Goal: Task Accomplishment & Management: Use online tool/utility

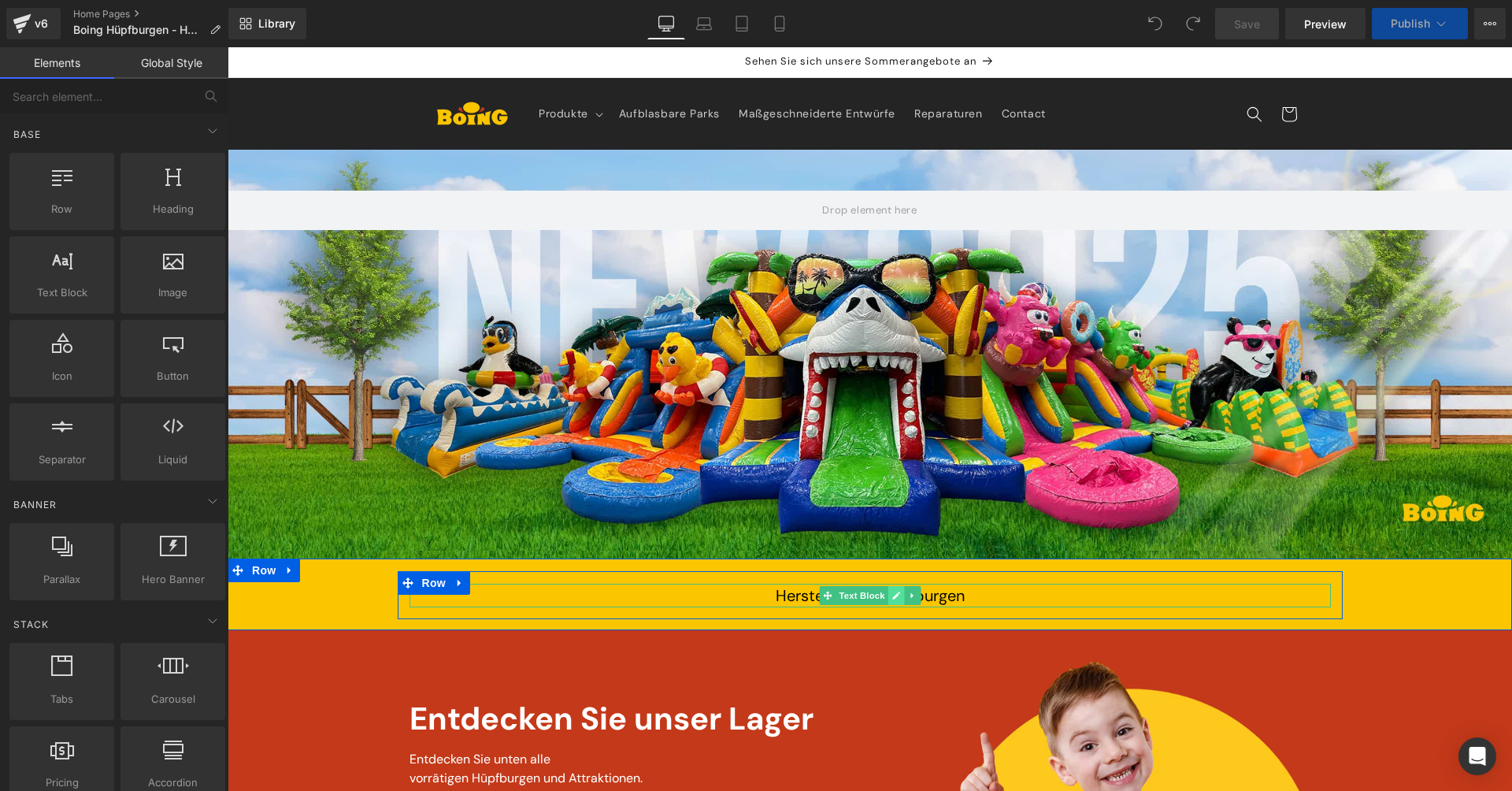
click at [887, 593] on link at bounding box center [896, 595] width 16 height 19
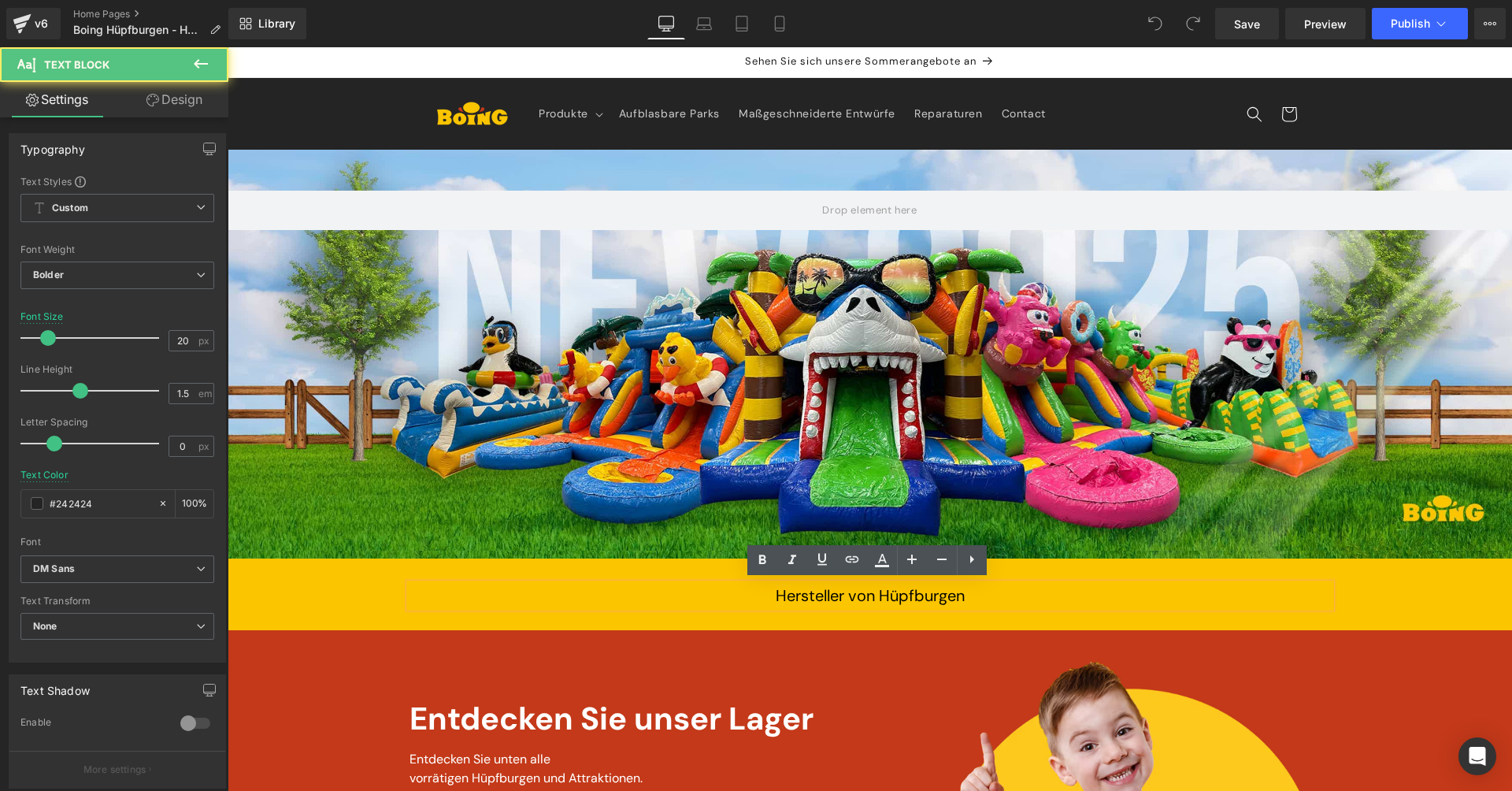
click at [946, 599] on span "Hersteller von Hüpfburgen" at bounding box center [870, 595] width 189 height 21
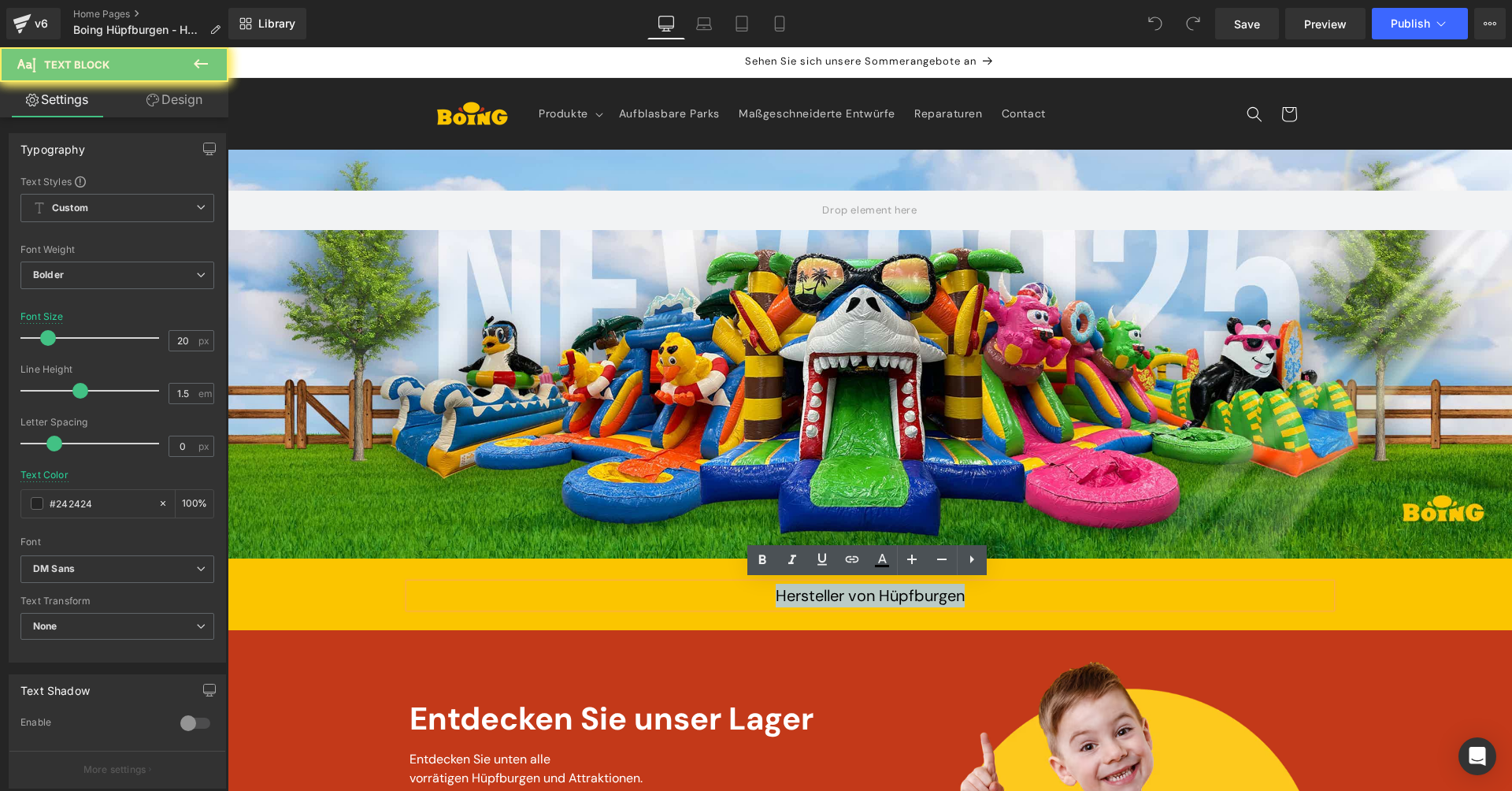
click at [946, 599] on span "Hersteller von Hüpfburgen" at bounding box center [870, 595] width 189 height 21
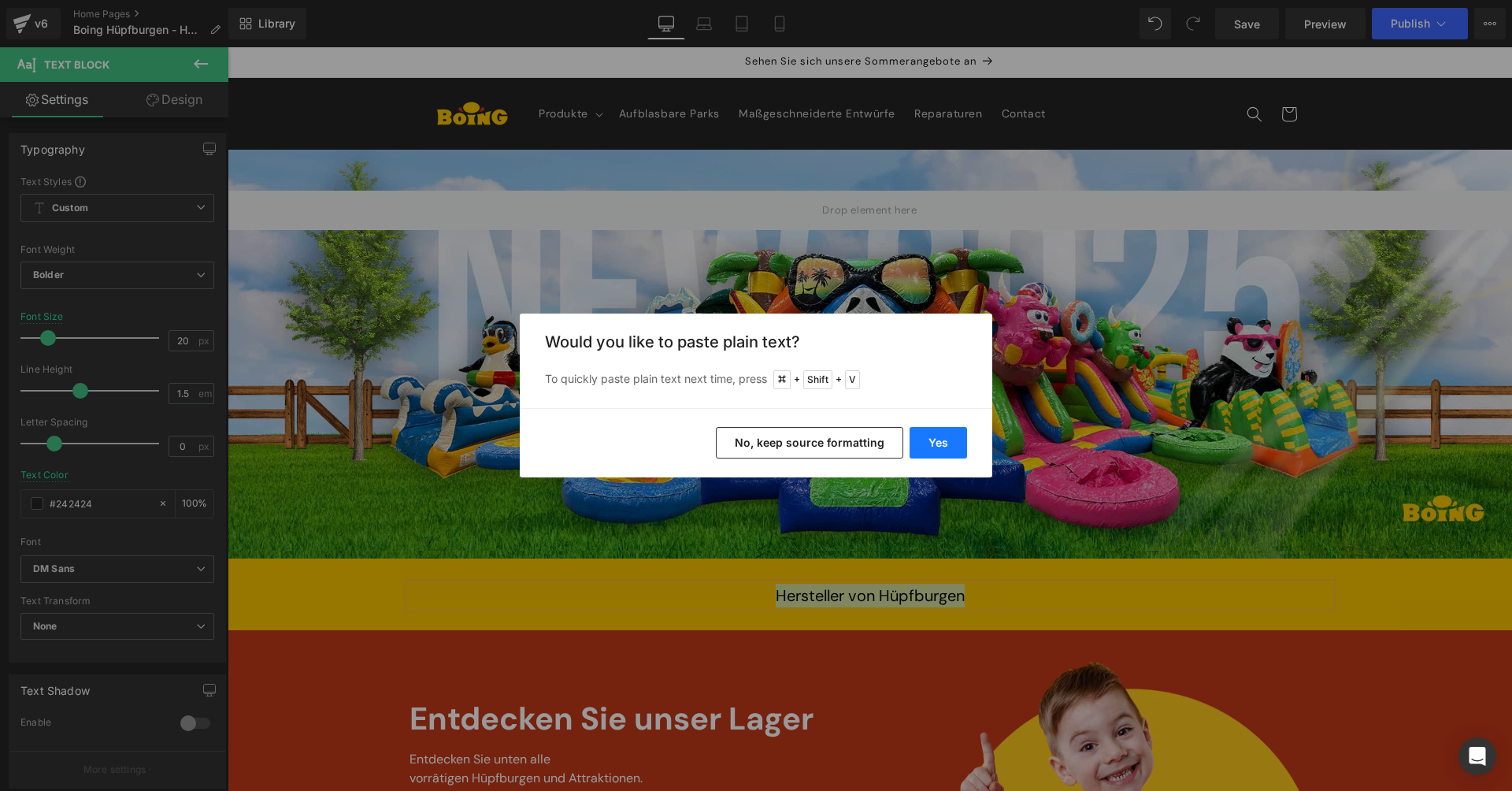
click at [936, 441] on button "Yes" at bounding box center [939, 443] width 57 height 31
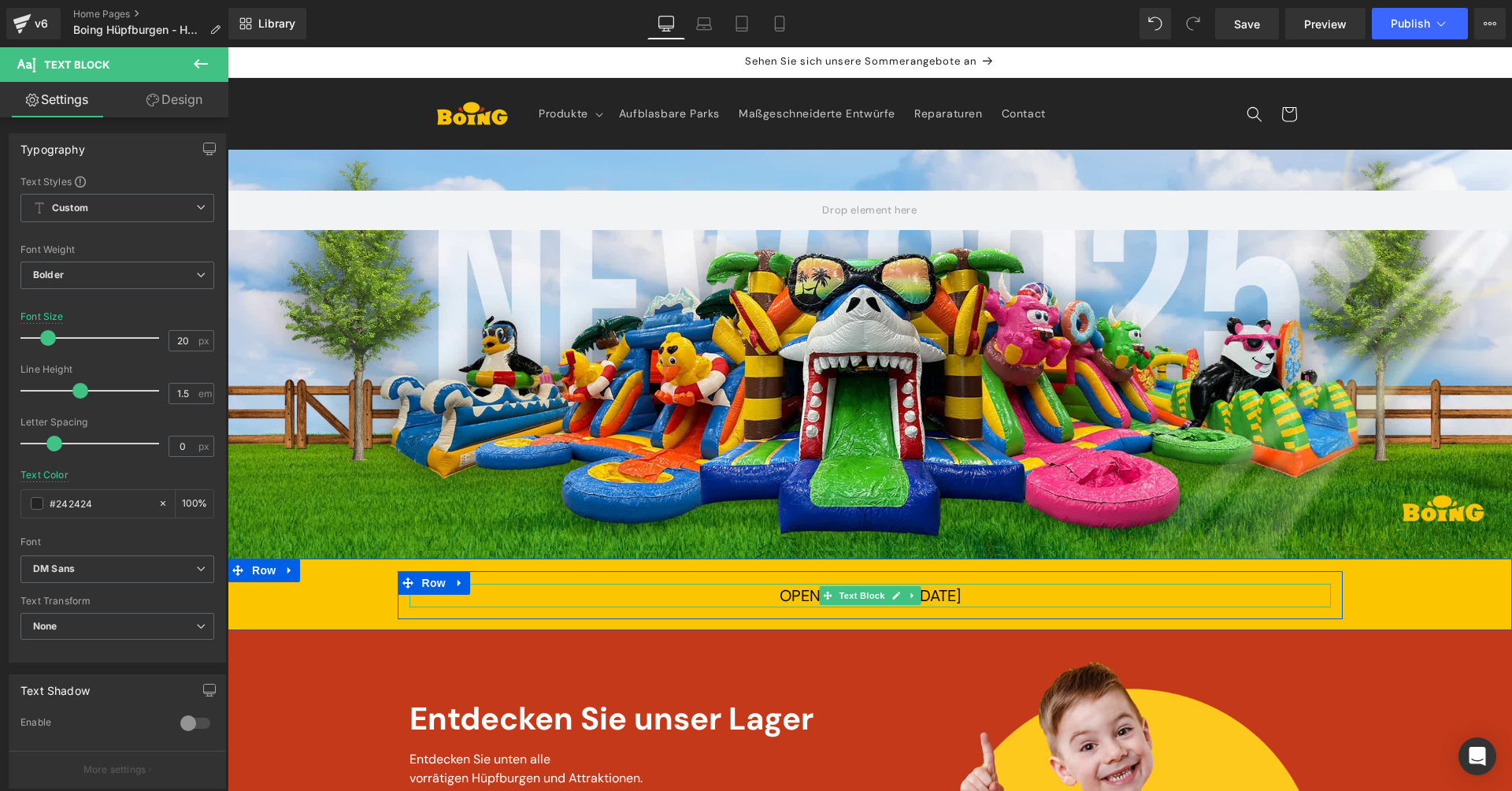
click at [992, 589] on div "OPENDEURDAGEN [DATE]" at bounding box center [870, 595] width 922 height 23
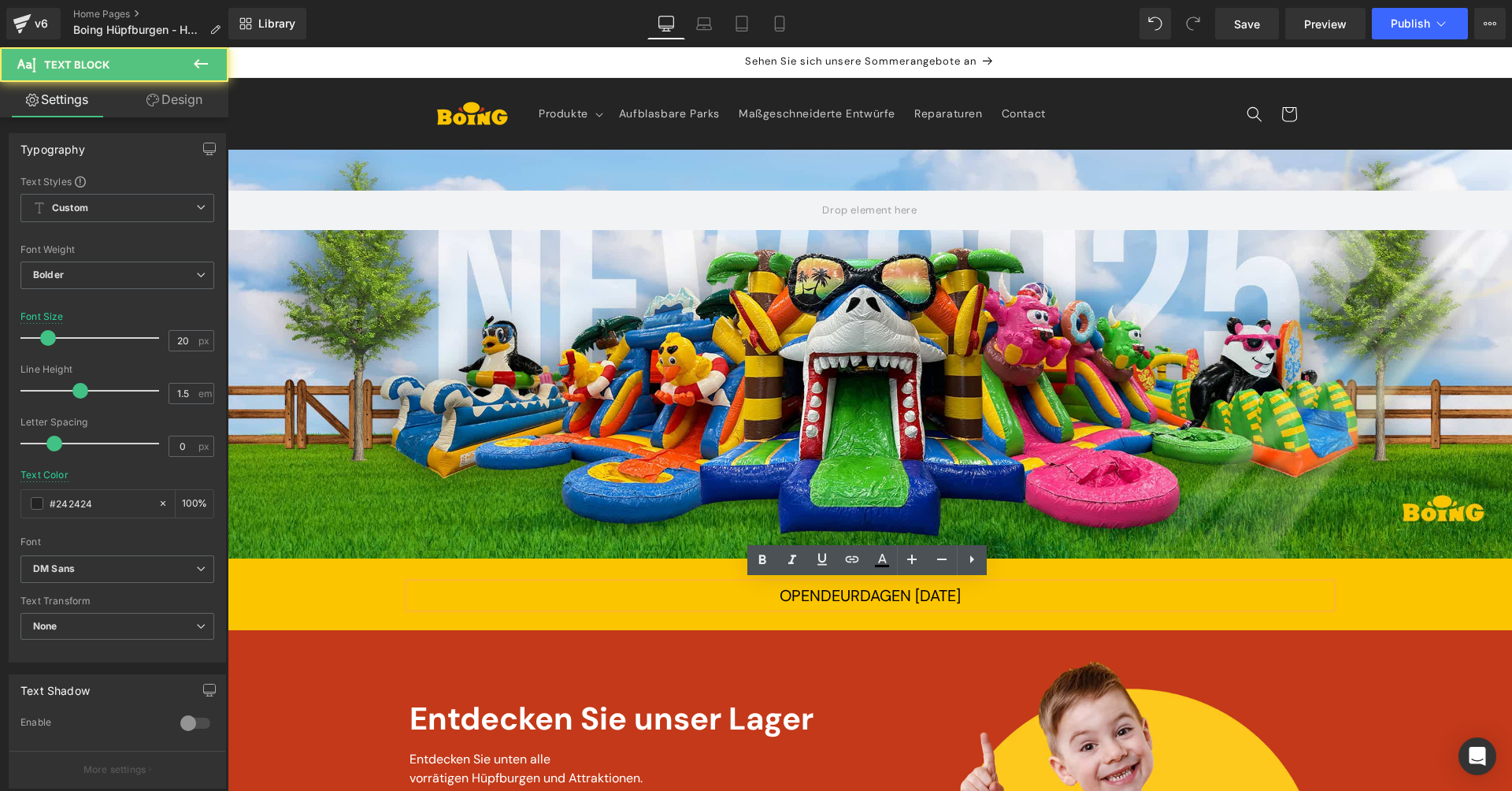
click at [992, 589] on div "OPENDEURDAGEN [DATE]" at bounding box center [870, 595] width 922 height 23
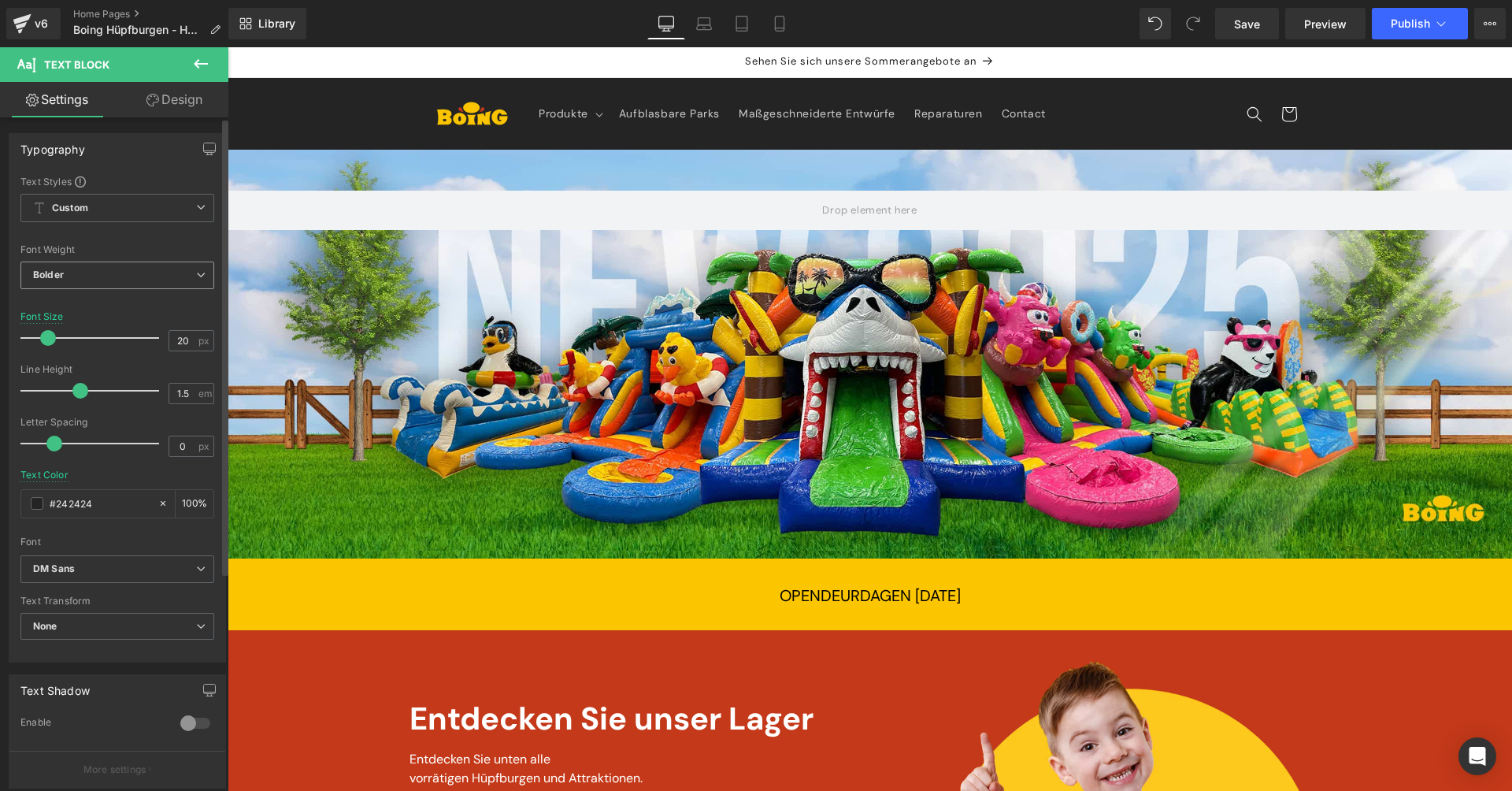
click at [136, 269] on span "Bolder" at bounding box center [118, 275] width 194 height 28
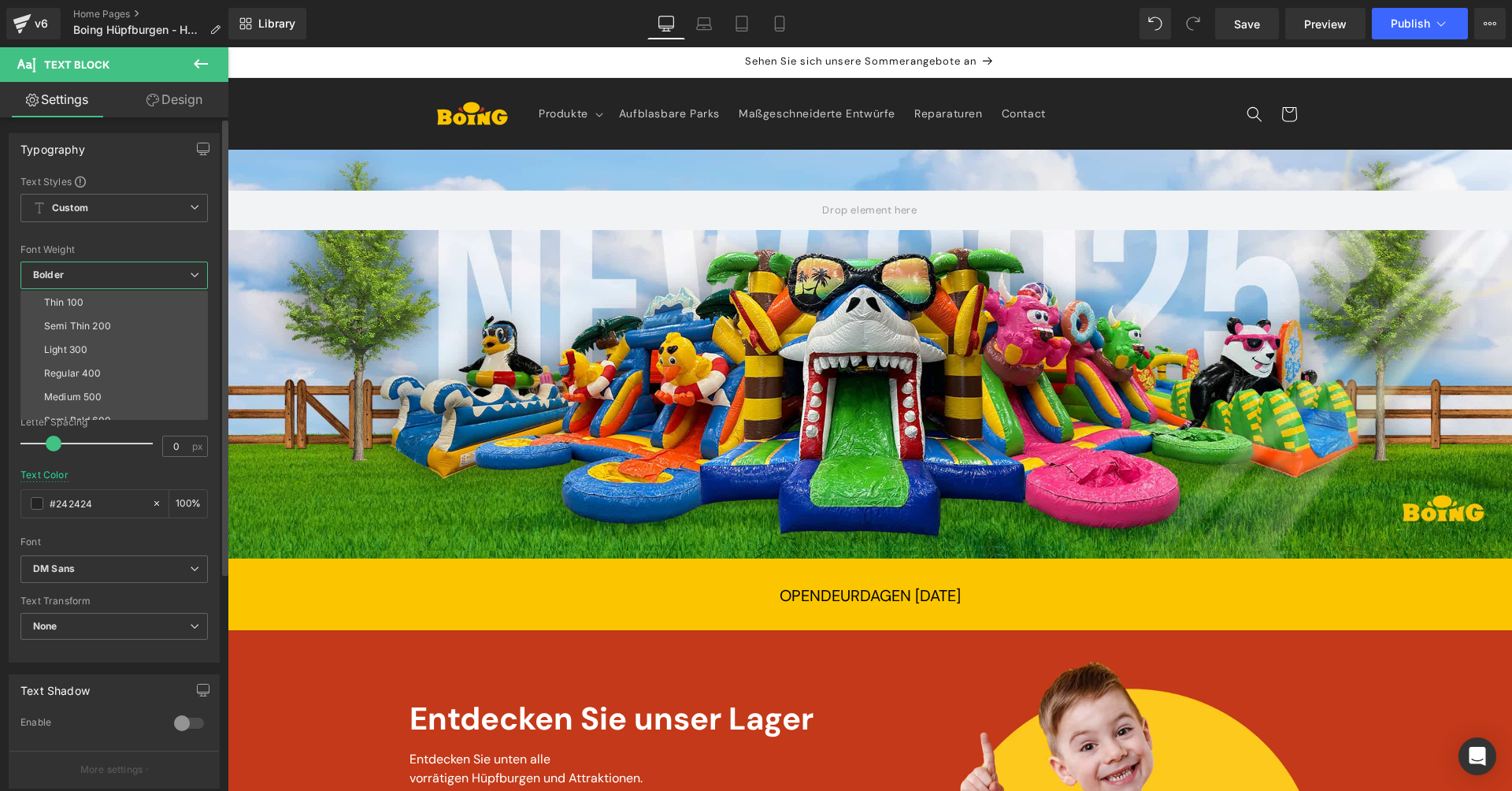
scroll to position [131, 0]
click at [112, 402] on li "Bolder" at bounding box center [118, 408] width 195 height 23
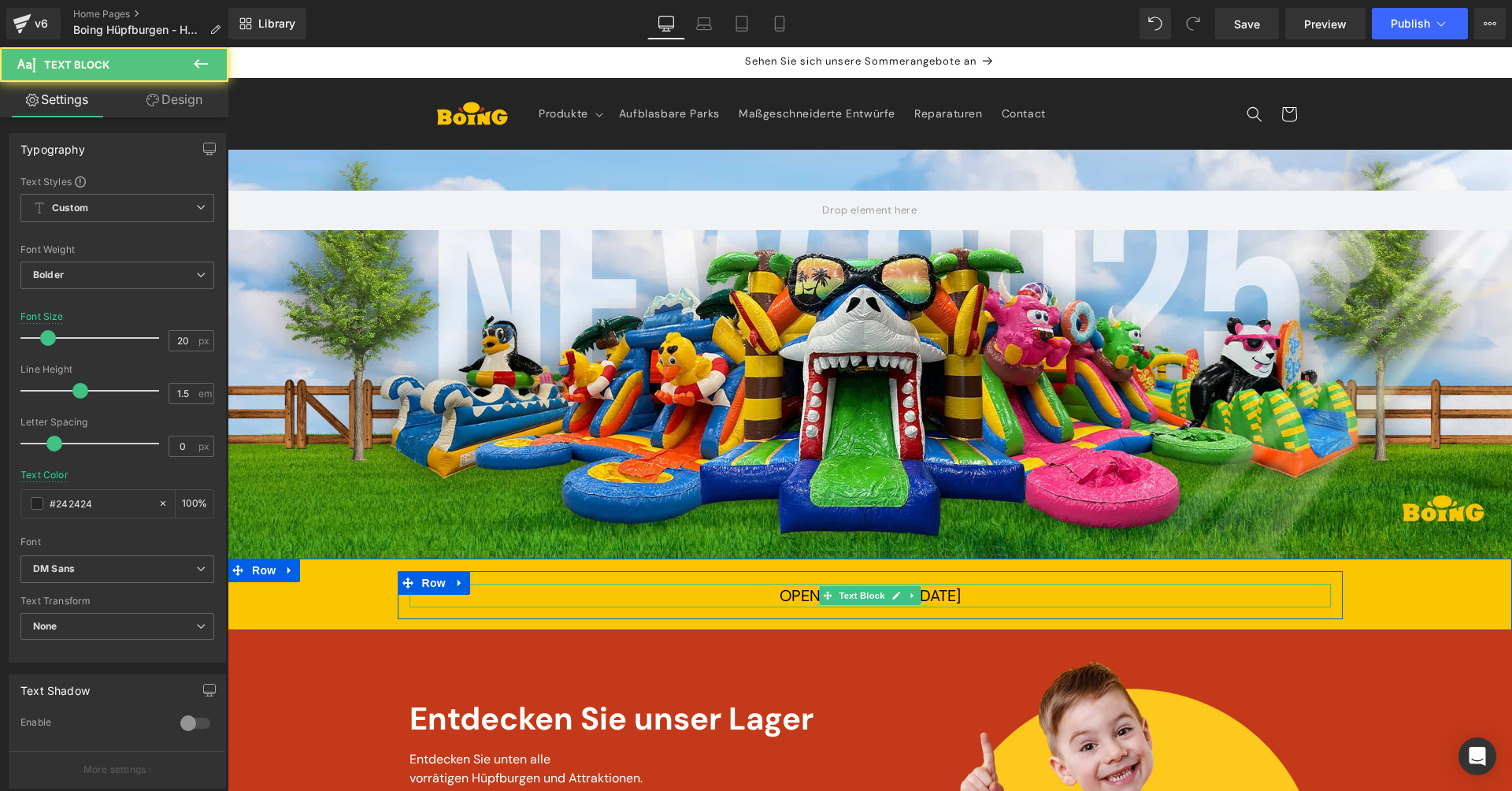
click at [780, 586] on span "OPENDEURDAGEN [DATE]" at bounding box center [870, 595] width 181 height 21
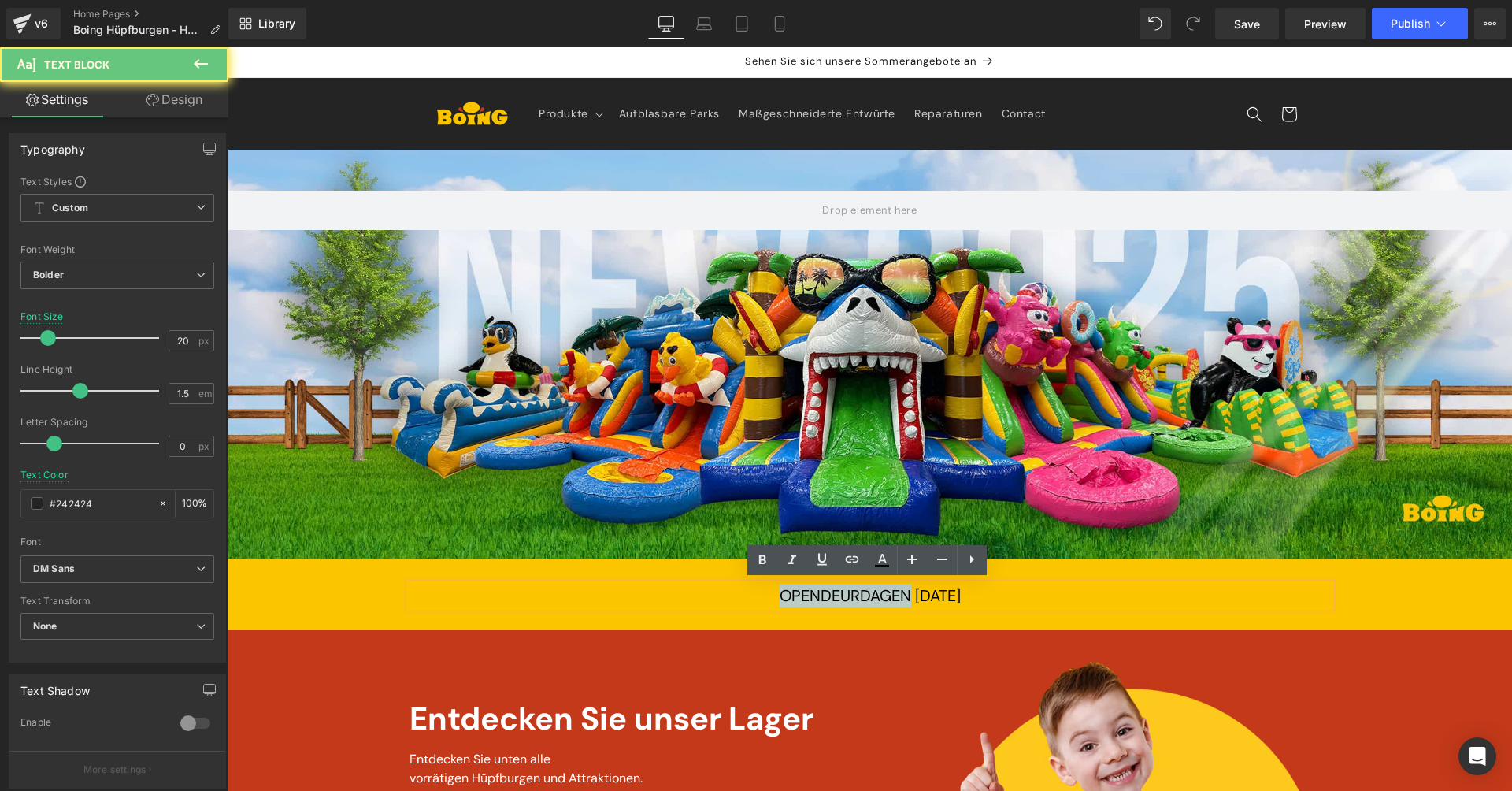
click at [780, 586] on span "OPENDEURDAGEN [DATE]" at bounding box center [870, 595] width 181 height 21
click at [755, 554] on icon at bounding box center [762, 559] width 19 height 19
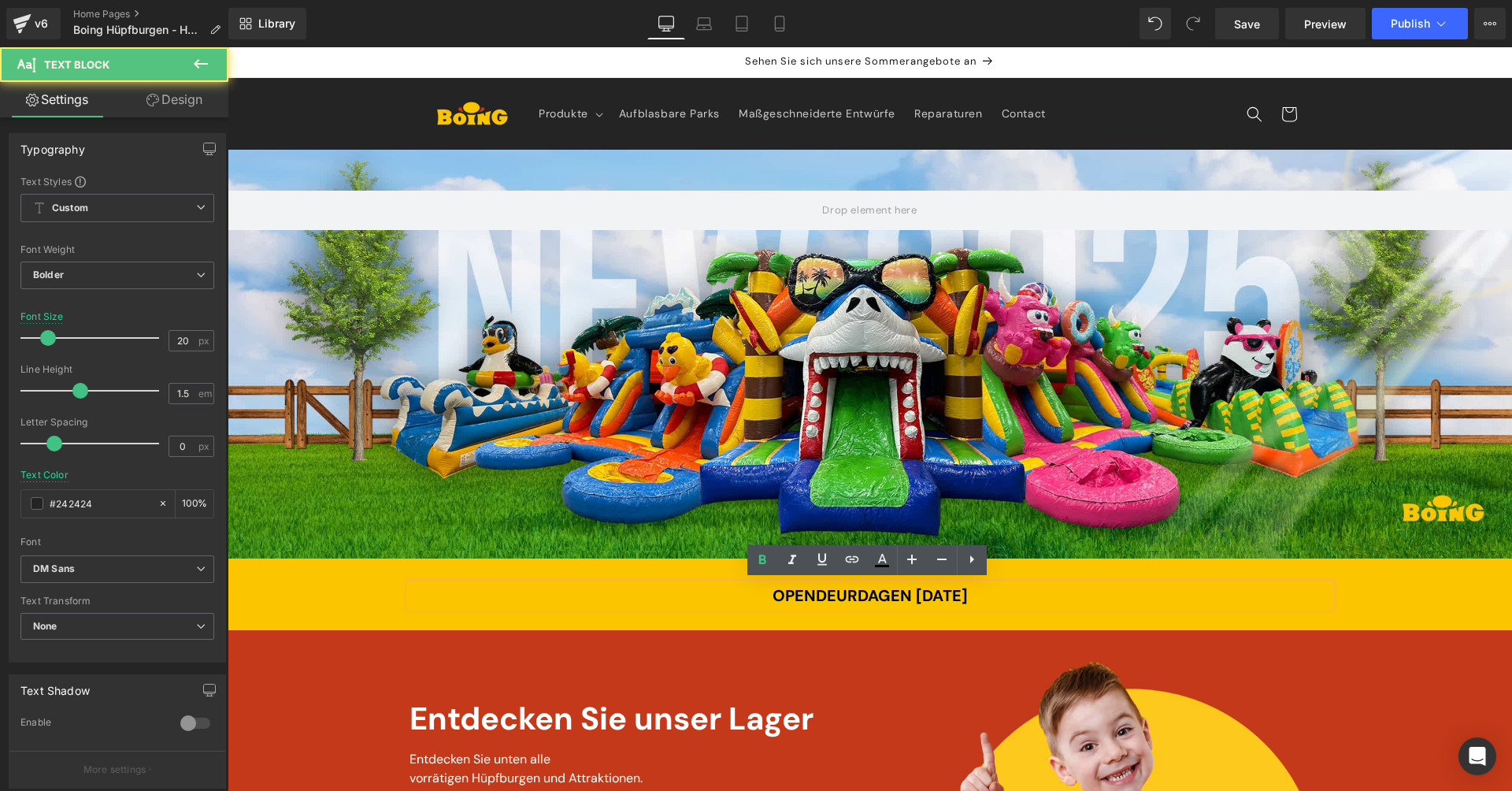
click at [704, 591] on div "OPENDEURDAGEN [DATE]" at bounding box center [870, 595] width 922 height 23
click at [788, 596] on span "OPENDEURDAGEN [DATE]" at bounding box center [870, 595] width 196 height 21
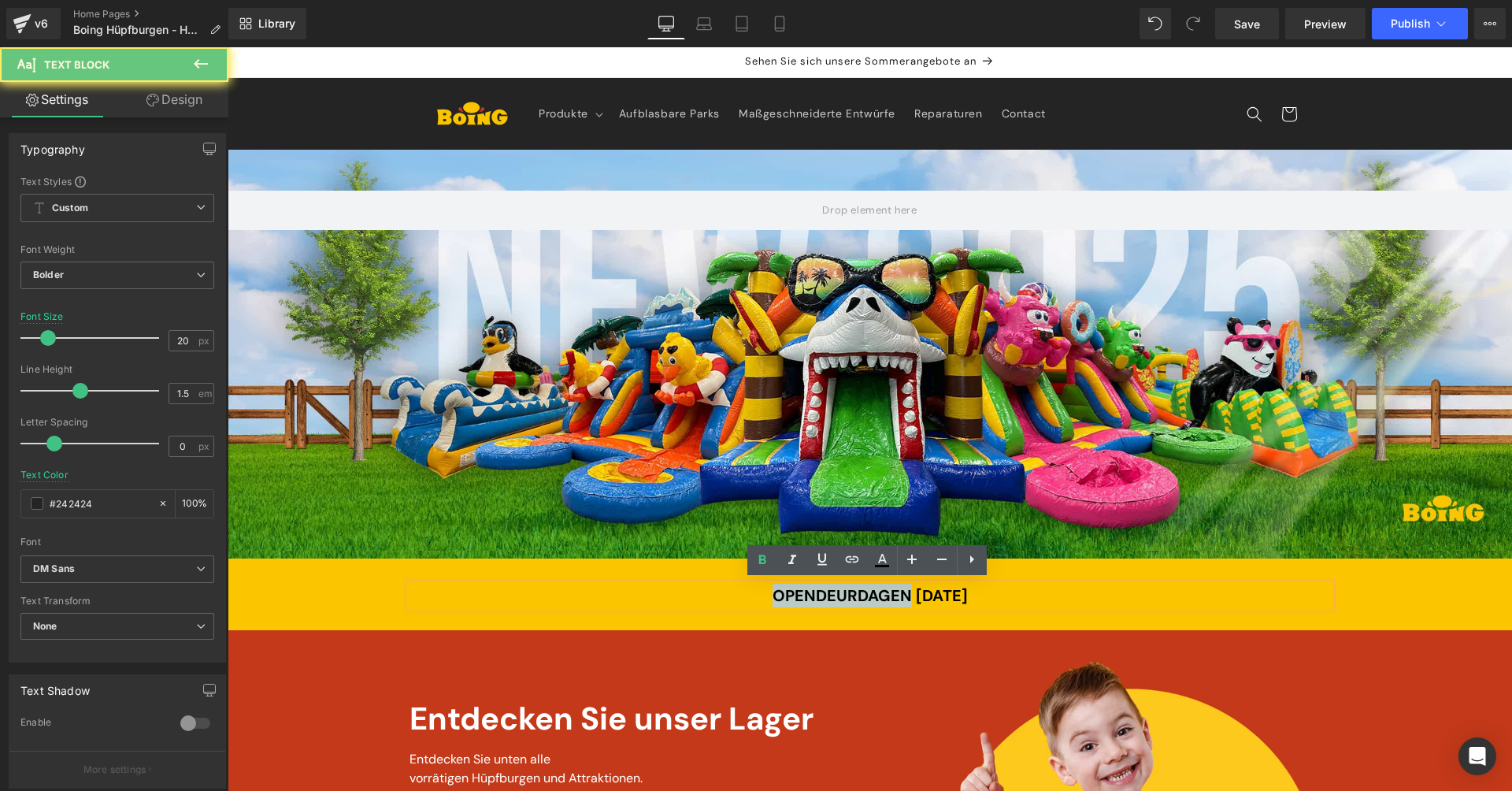
click at [788, 596] on span "OPENDEURDAGEN [DATE]" at bounding box center [870, 595] width 196 height 21
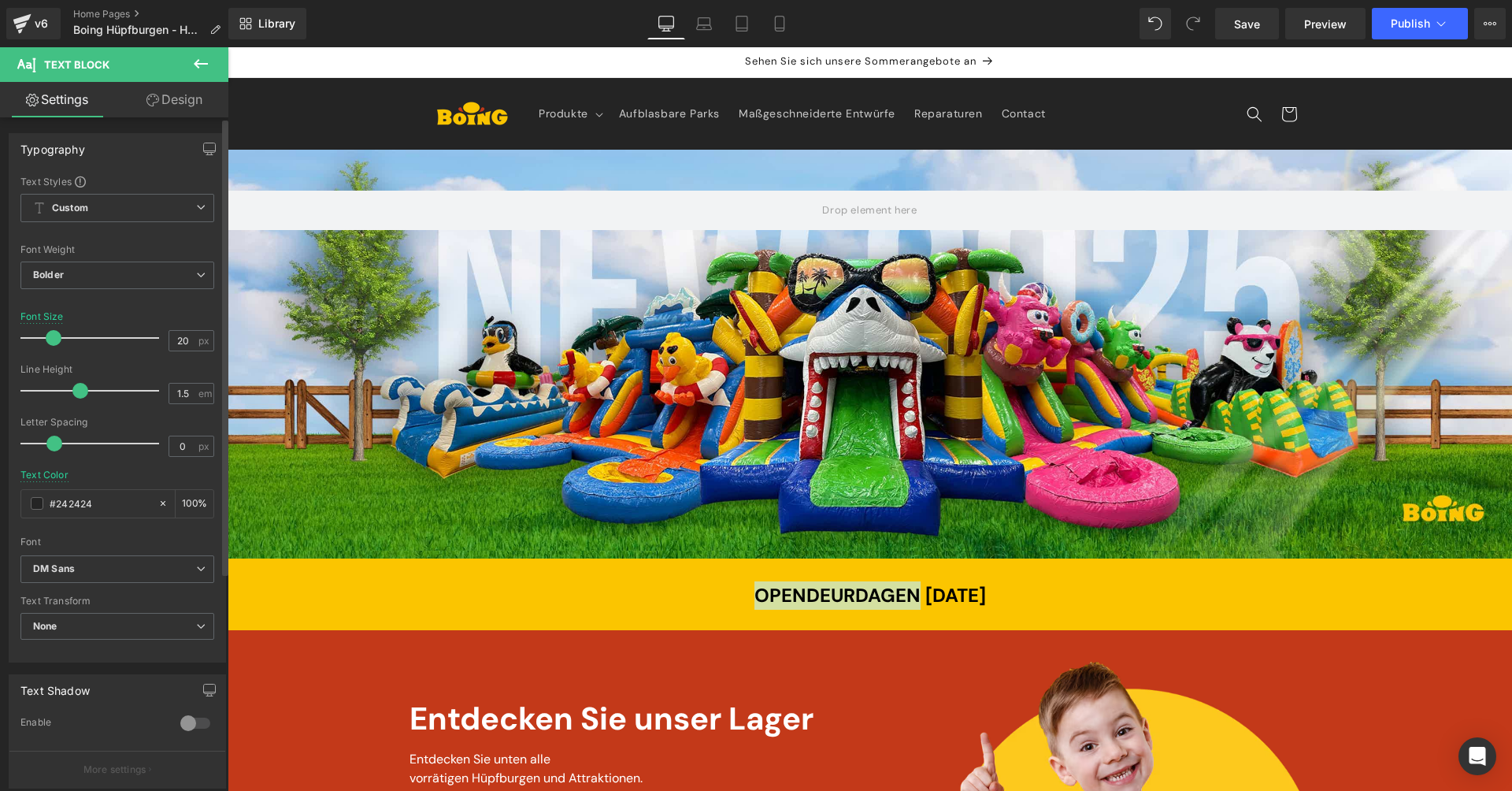
click at [53, 333] on span at bounding box center [54, 338] width 16 height 16
click at [812, 621] on div "OPENDEURDAGEN [DATE] Text [GEOGRAPHIC_DATA]" at bounding box center [870, 594] width 1284 height 72
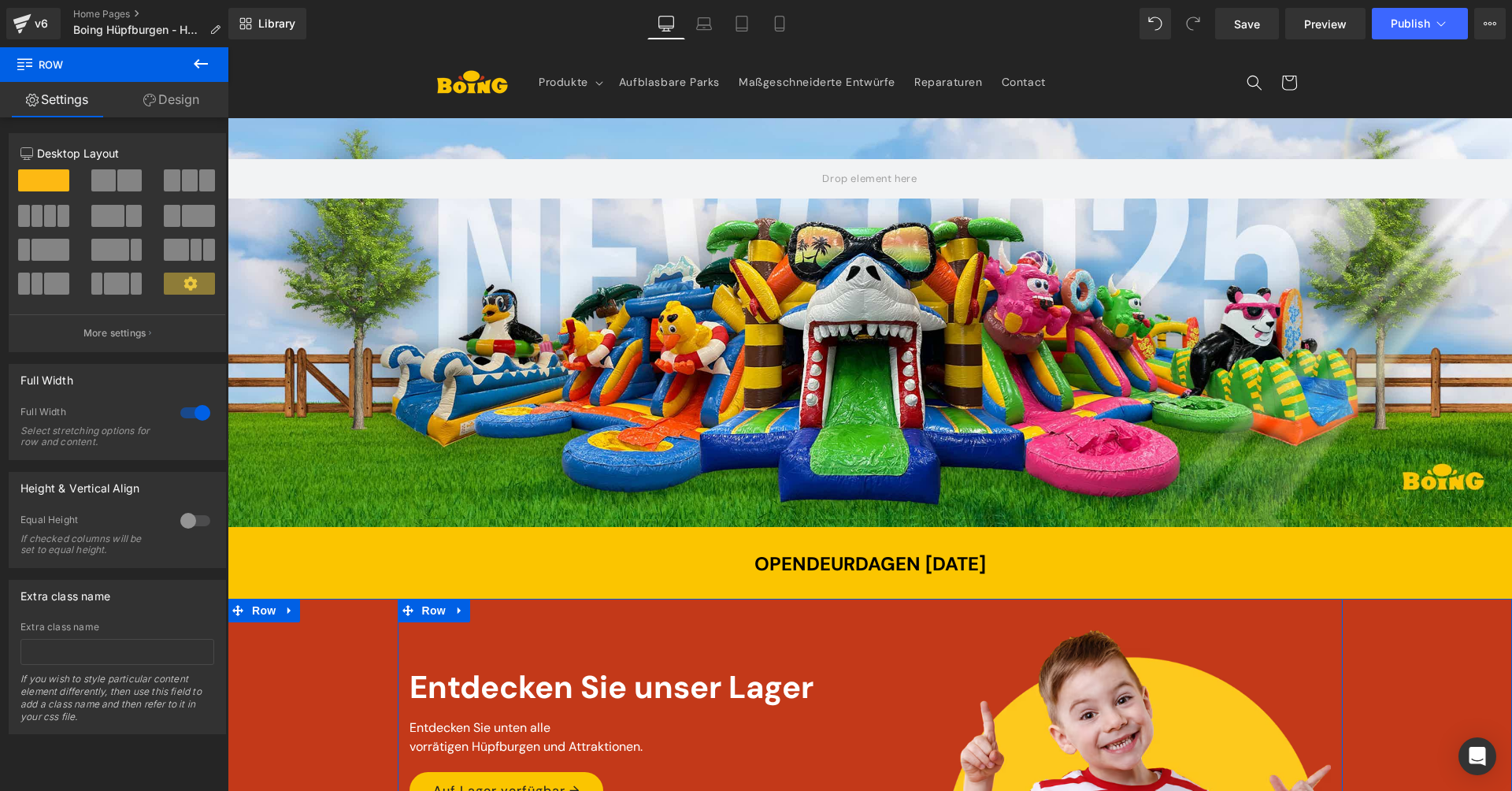
scroll to position [63, 0]
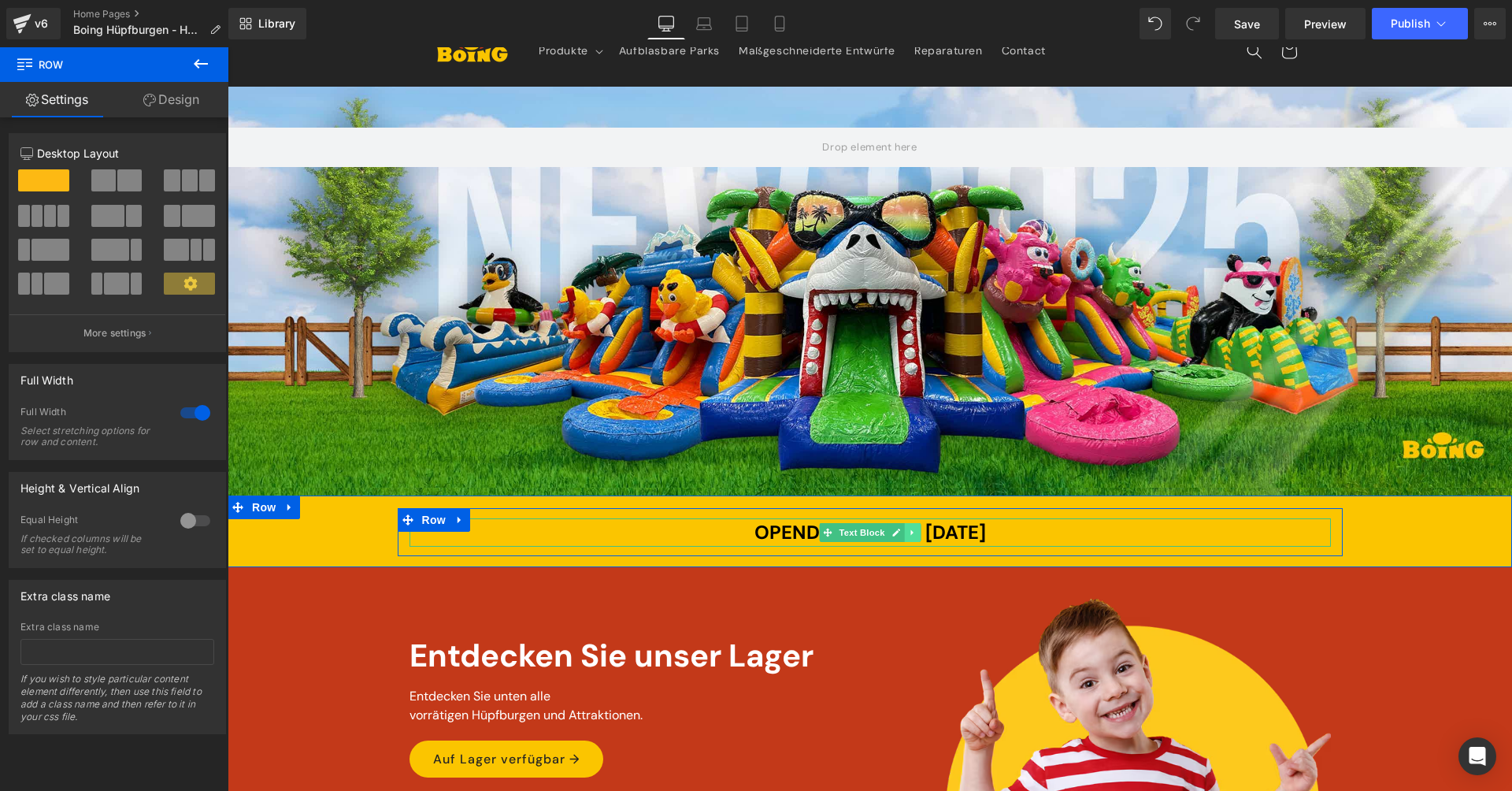
click at [914, 536] on link at bounding box center [912, 532] width 16 height 19
click at [905, 537] on link at bounding box center [905, 532] width 16 height 19
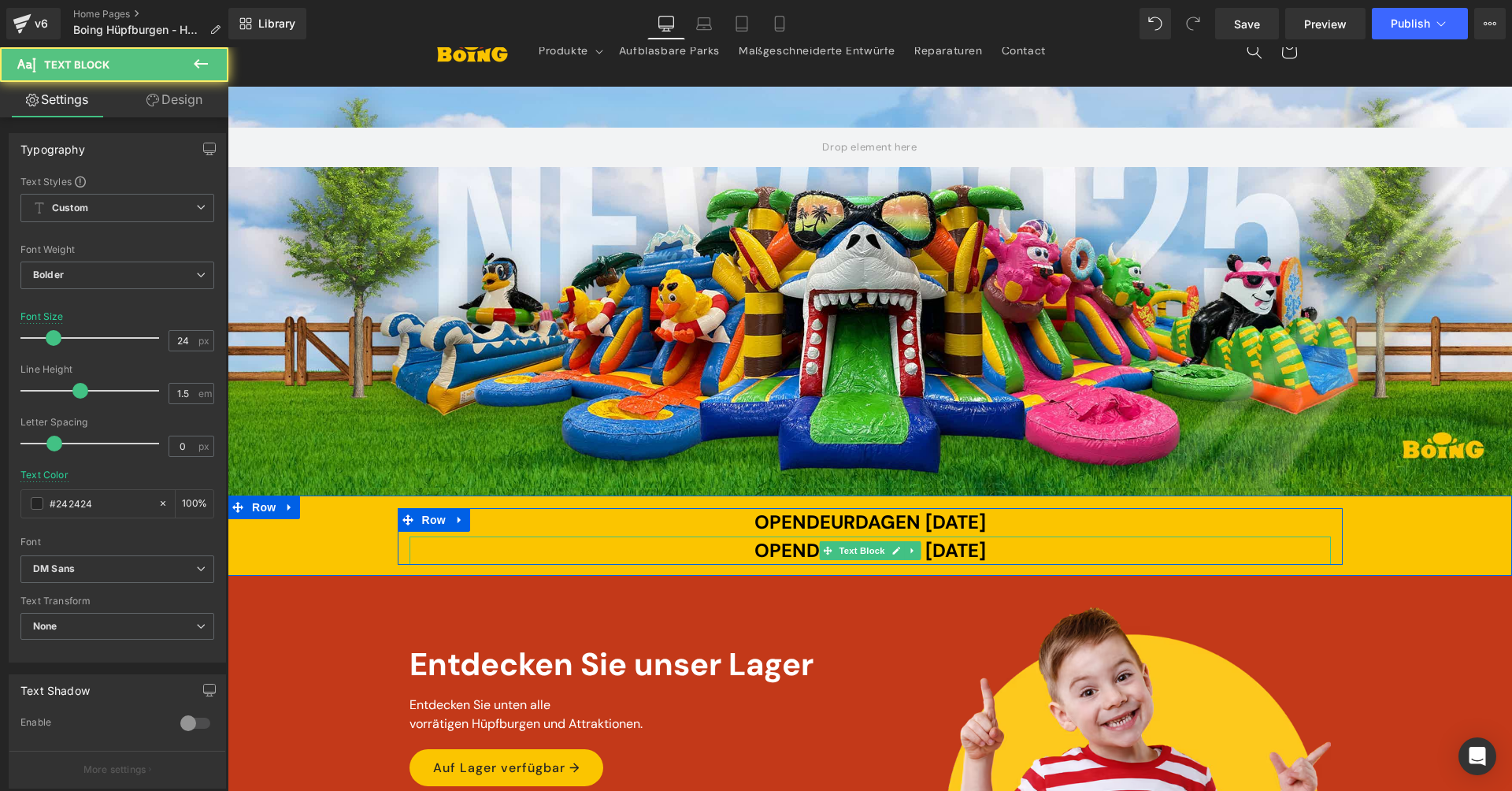
click at [960, 554] on span "OPENDEURDAGEN [DATE]" at bounding box center [870, 549] width 232 height 24
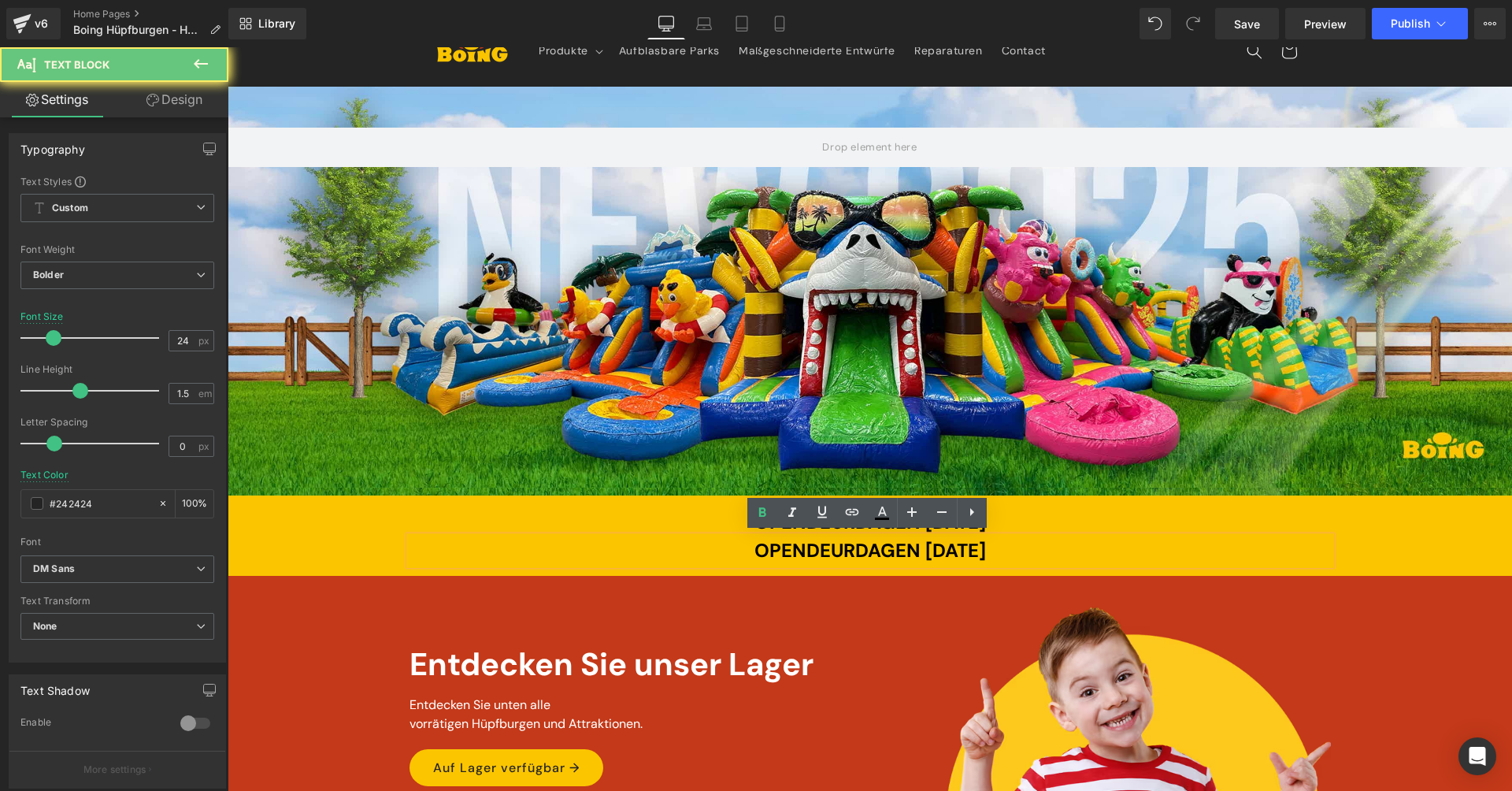
click at [960, 554] on span "OPENDEURDAGEN [DATE]" at bounding box center [870, 549] width 232 height 24
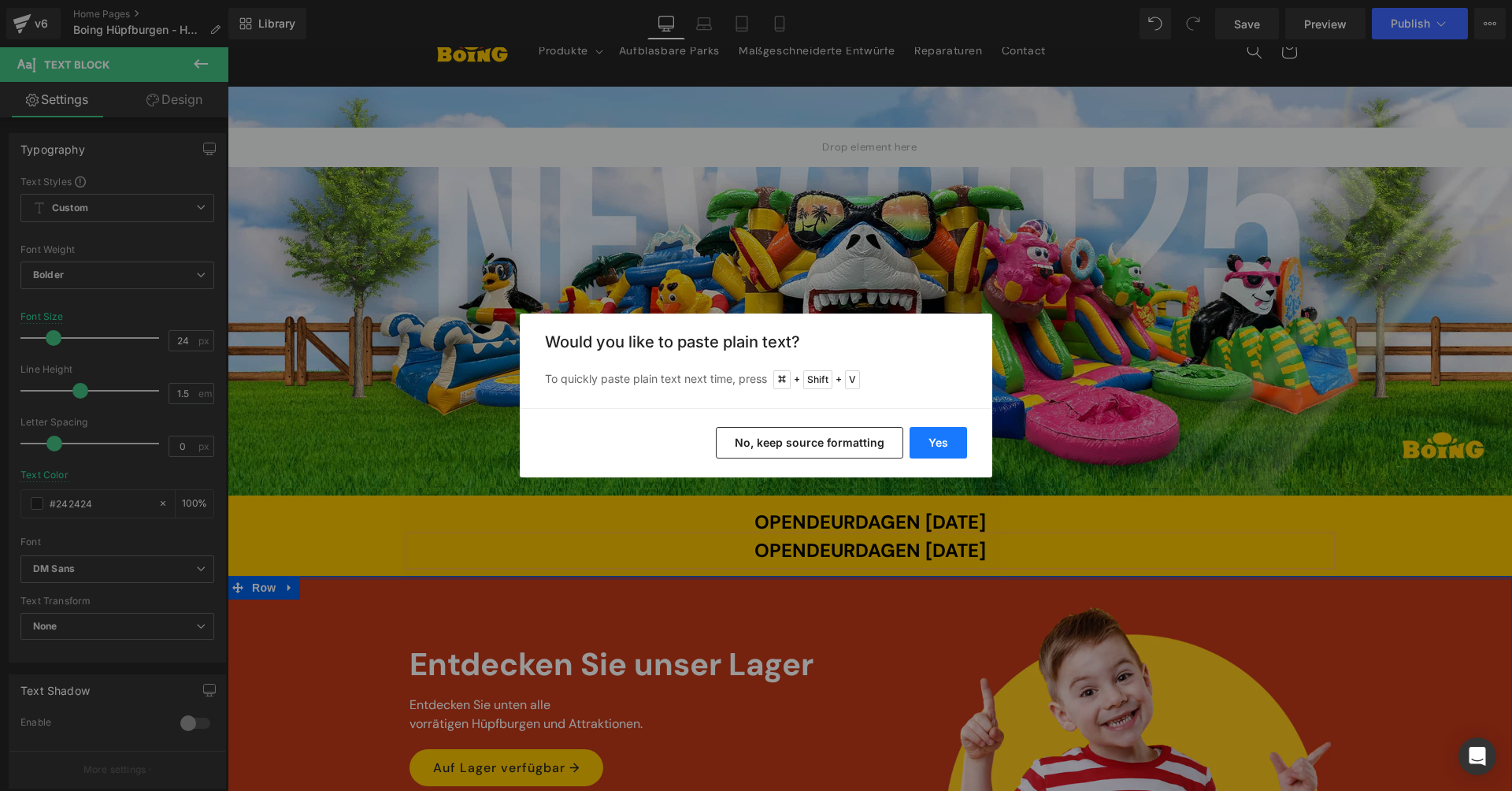
click at [950, 442] on button "Yes" at bounding box center [939, 443] width 57 height 31
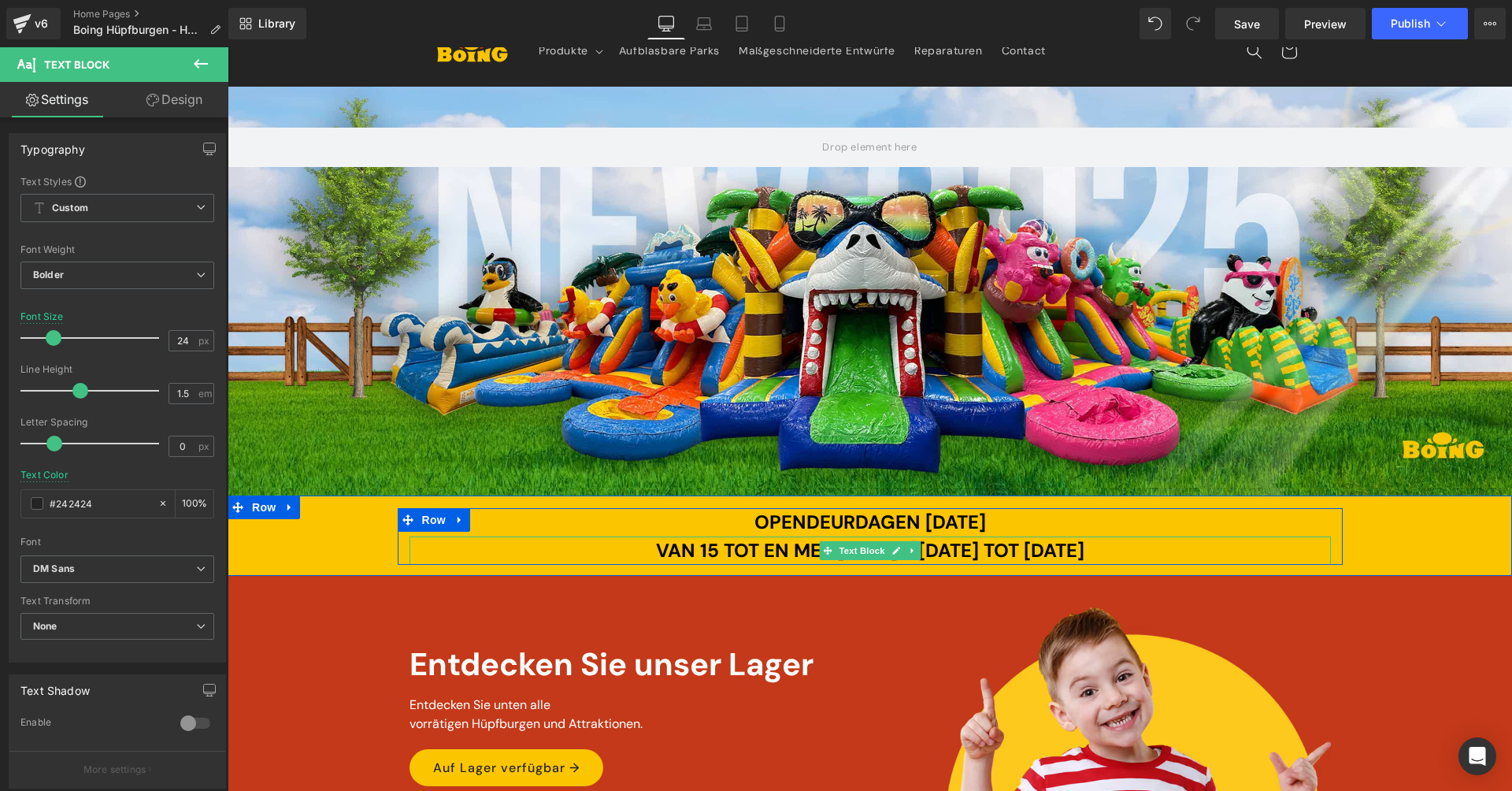
click at [736, 552] on span "VAN 15 TOT EN MET [DATE] - [DATE] TOT [DATE]" at bounding box center [870, 549] width 428 height 24
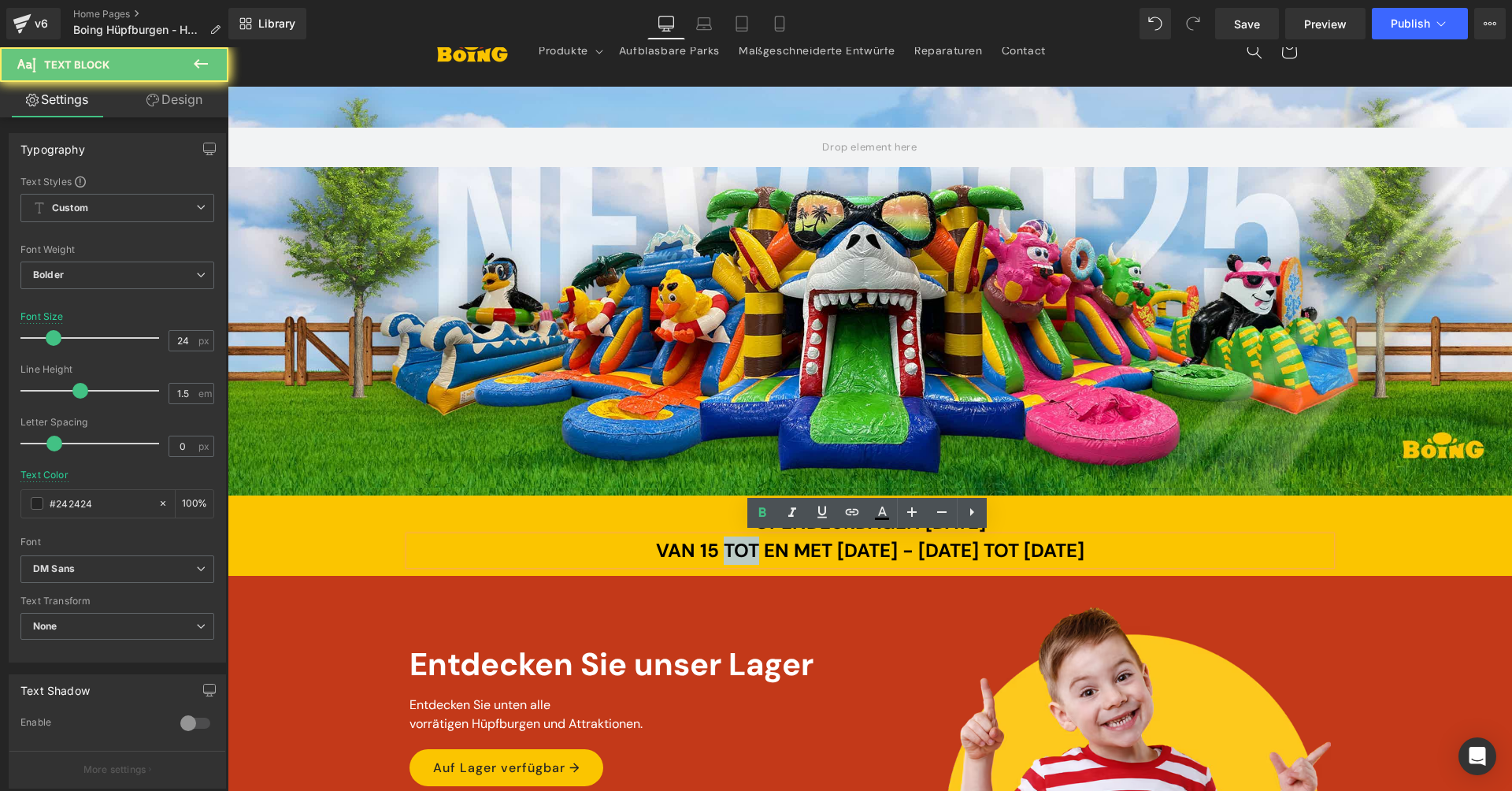
click at [736, 552] on span "VAN 15 TOT EN MET [DATE] - [DATE] TOT [DATE]" at bounding box center [870, 549] width 428 height 24
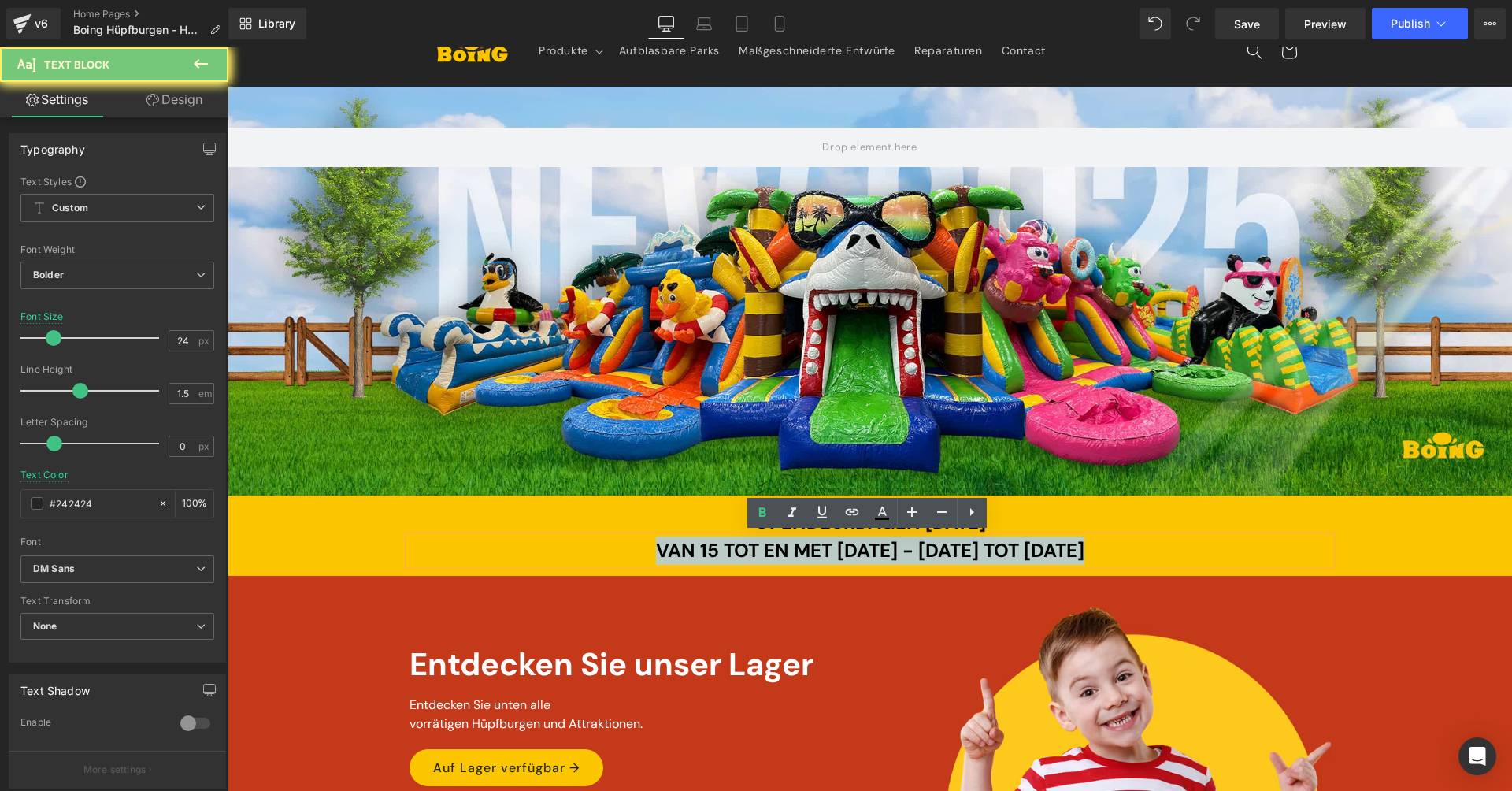
drag, startPoint x: 736, startPoint y: 552, endPoint x: 1038, endPoint y: 567, distance: 302.4
click at [736, 552] on span "VAN 15 TOT EN MET [DATE] - [DATE] TOT [DATE]" at bounding box center [870, 549] width 428 height 24
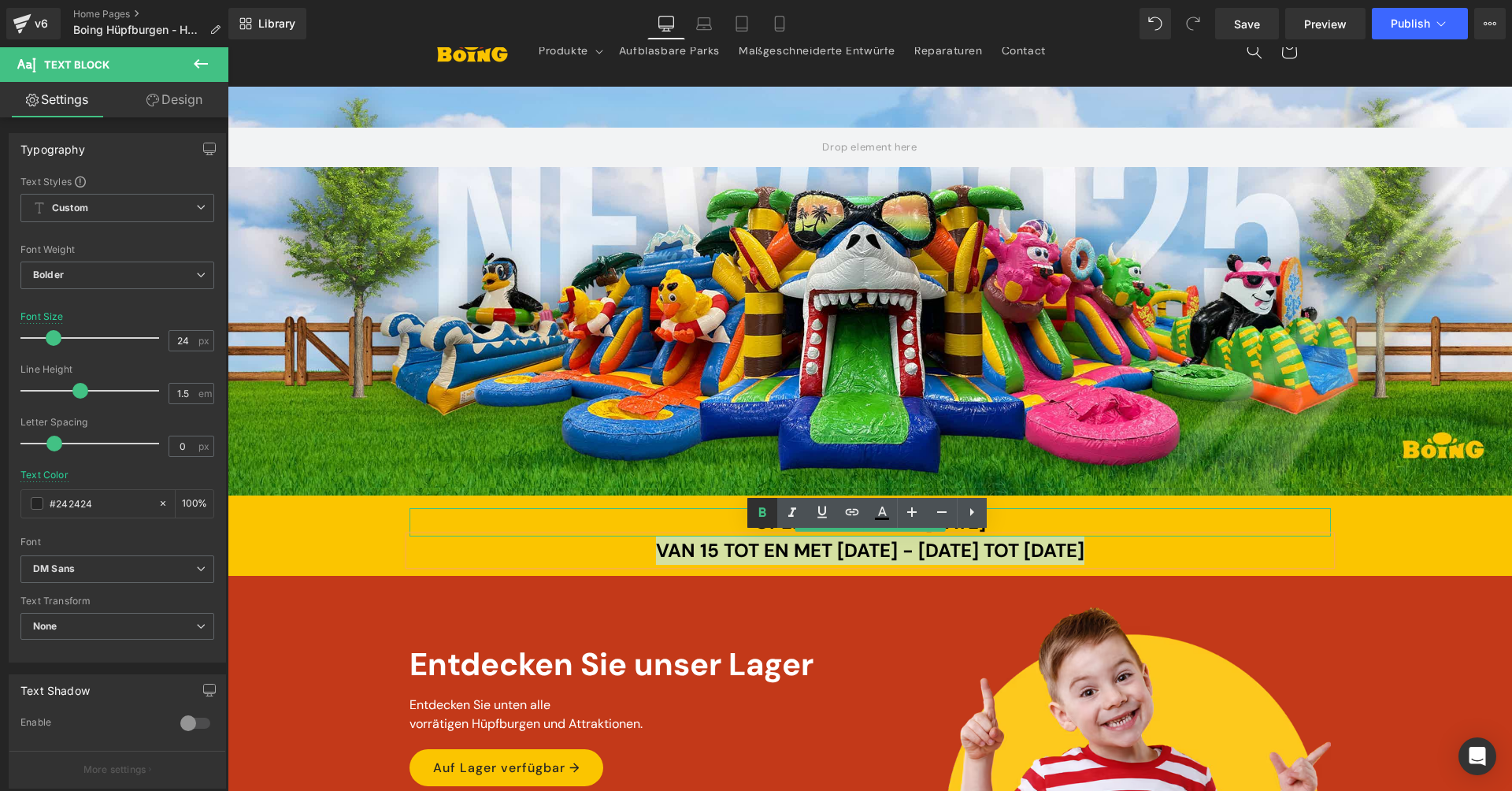
click at [761, 507] on icon at bounding box center [762, 513] width 19 height 19
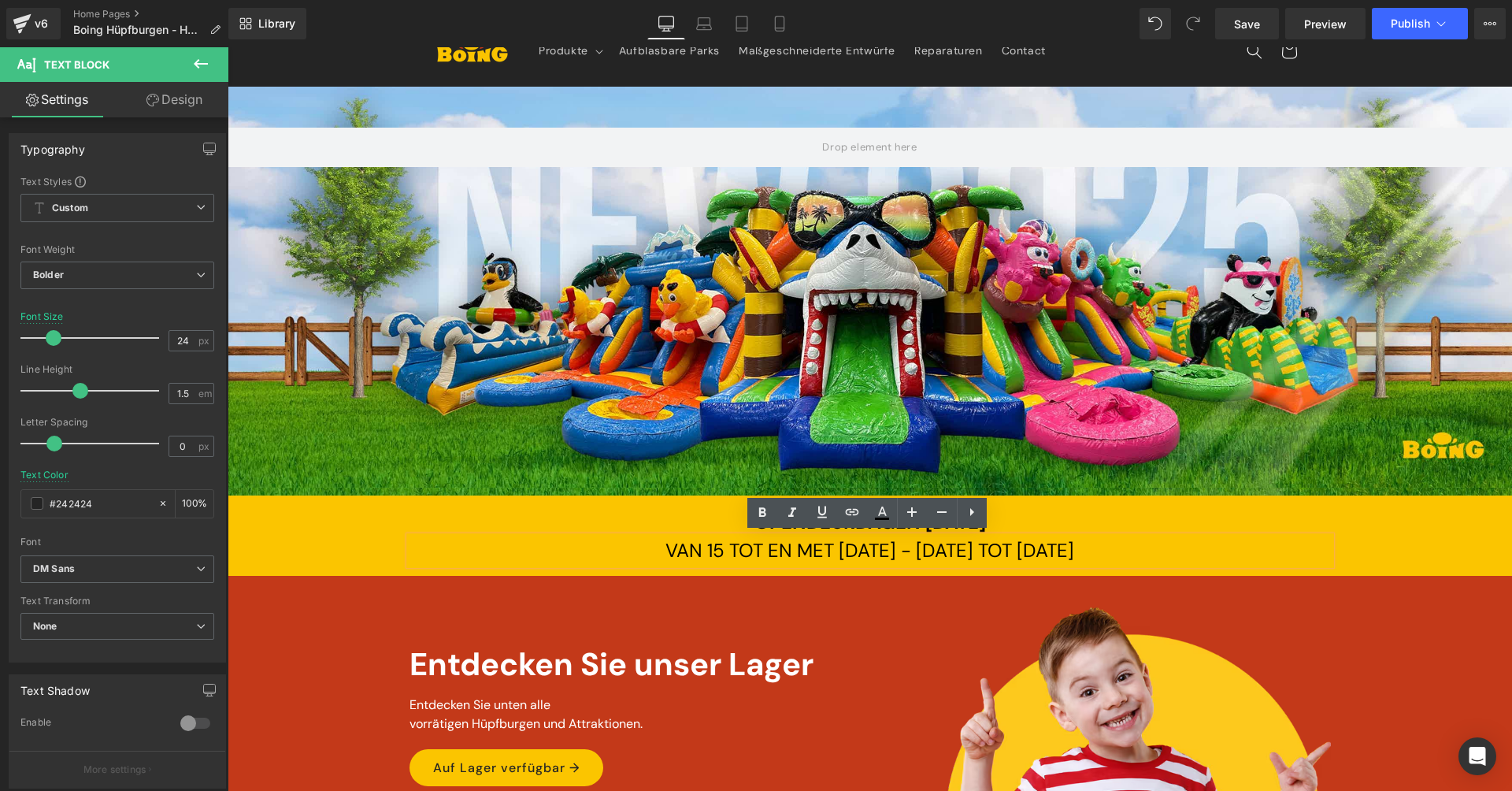
click at [730, 554] on span "VAN 15 TOT EN MET [DATE] - [DATE] TOT [DATE]" at bounding box center [870, 549] width 408 height 24
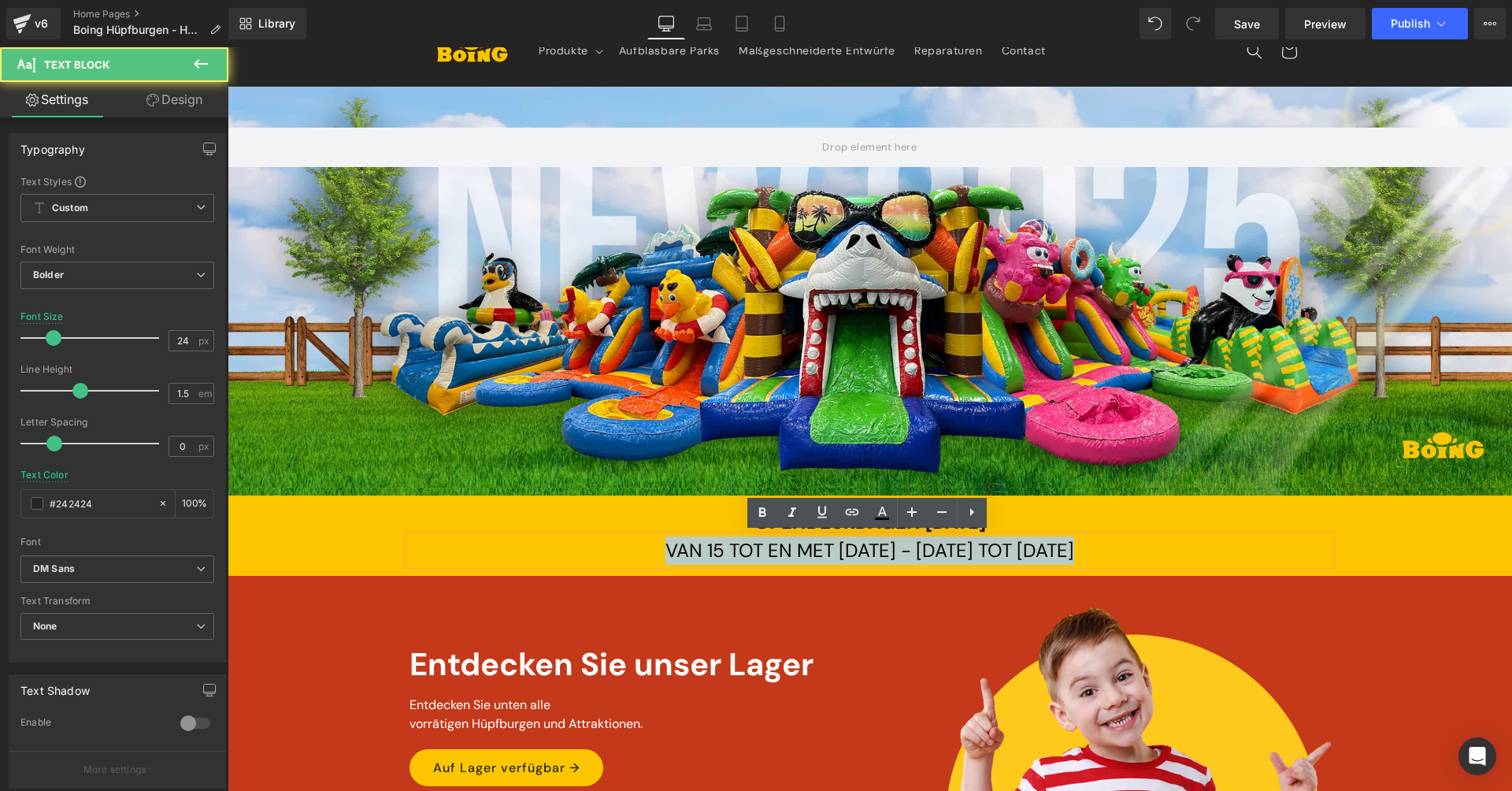
click at [730, 554] on span "VAN 15 TOT EN MET [DATE] - [DATE] TOT [DATE]" at bounding box center [870, 549] width 408 height 24
click at [886, 541] on span "VAN 15 TOT EN MET [DATE] - [DATE] TOT [DATE]" at bounding box center [870, 549] width 408 height 24
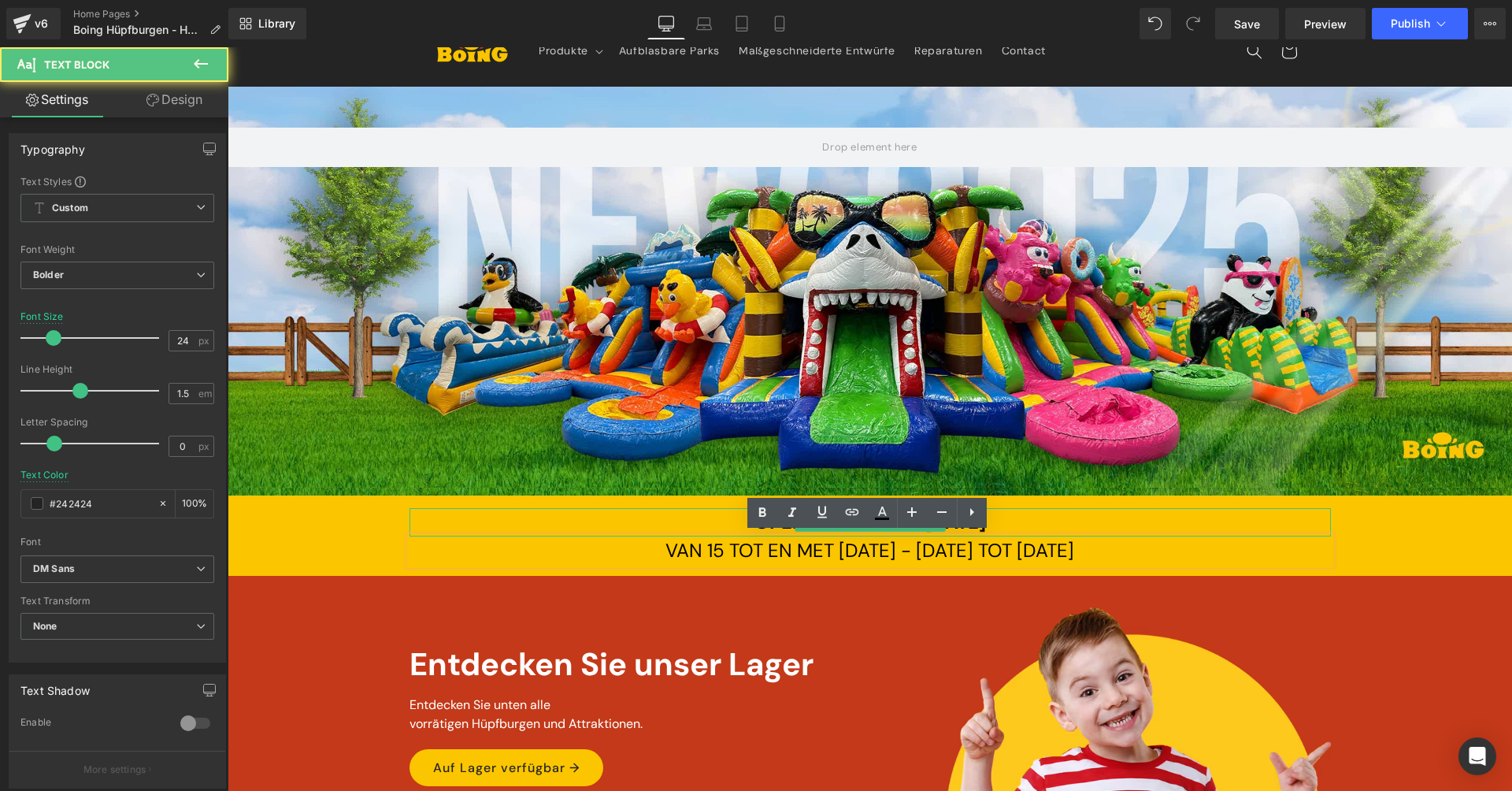
click at [755, 526] on span "OPENDEURDAGEN [DATE]" at bounding box center [870, 522] width 232 height 24
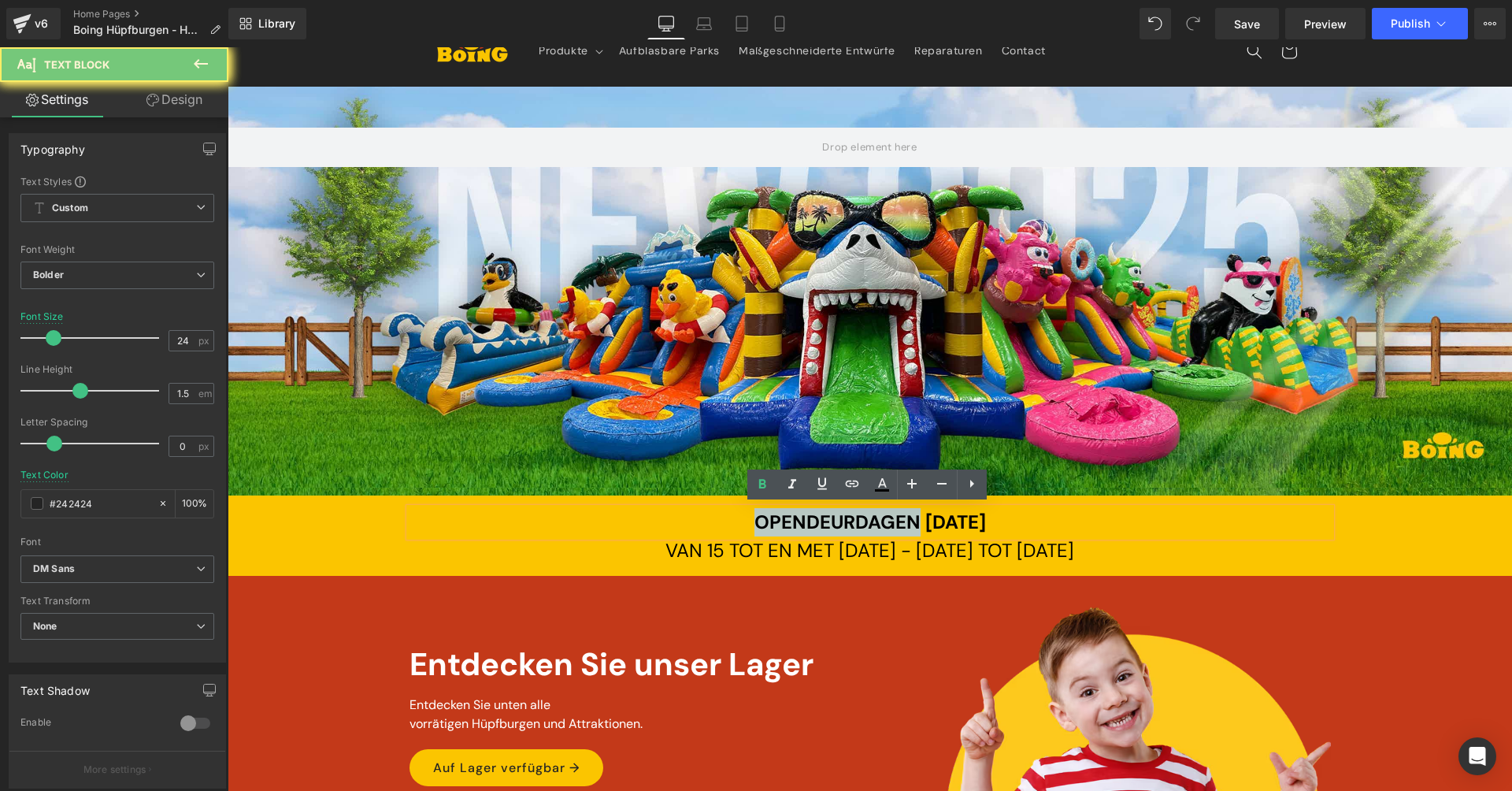
click at [755, 526] on span "OPENDEURDAGEN [DATE]" at bounding box center [870, 522] width 232 height 24
click at [915, 557] on div "VAN 15 TOT EN MET [DATE] - [DATE] TOT [DATE] Text Block" at bounding box center [870, 551] width 922 height 29
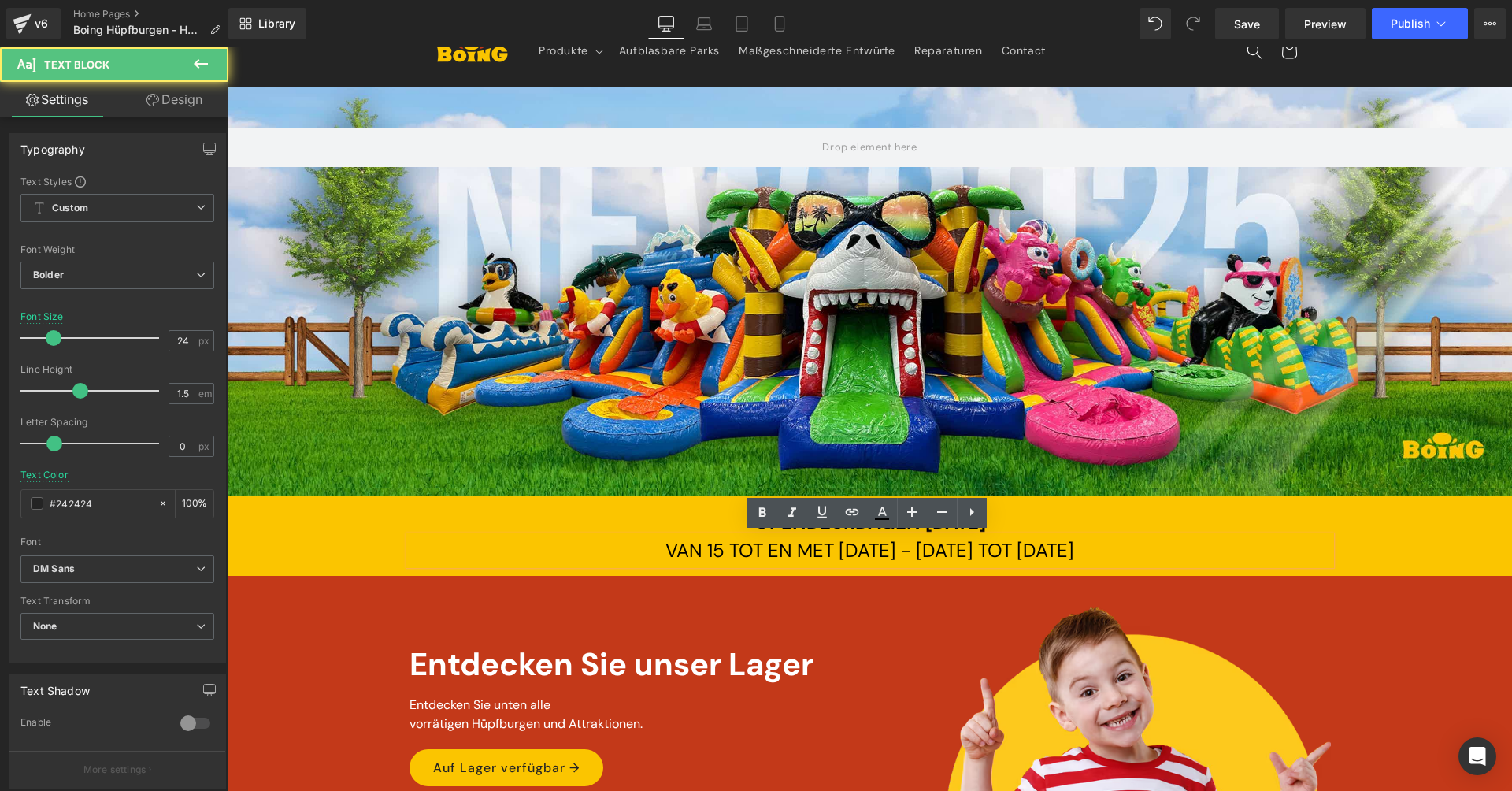
click at [1213, 499] on div "OPENDEURDAGEN [DATE] Text Block VAN 15 TOT EN MET [DATE] - [DATE] TOT [DATE] Te…" at bounding box center [870, 536] width 1284 height 81
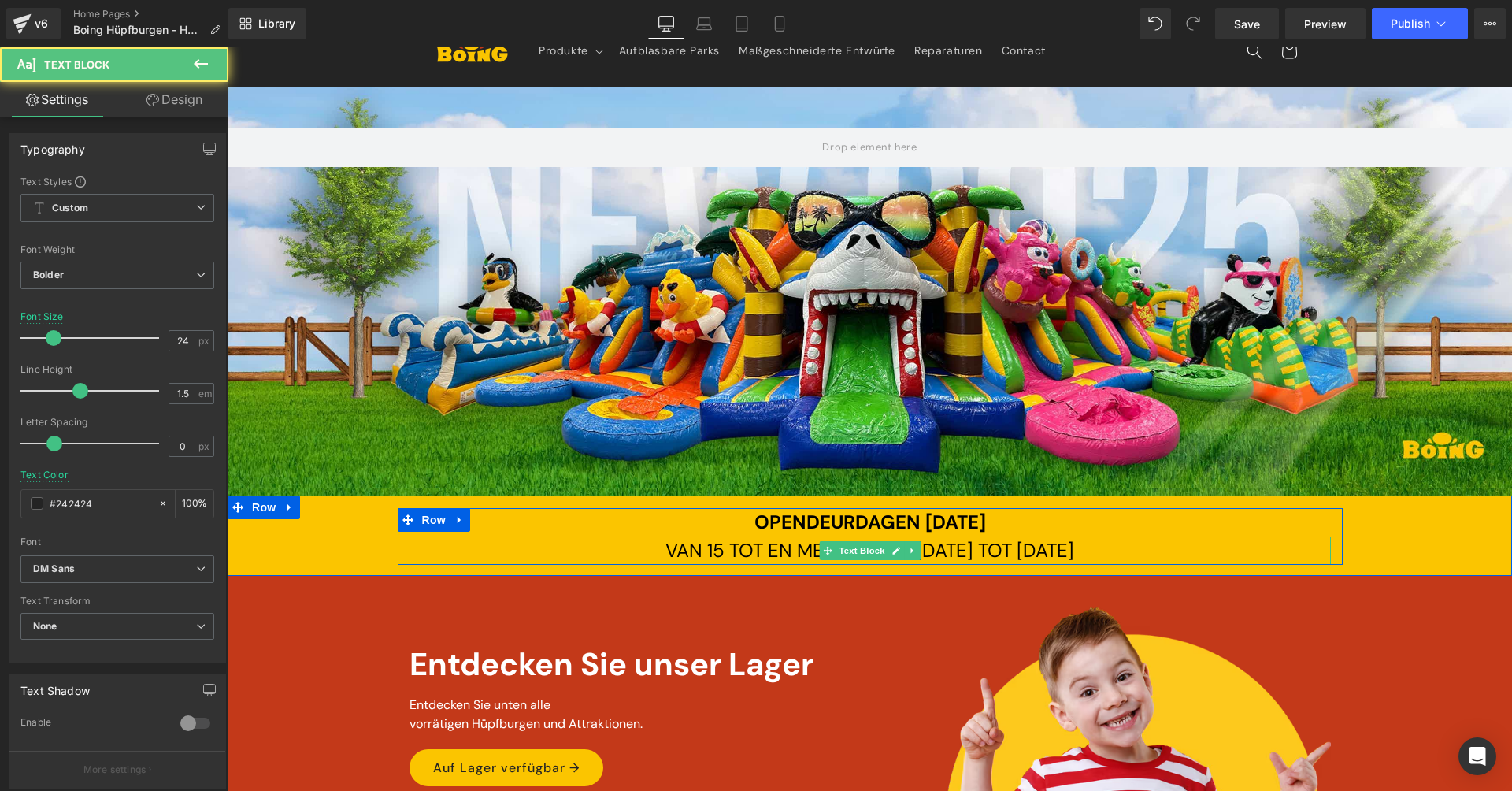
click at [1059, 555] on span "VAN 15 TOT EN MET [DATE] - [DATE] TOT [DATE]" at bounding box center [870, 549] width 408 height 24
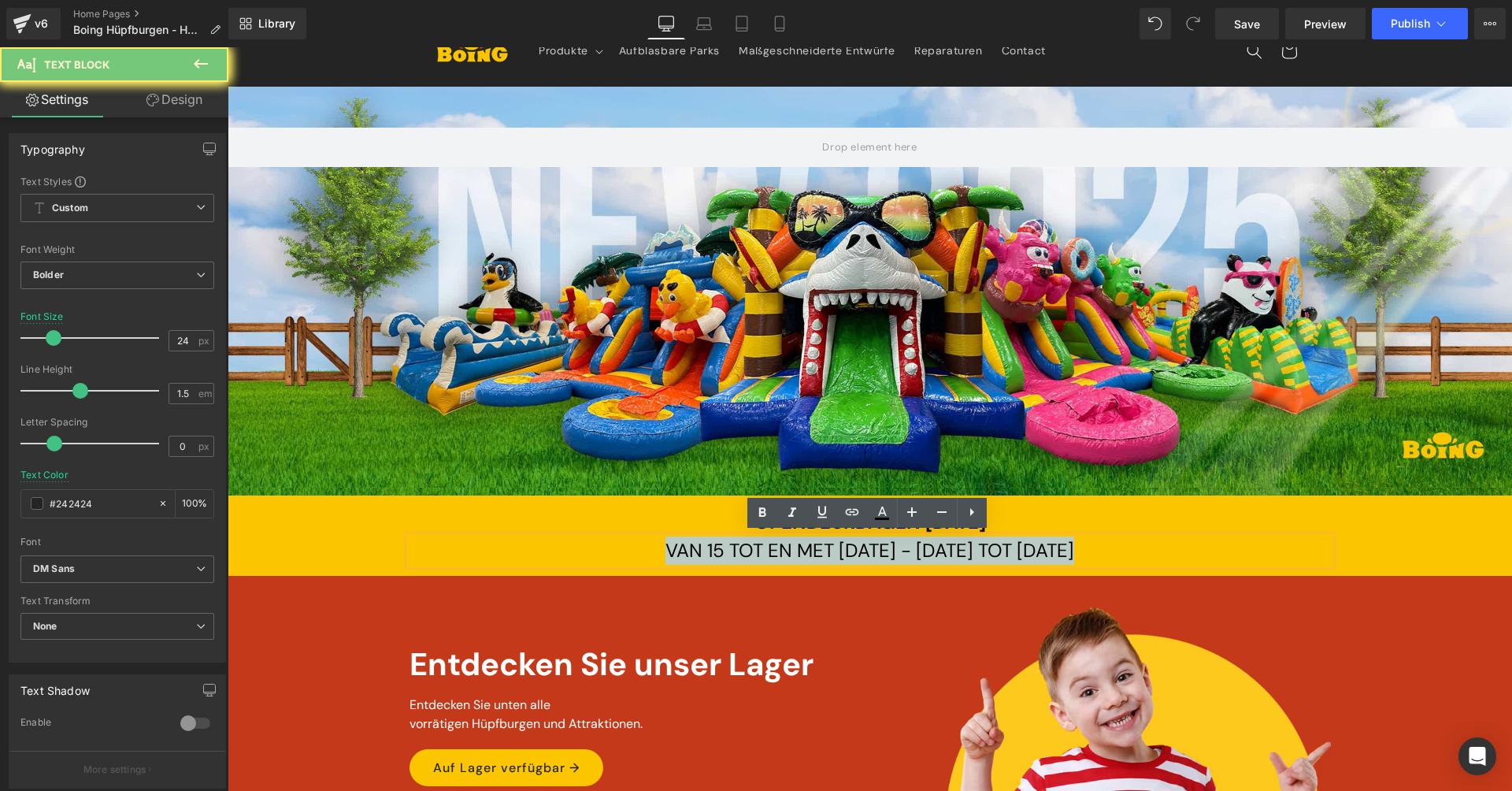
click at [1059, 555] on span "VAN 15 TOT EN MET [DATE] - [DATE] TOT [DATE]" at bounding box center [870, 549] width 408 height 24
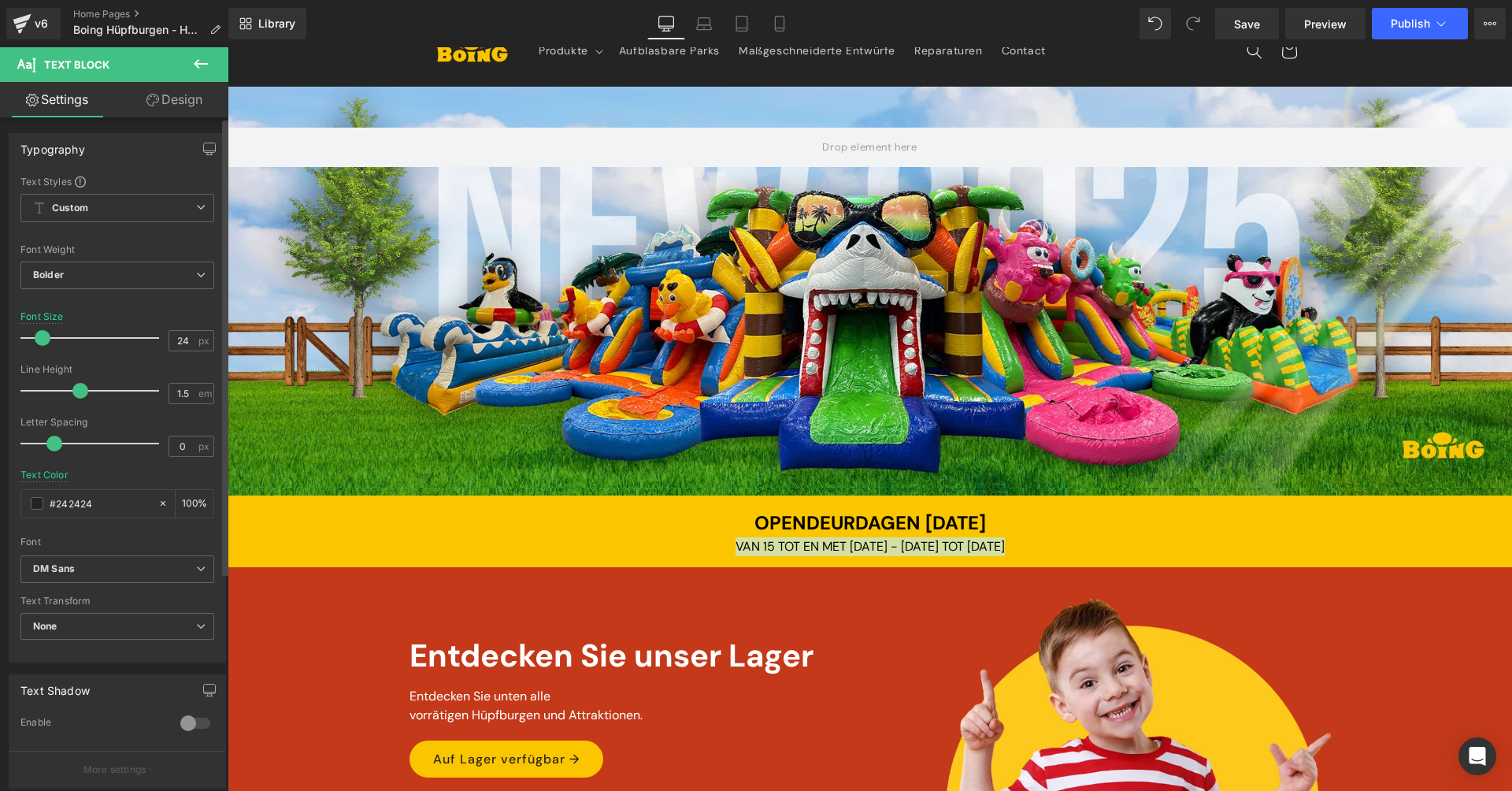
drag, startPoint x: 47, startPoint y: 335, endPoint x: 38, endPoint y: 338, distance: 9.5
click at [38, 338] on span at bounding box center [43, 338] width 16 height 16
click at [1048, 554] on div "OPENDEURDAGEN [DATE] Text Block VAN 15 TOT EN MET [DATE] - [DATE] TOT [DATE] Te…" at bounding box center [870, 532] width 1284 height 72
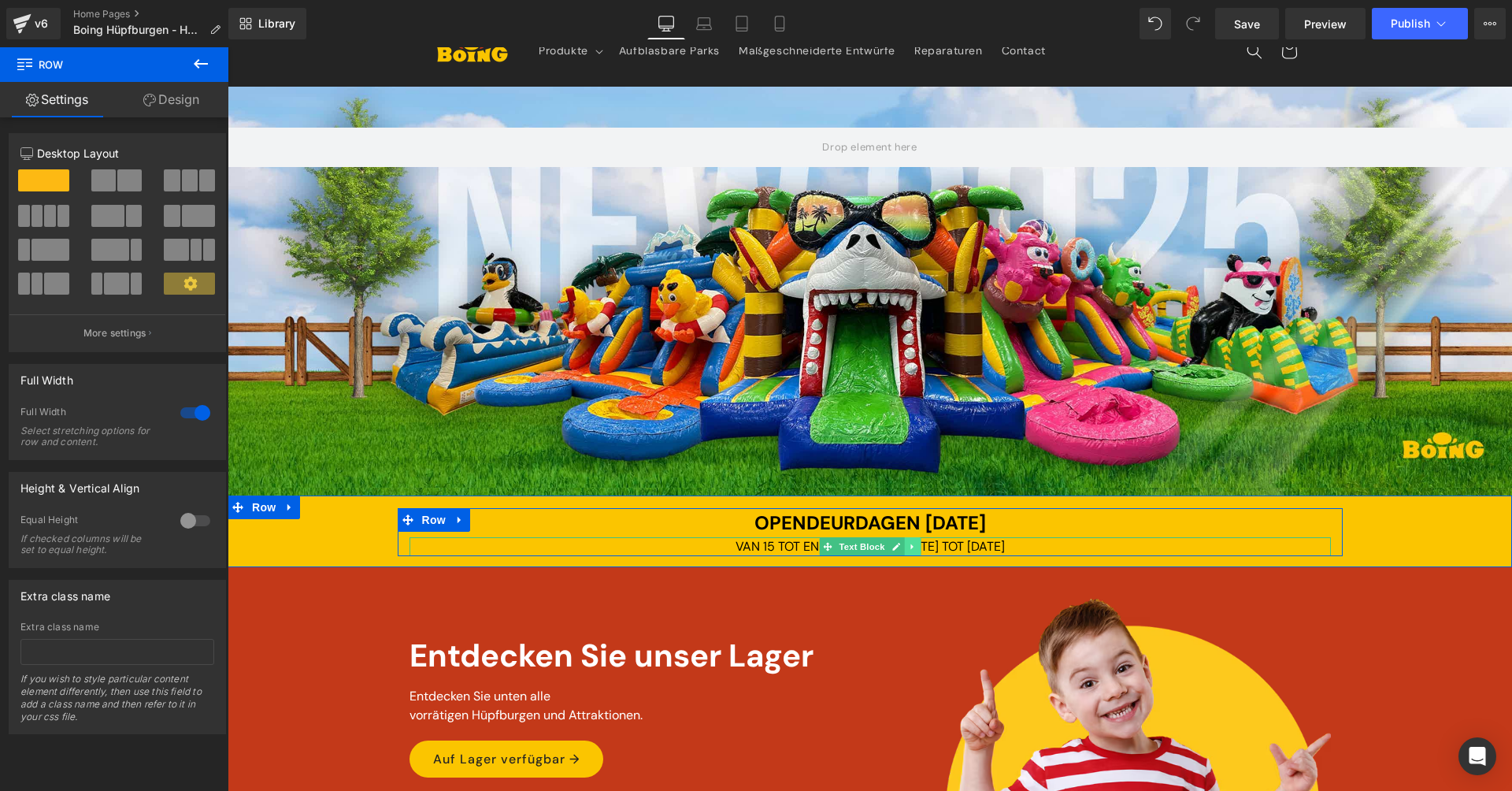
click at [909, 547] on icon at bounding box center [913, 547] width 9 height 10
click at [905, 543] on icon at bounding box center [904, 547] width 9 height 9
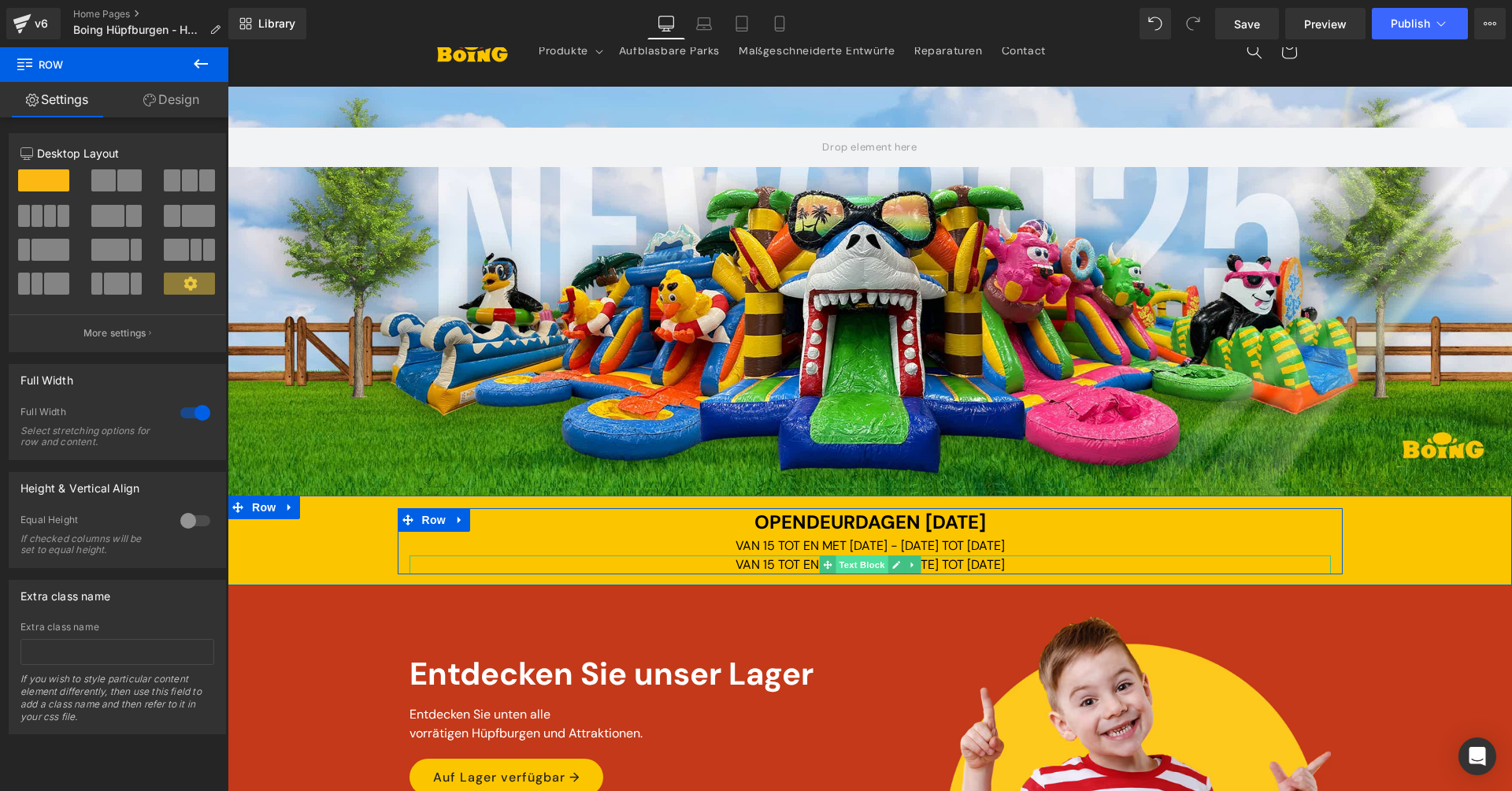
click at [836, 563] on span "Text Block" at bounding box center [861, 565] width 52 height 19
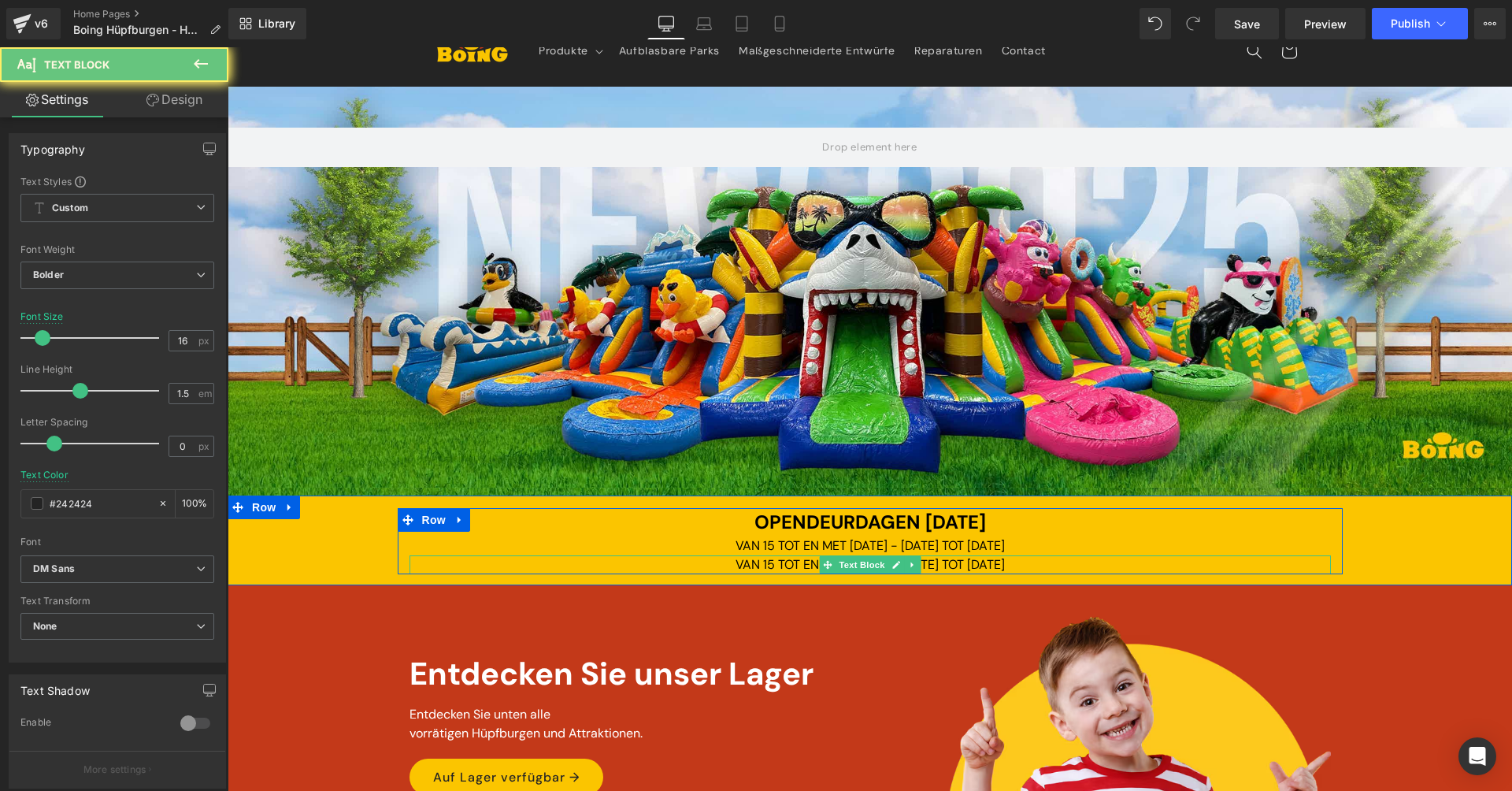
click at [782, 562] on span "VAN 15 TOT EN MET [DATE] - [DATE] TOT [DATE]" at bounding box center [870, 565] width 269 height 16
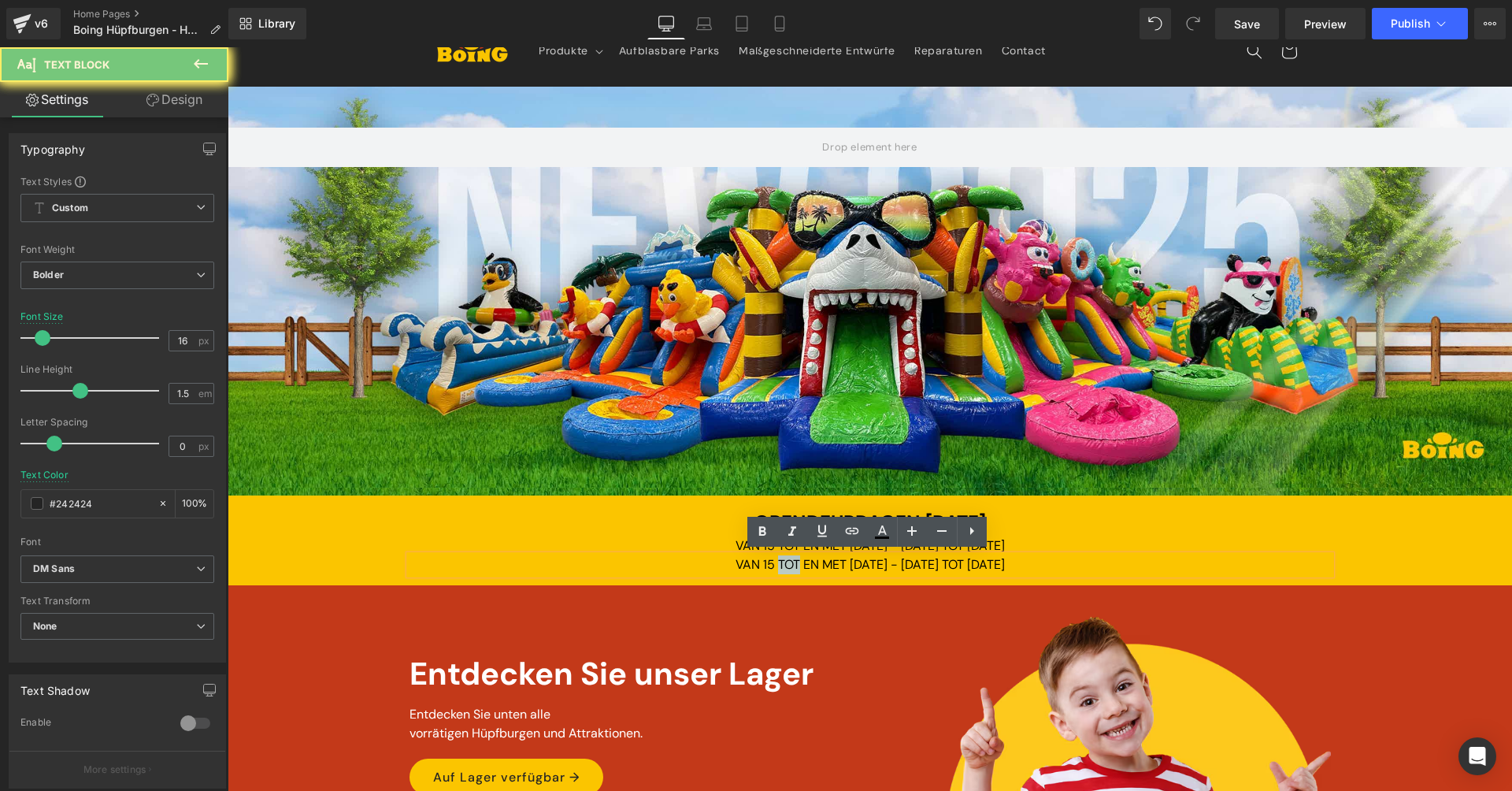
click at [782, 562] on span "VAN 15 TOT EN MET [DATE] - [DATE] TOT [DATE]" at bounding box center [870, 565] width 269 height 16
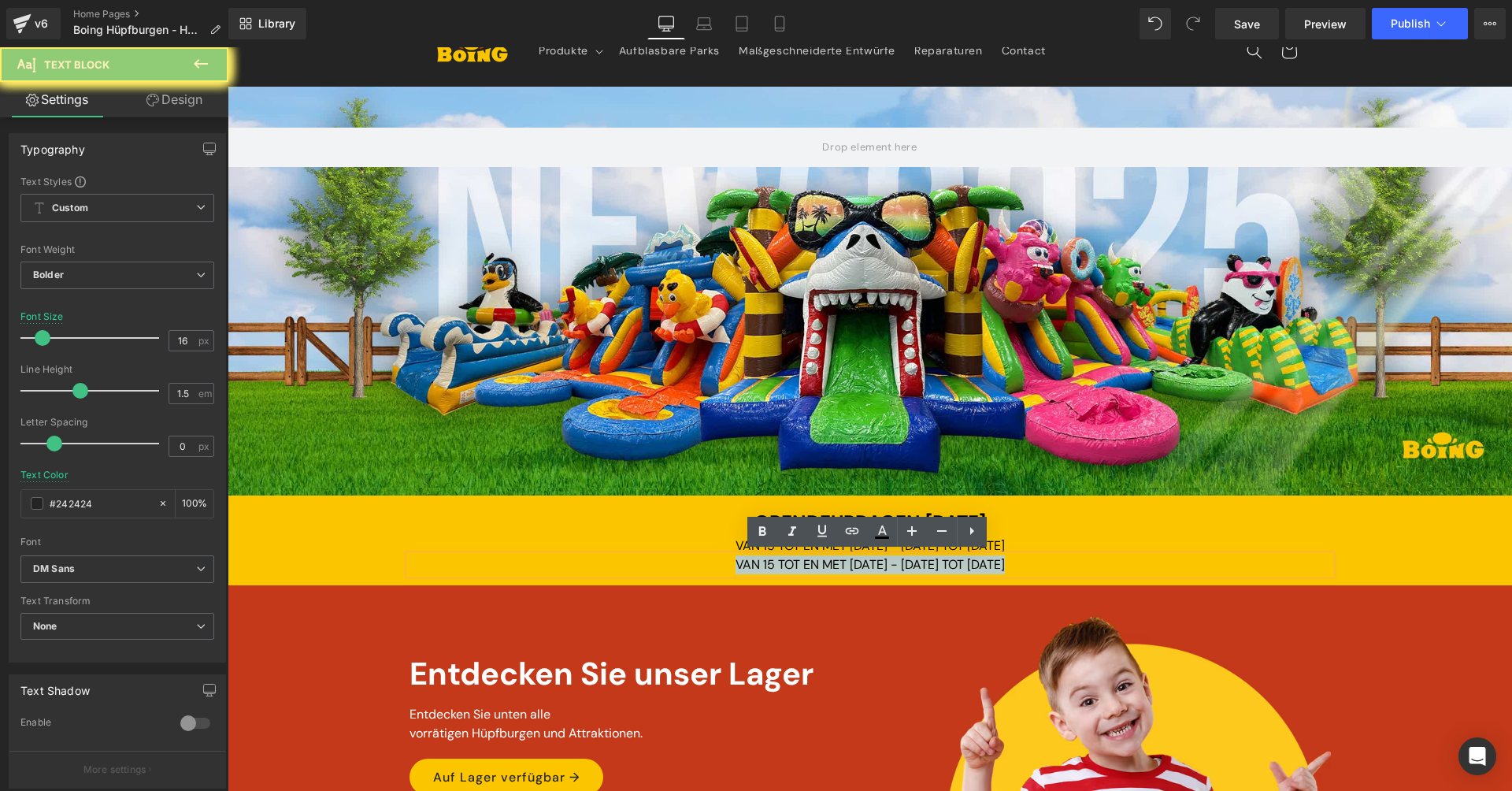
click at [782, 562] on span "VAN 15 TOT EN MET [DATE] - [DATE] TOT [DATE]" at bounding box center [870, 565] width 269 height 16
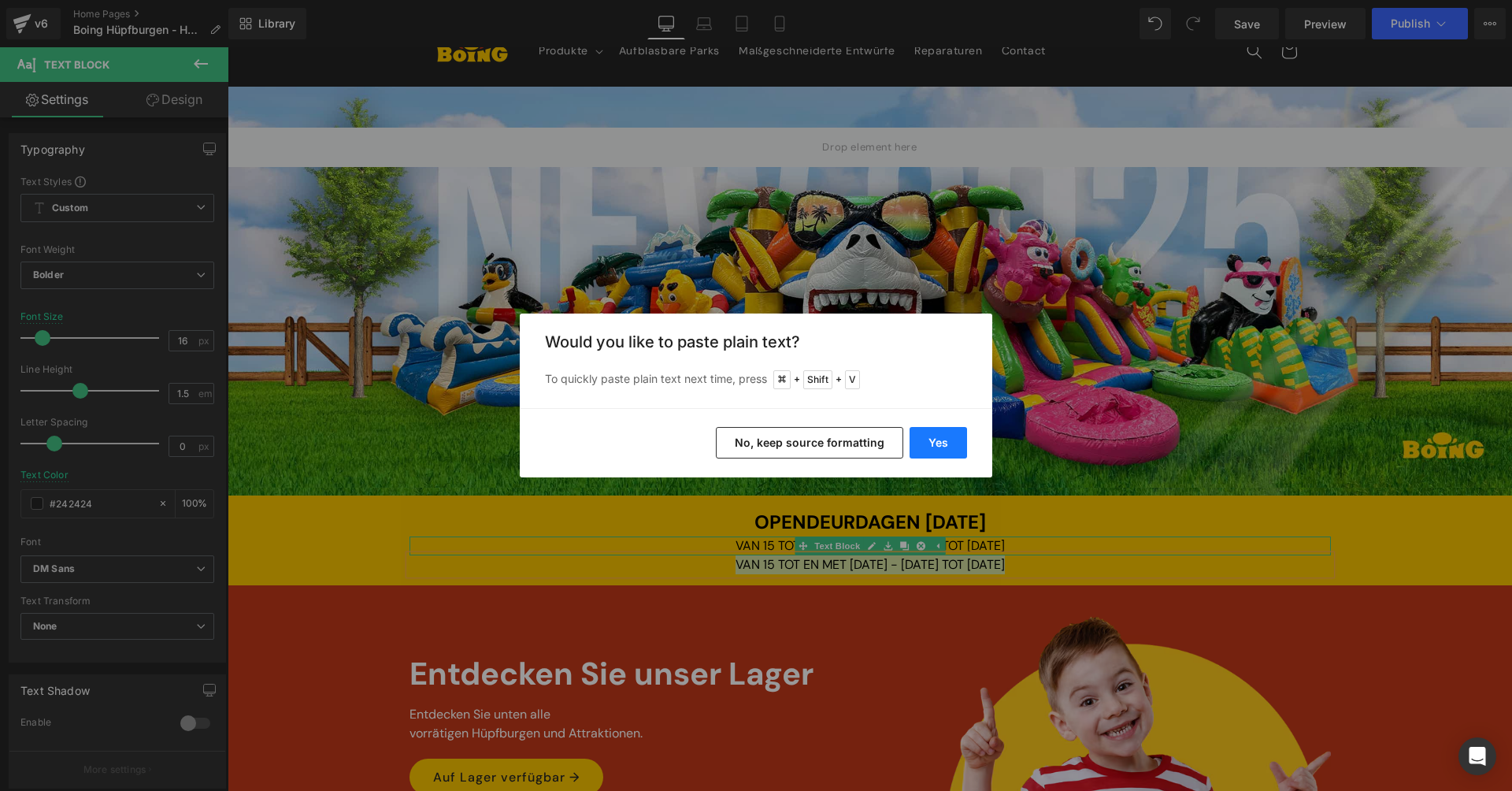
click at [924, 444] on button "Yes" at bounding box center [939, 443] width 57 height 31
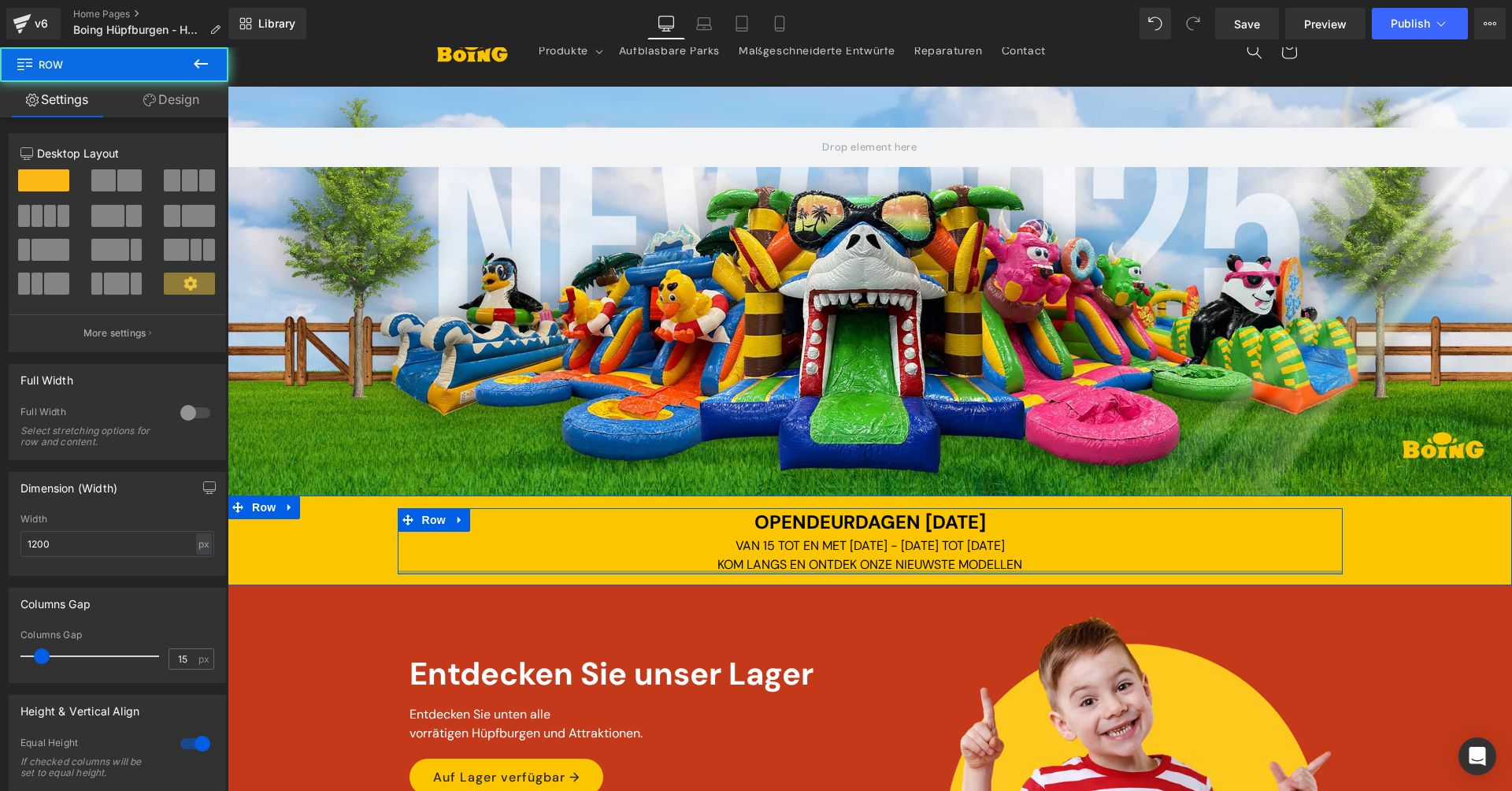
click at [745, 570] on div at bounding box center [870, 572] width 945 height 4
click at [228, 48] on div at bounding box center [228, 48] width 0 height 0
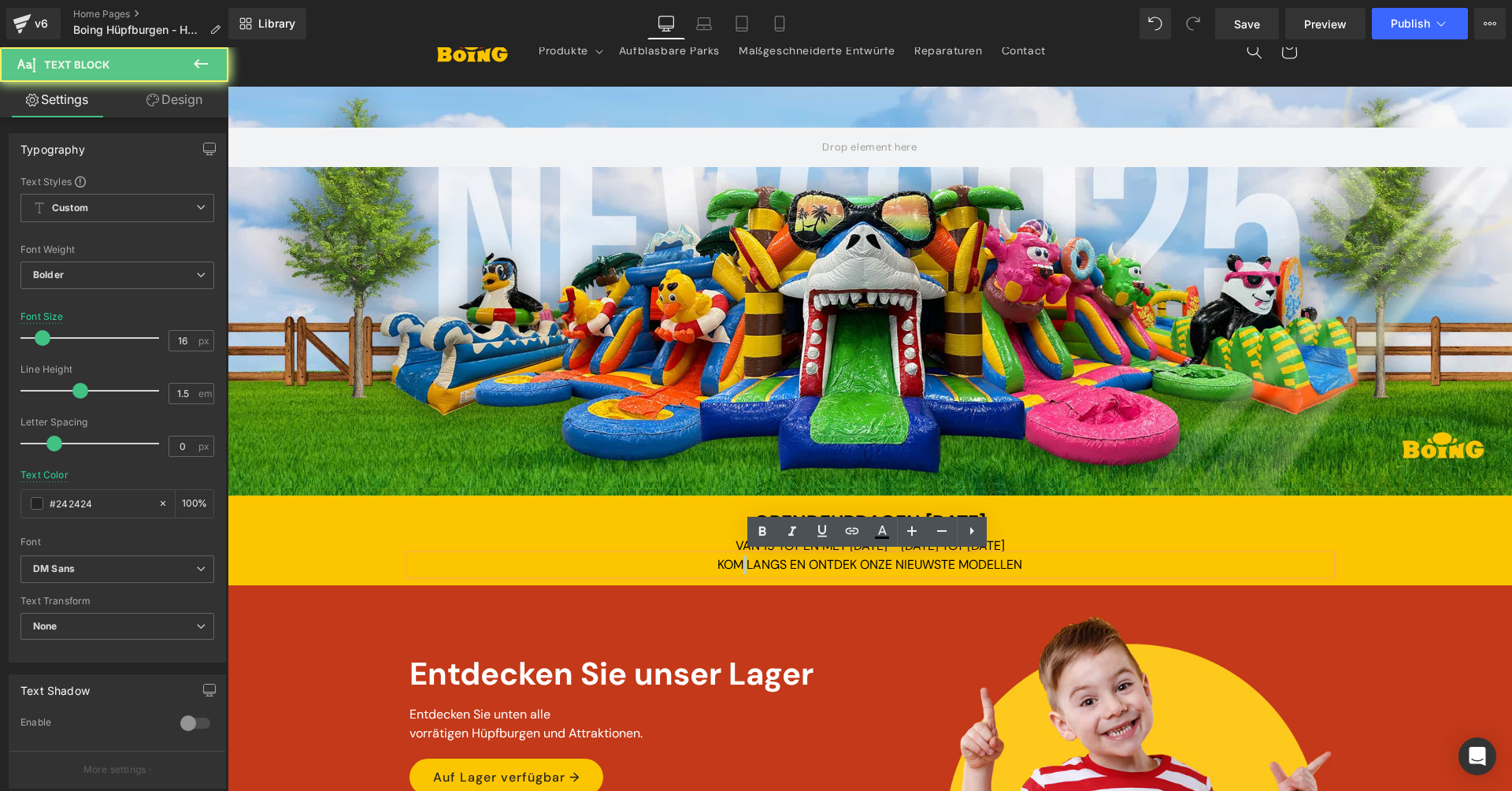
click at [734, 557] on span "KOM LANGS EN ONTDEK ONZE NIEUWSTE MODELLEN" at bounding box center [870, 565] width 305 height 16
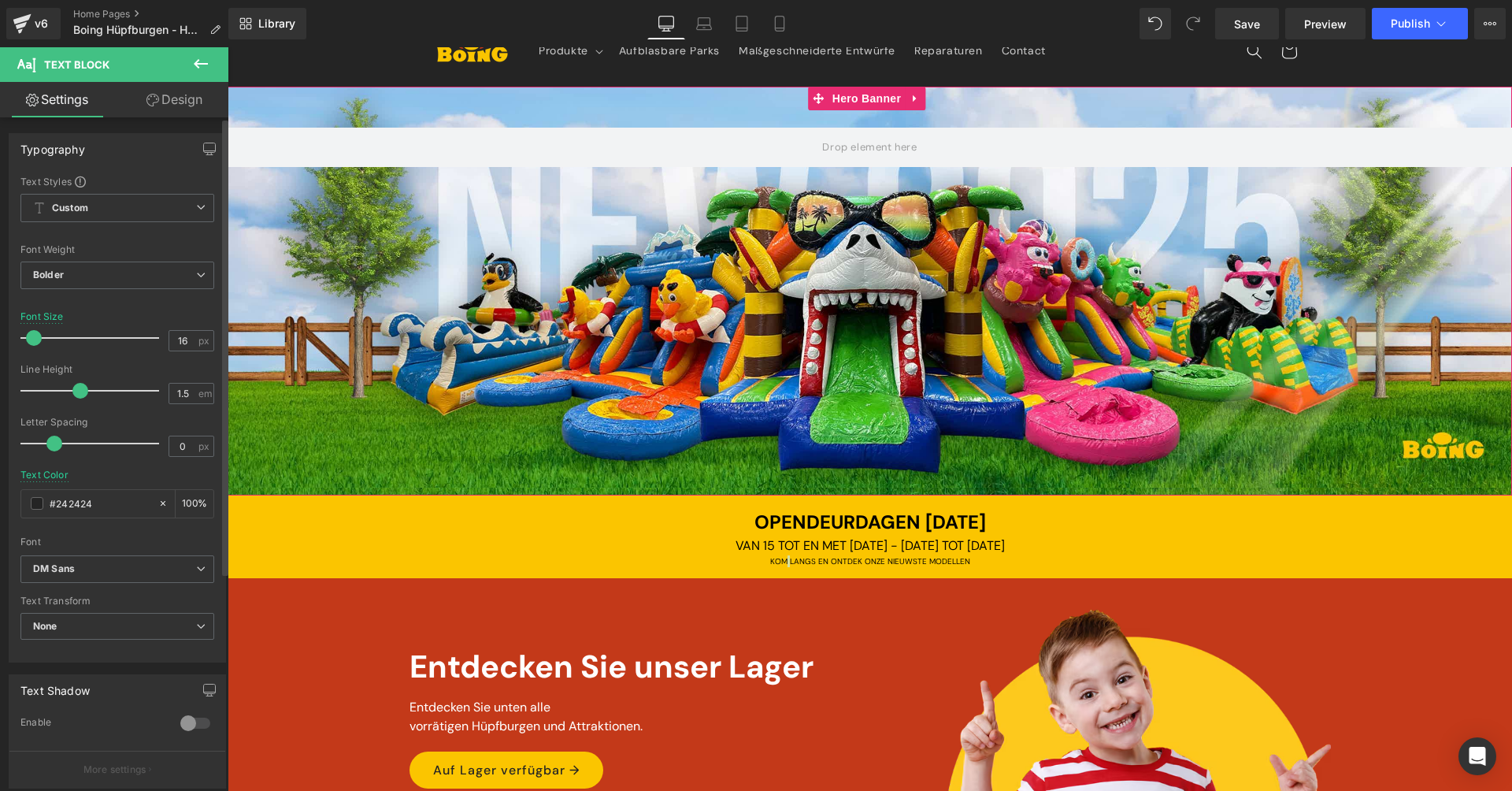
click at [33, 335] on div at bounding box center [94, 338] width 131 height 31
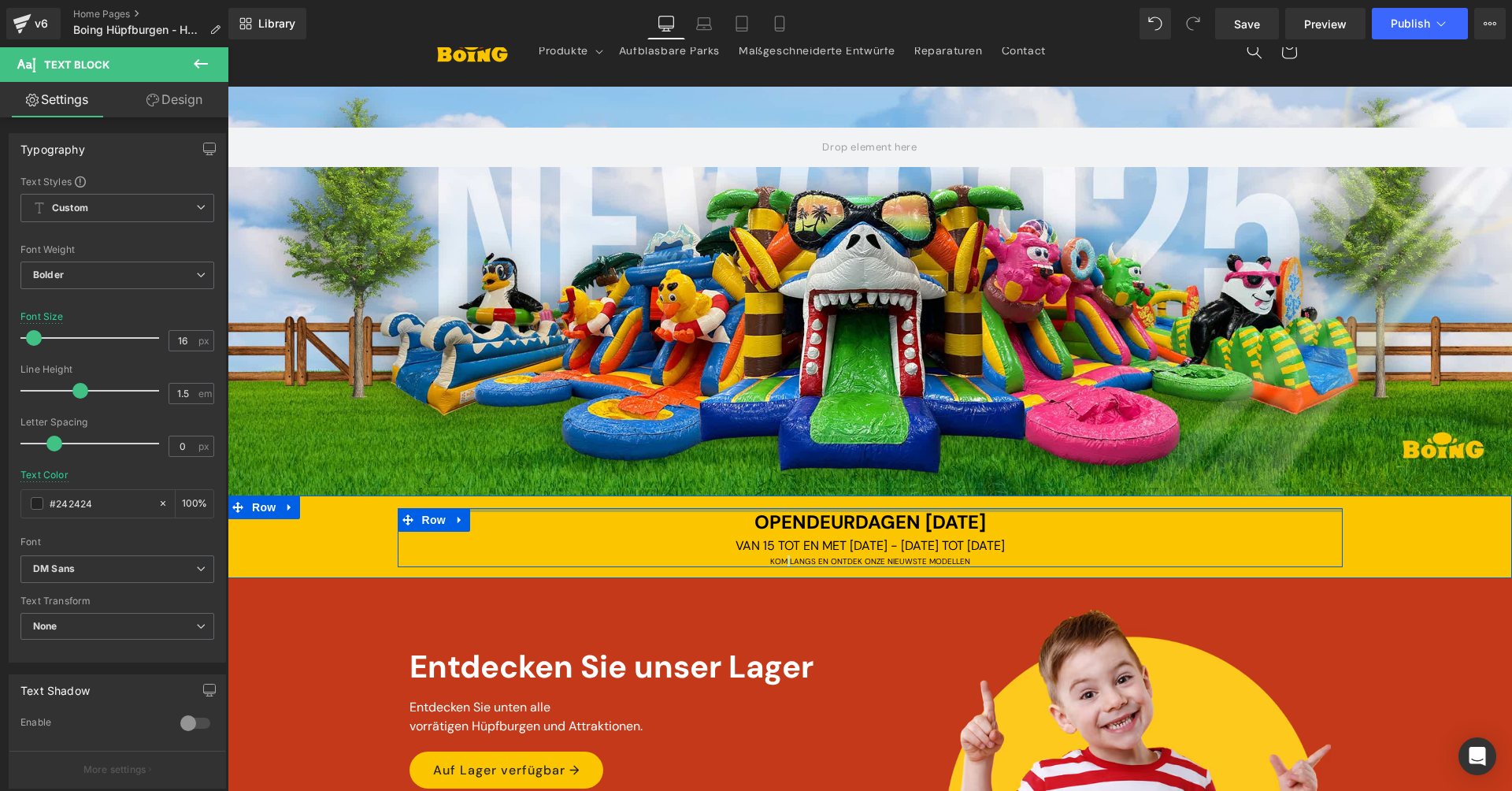
click at [723, 508] on div at bounding box center [870, 510] width 945 height 4
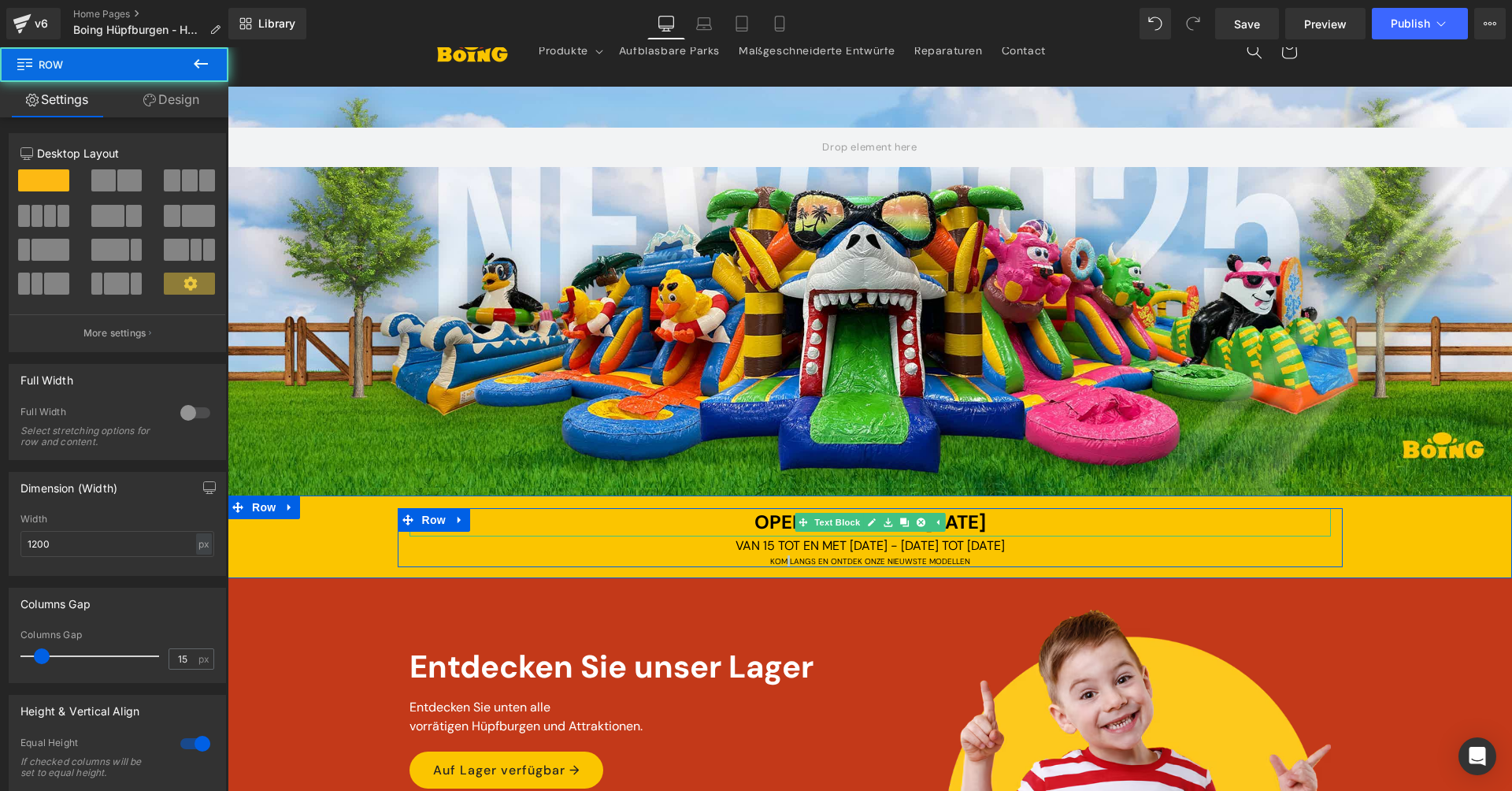
click at [755, 525] on span "OPENDEURDAGEN [DATE]" at bounding box center [870, 522] width 232 height 24
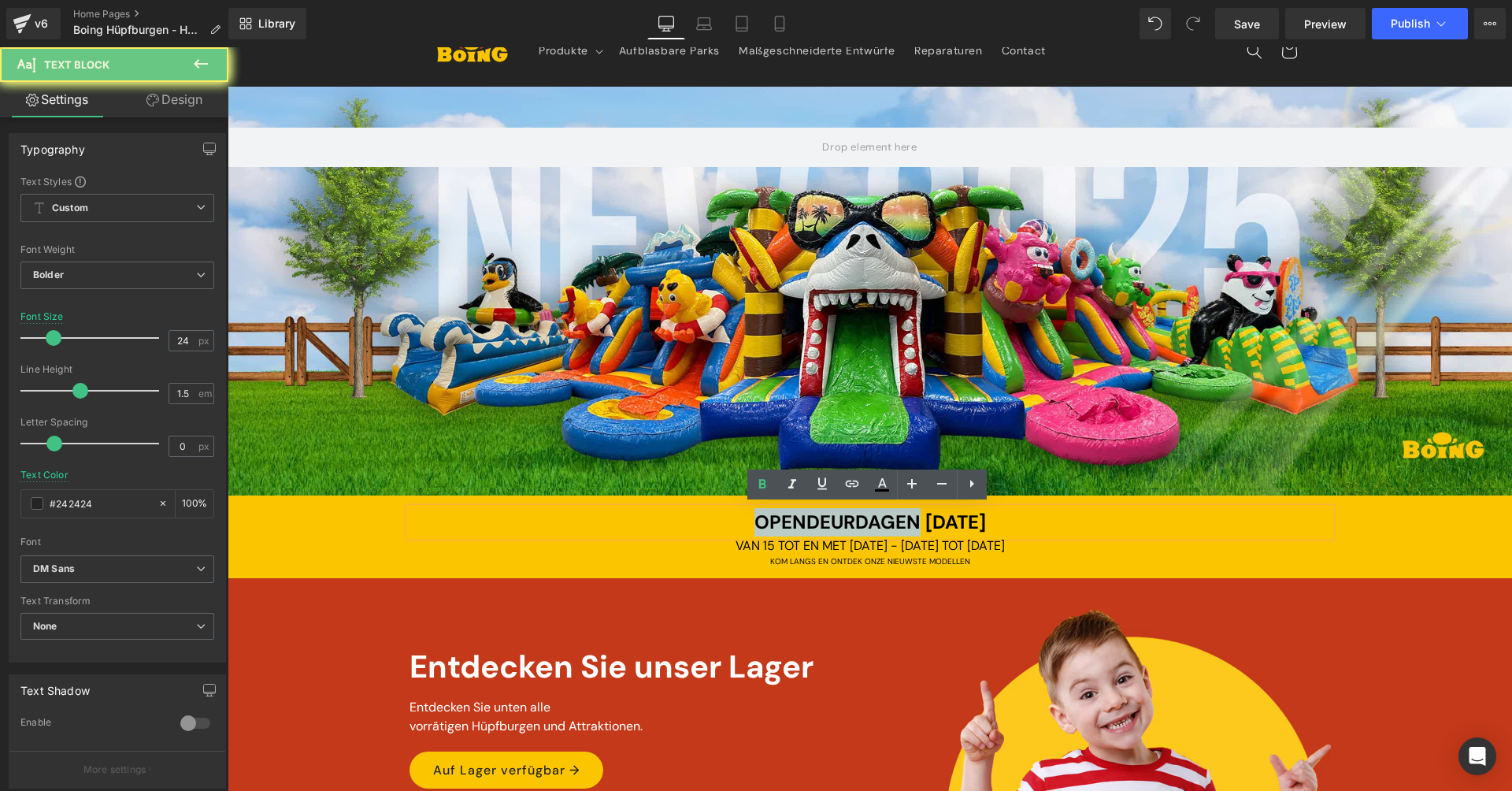
click at [755, 525] on span "OPENDEURDAGEN [DATE]" at bounding box center [870, 522] width 232 height 24
copy span "OPENDEURDAGEN [DATE]"
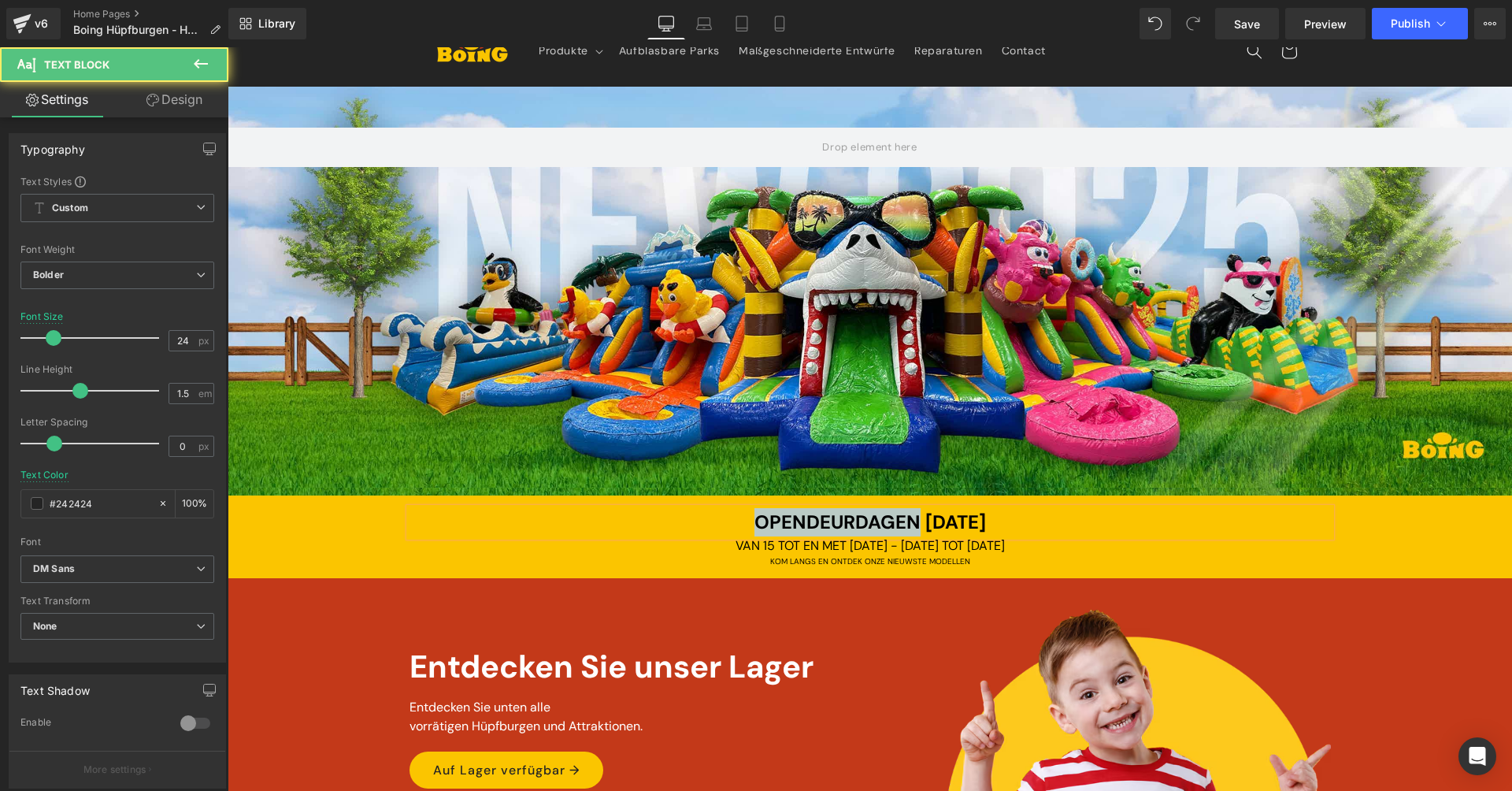
click at [816, 514] on span "OPENDEURDAGEN [DATE]" at bounding box center [870, 522] width 232 height 24
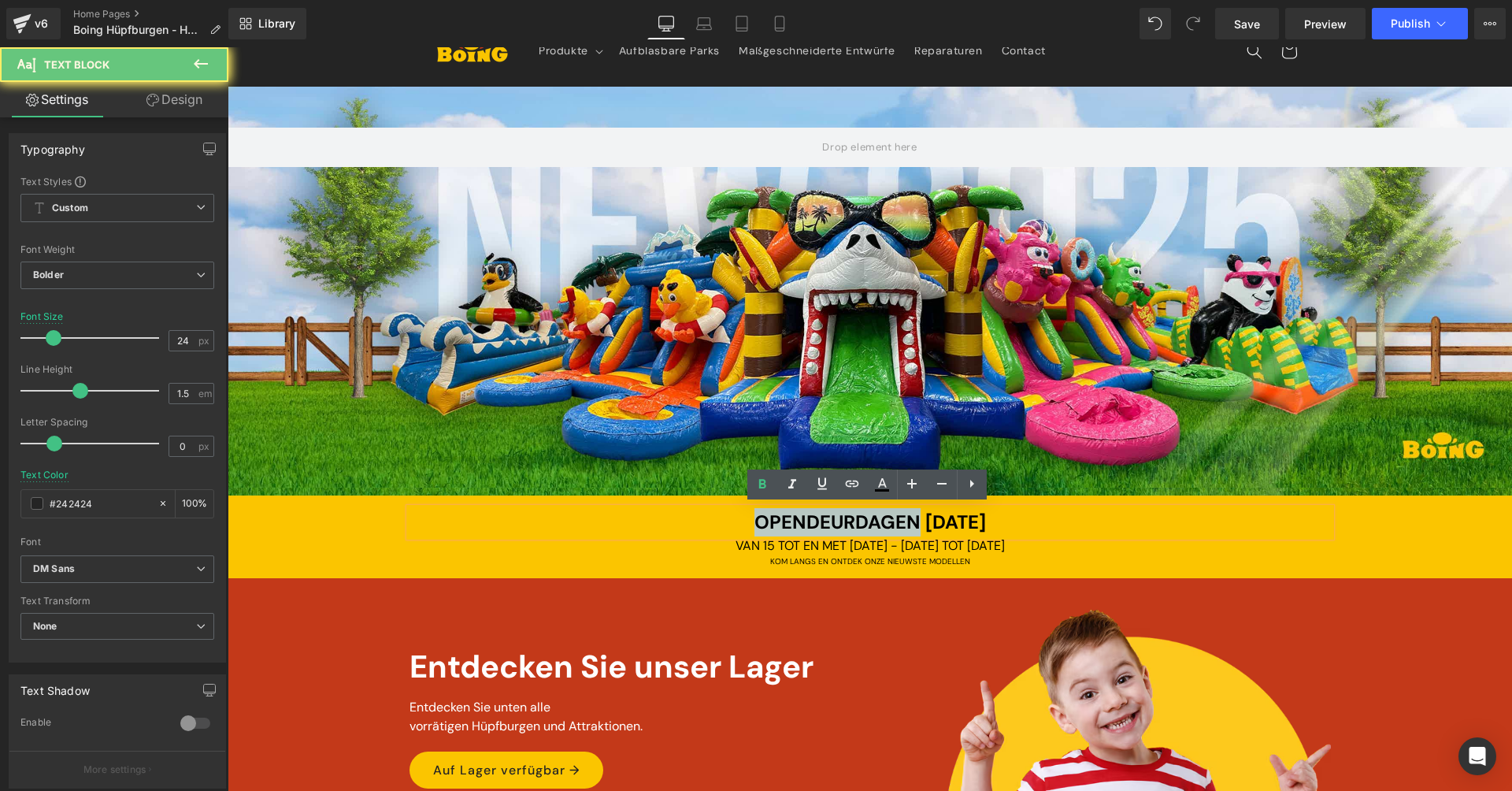
click at [816, 514] on span "OPENDEURDAGEN [DATE]" at bounding box center [870, 522] width 232 height 24
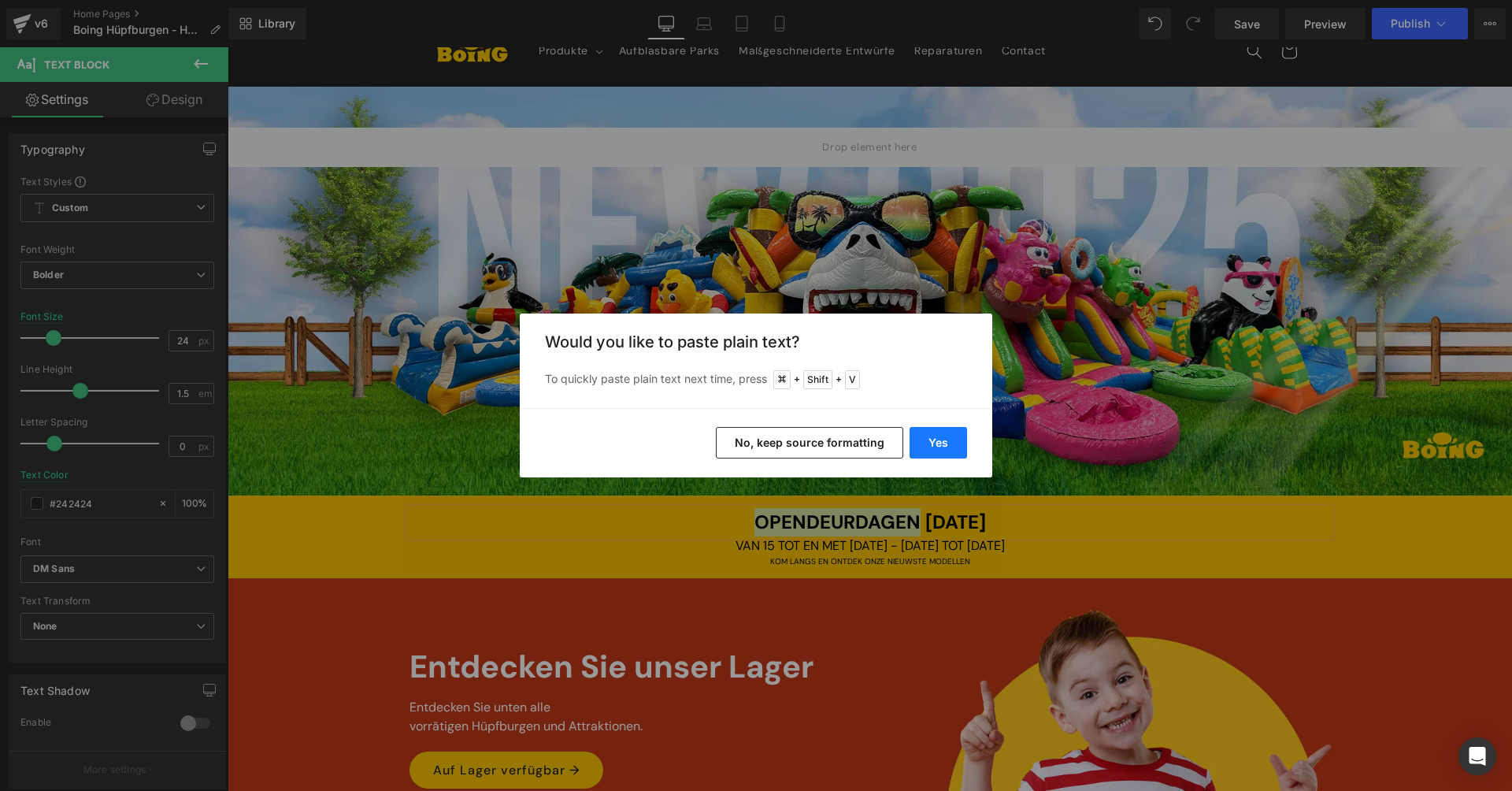
click at [940, 442] on button "Yes" at bounding box center [939, 443] width 57 height 31
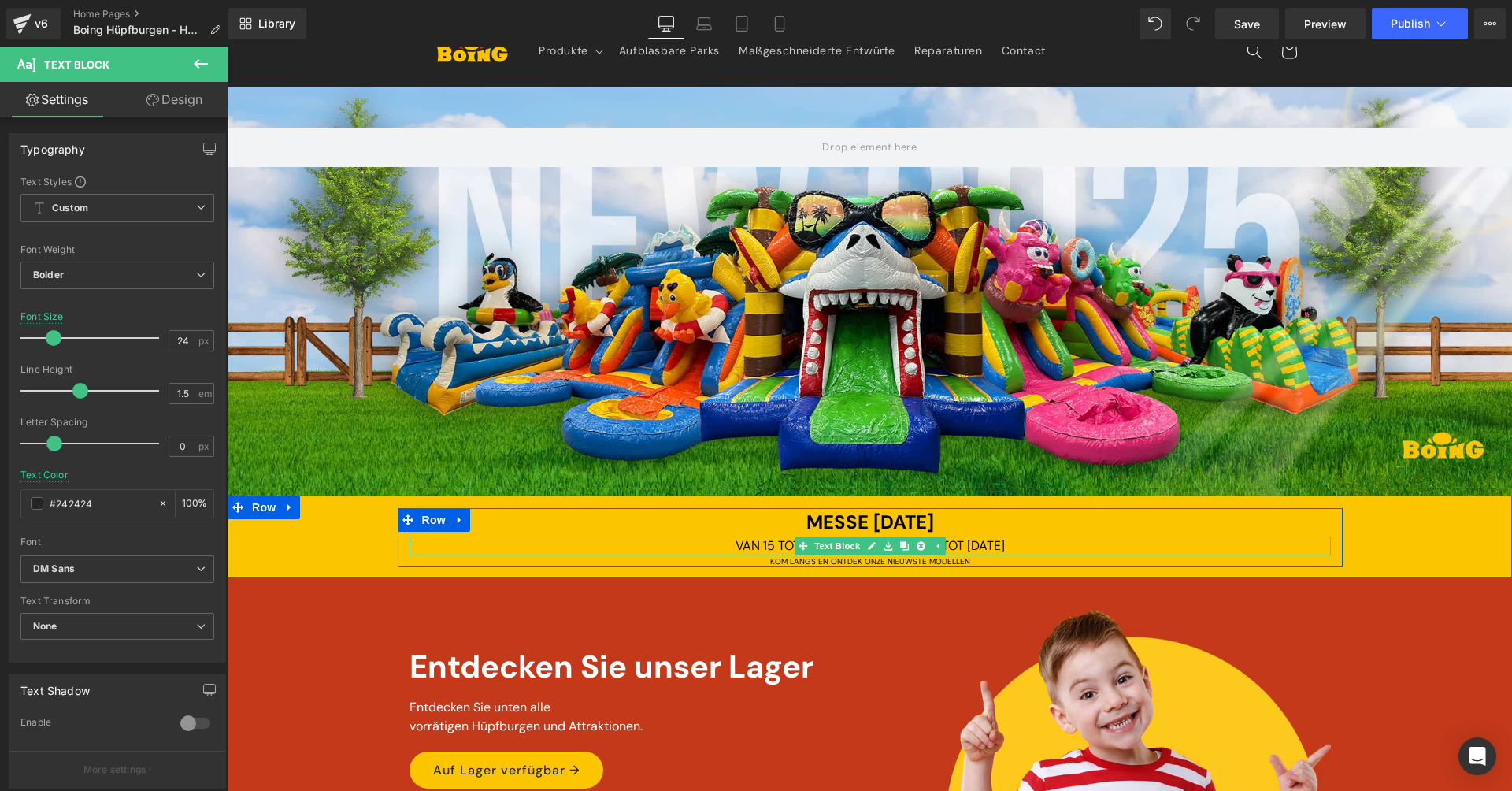
click at [748, 547] on span "VAN 15 TOT EN MET [DATE] - [DATE] TOT [DATE]" at bounding box center [870, 545] width 269 height 16
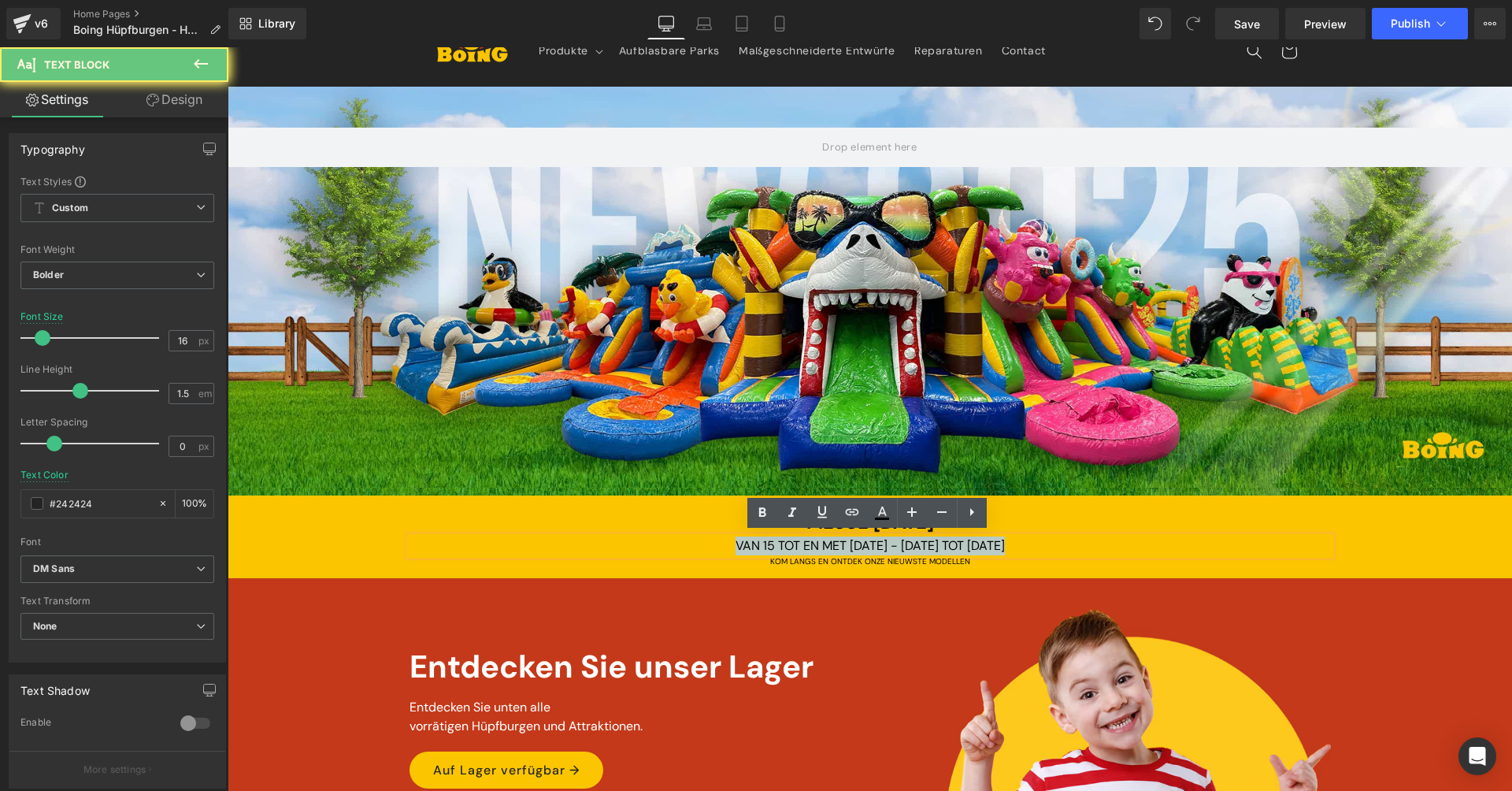
click at [748, 547] on span "VAN 15 TOT EN MET [DATE] - [DATE] TOT [DATE]" at bounding box center [870, 545] width 269 height 16
copy span "VAN 15 TOT EN MET [DATE] - [DATE] TOT [DATE]"
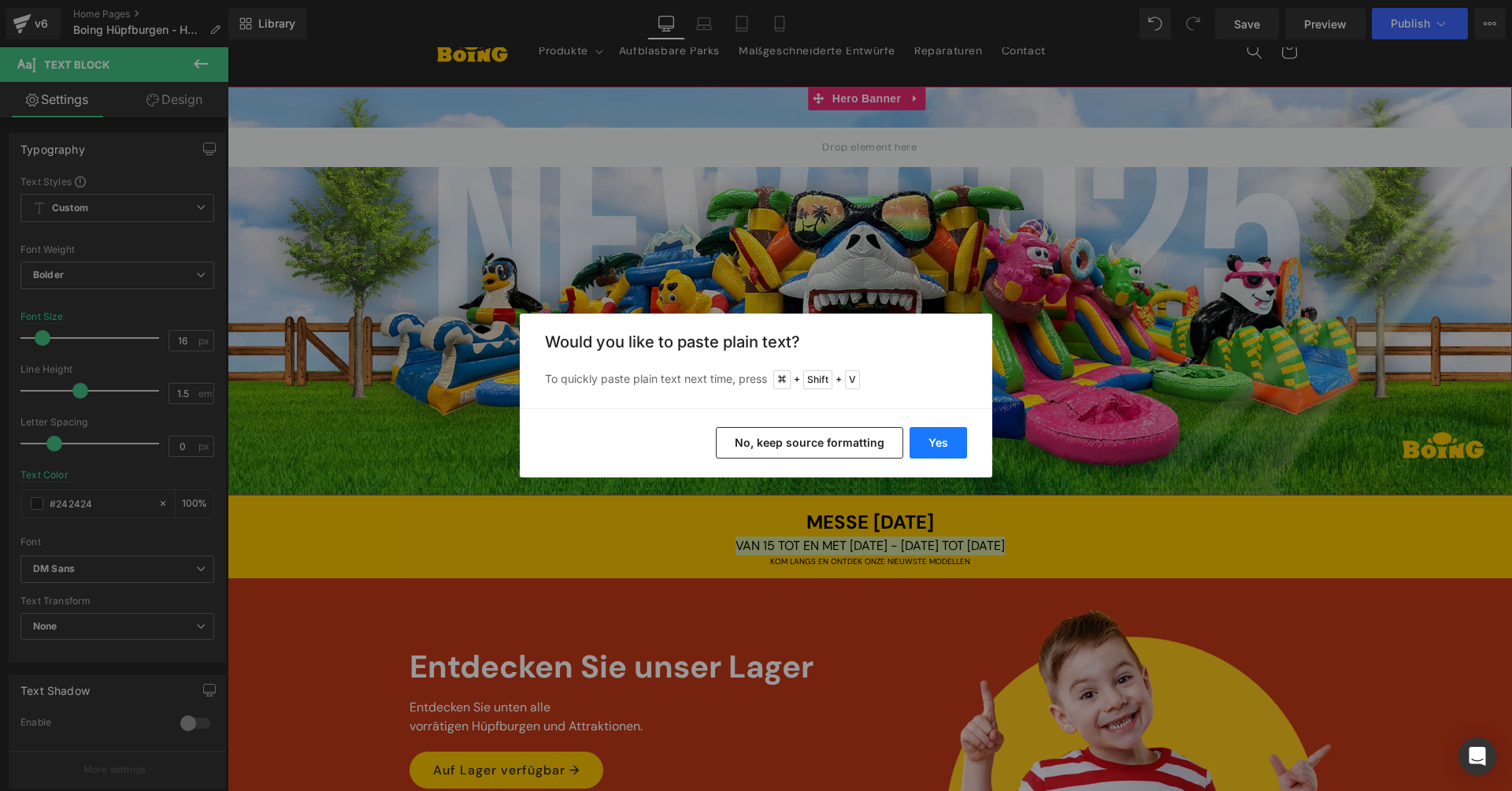
drag, startPoint x: 932, startPoint y: 450, endPoint x: 706, endPoint y: 402, distance: 231.0
click at [932, 450] on button "Yes" at bounding box center [939, 443] width 57 height 31
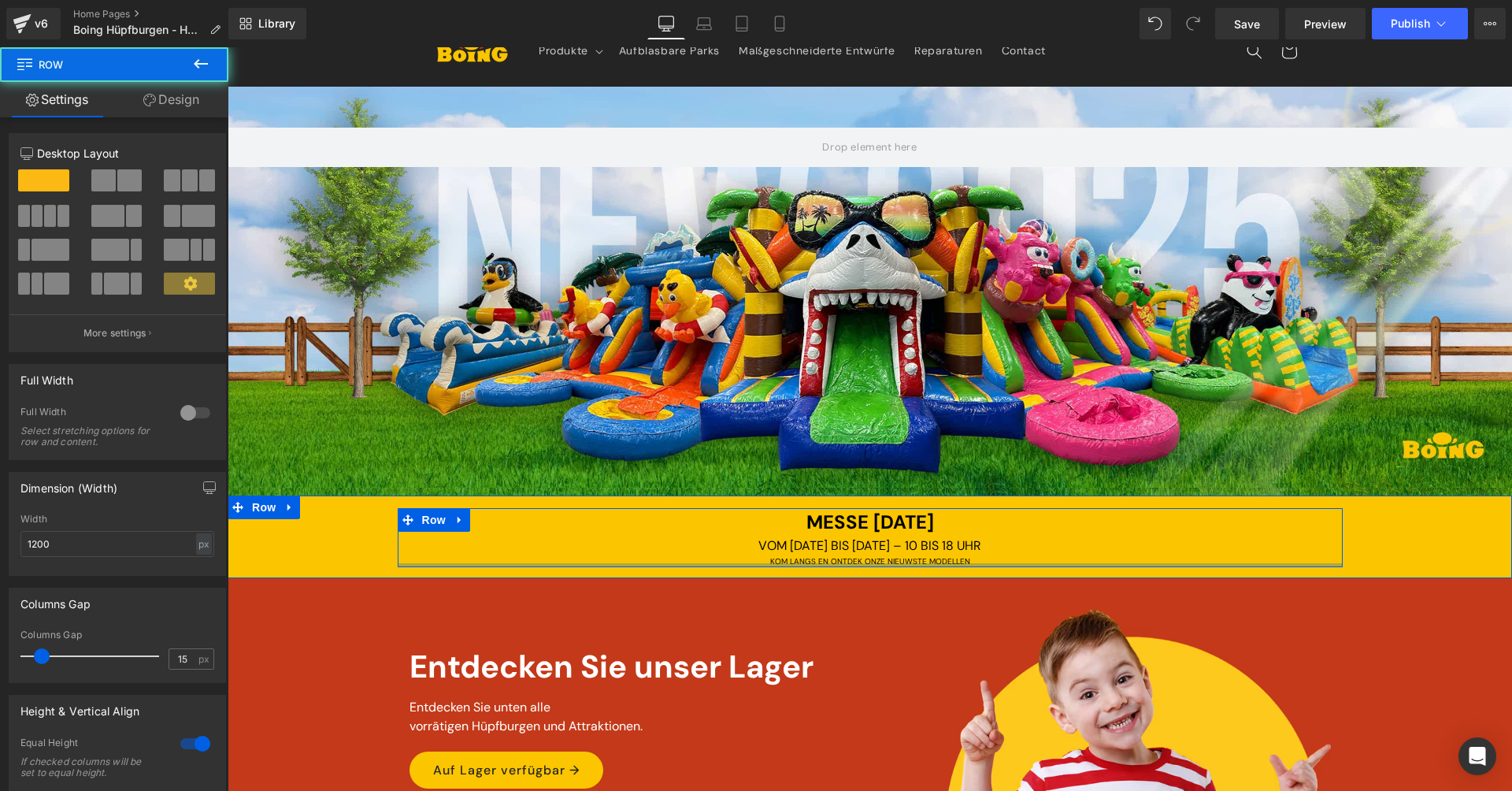
click at [826, 563] on div at bounding box center [870, 565] width 945 height 4
click at [831, 558] on span at bounding box center [827, 561] width 16 height 19
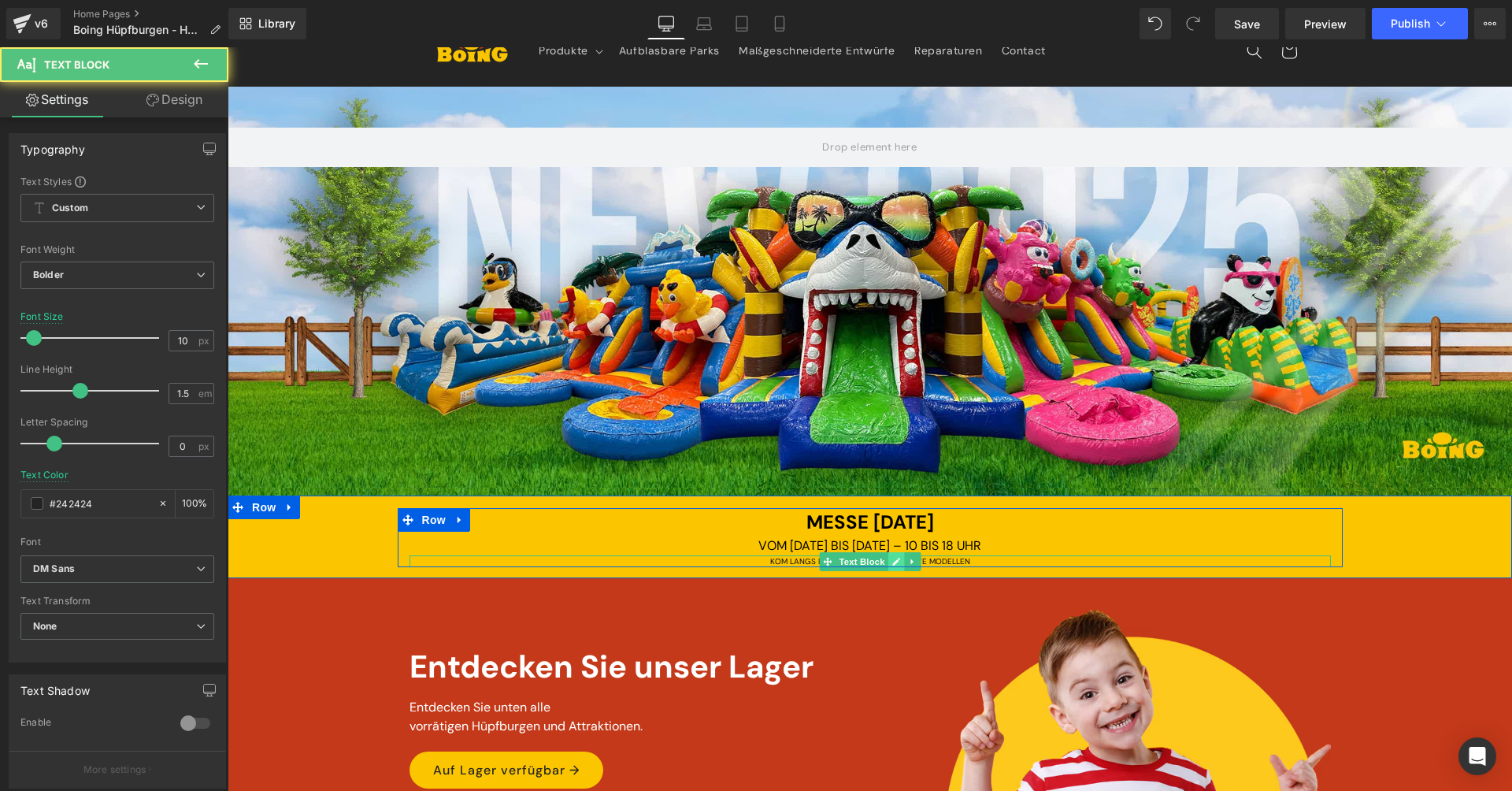
click at [891, 558] on icon at bounding box center [896, 561] width 9 height 10
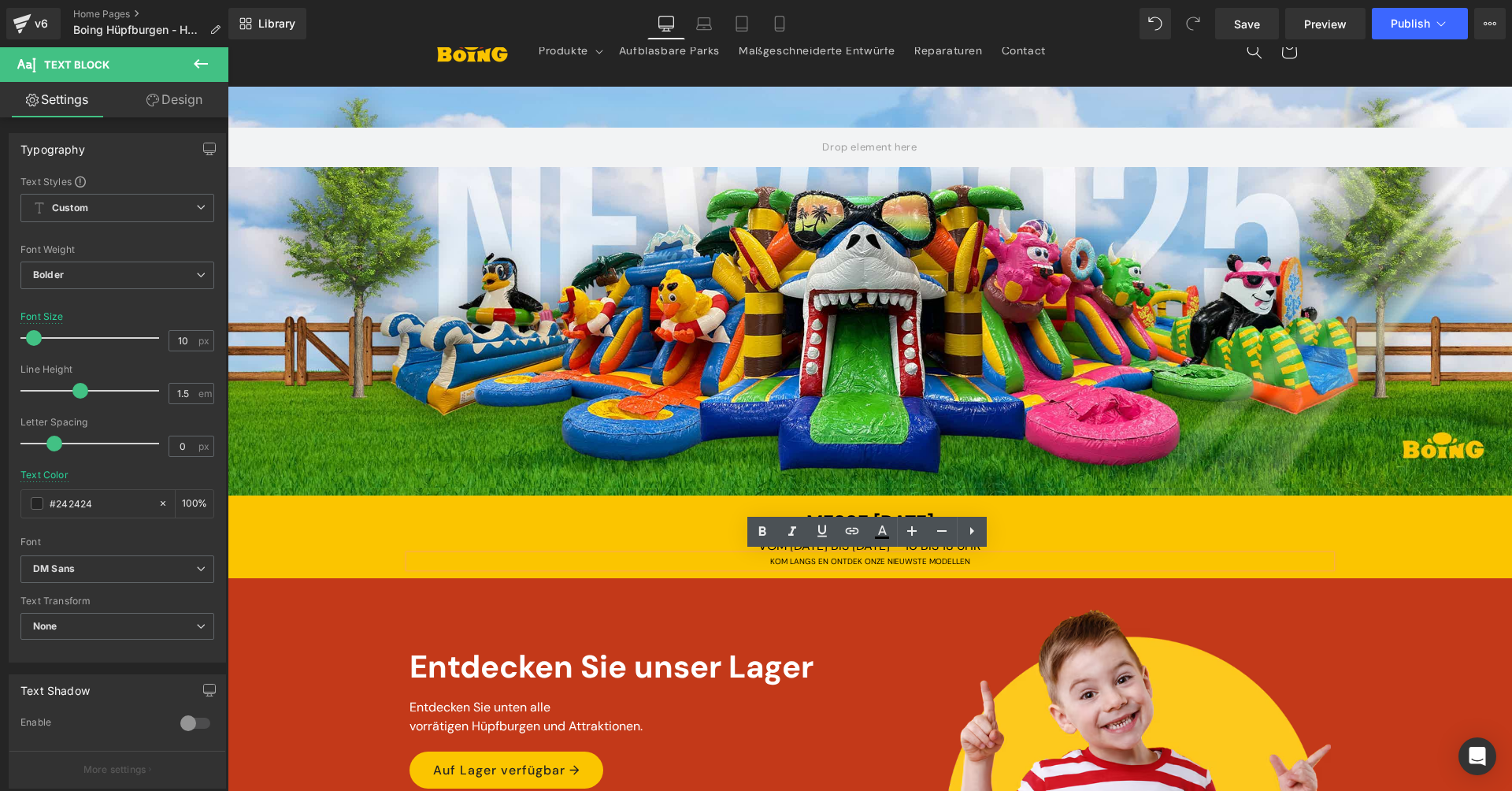
click at [793, 557] on span "KOM LANGS EN ONTDEK ONZE NIEUWSTE MODELLEN" at bounding box center [870, 561] width 200 height 10
copy span "KOM LANGS EN ONTDEK ONZE NIEUWSTE MODELLEN"
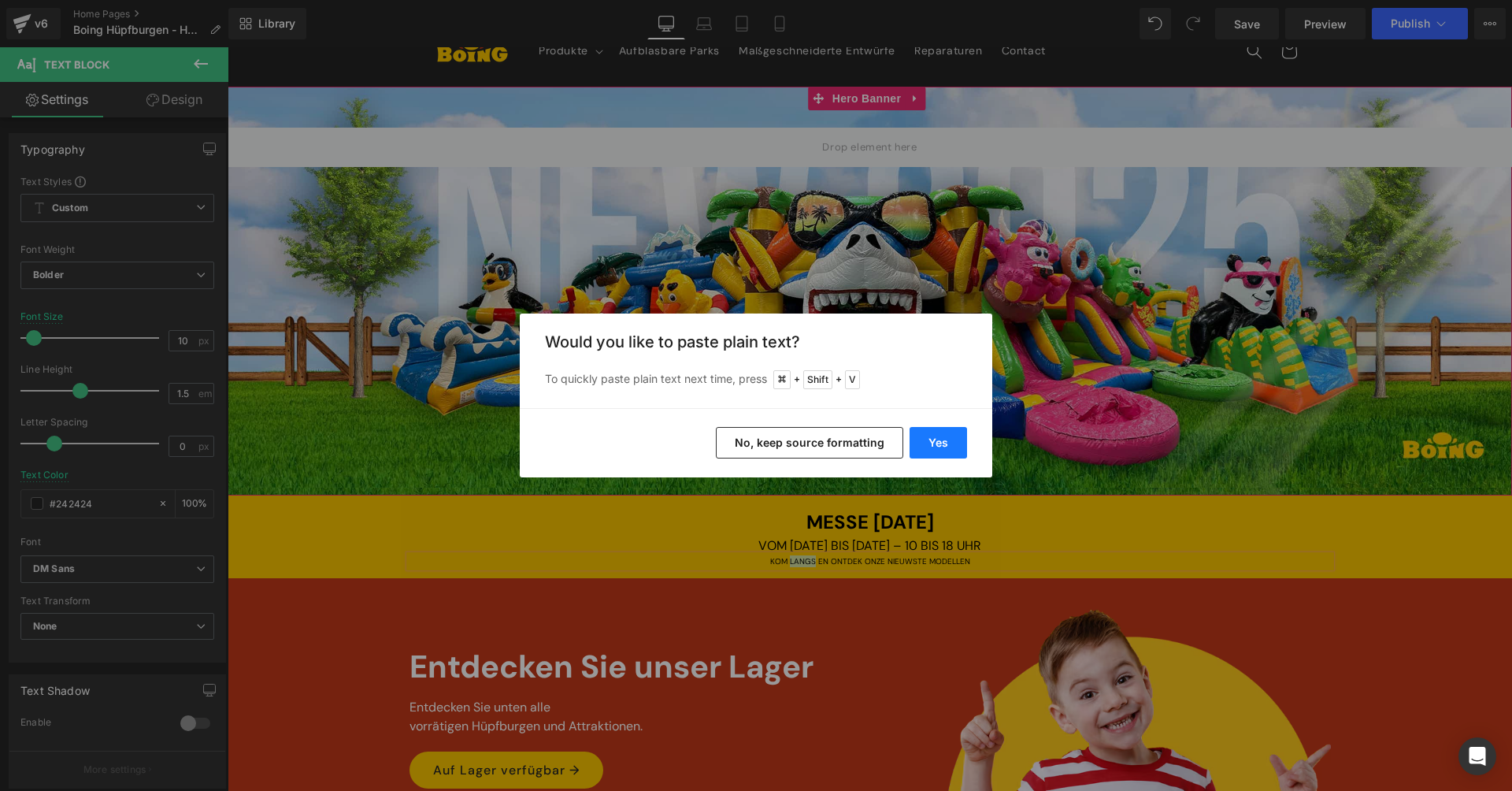
click at [922, 443] on button "Yes" at bounding box center [939, 443] width 57 height 31
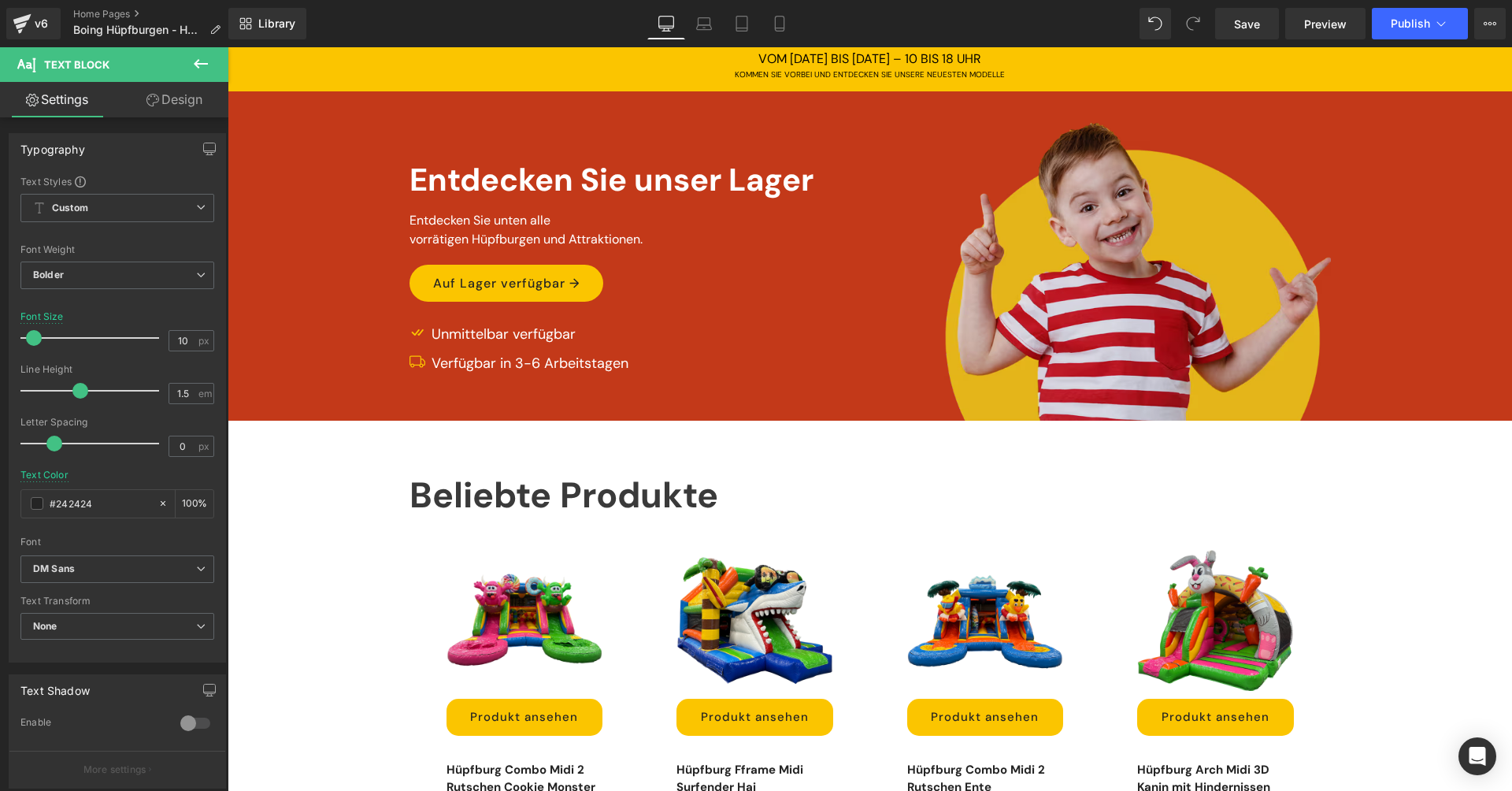
scroll to position [0, 0]
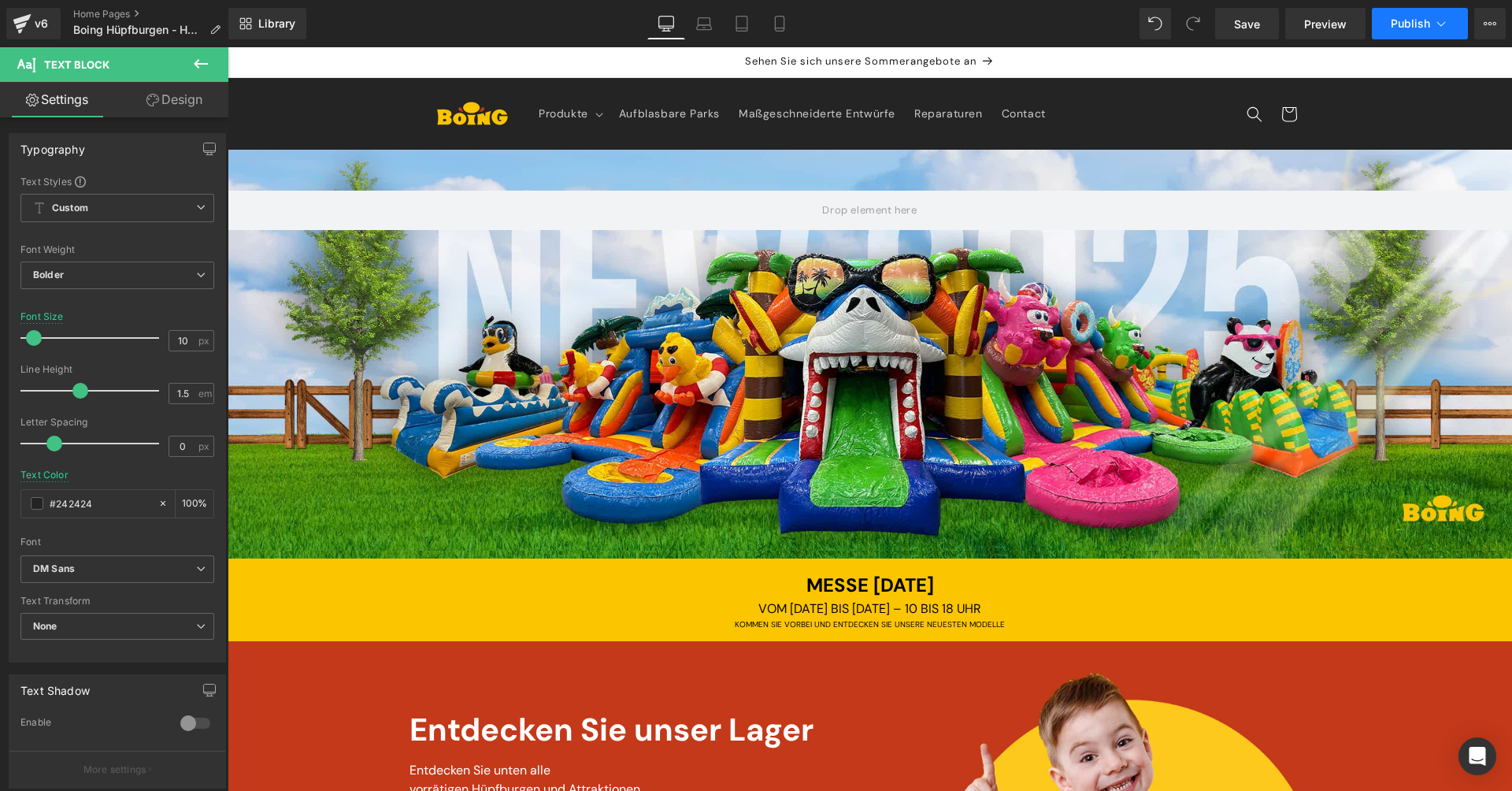
click at [1420, 34] on button "Publish" at bounding box center [1420, 23] width 96 height 31
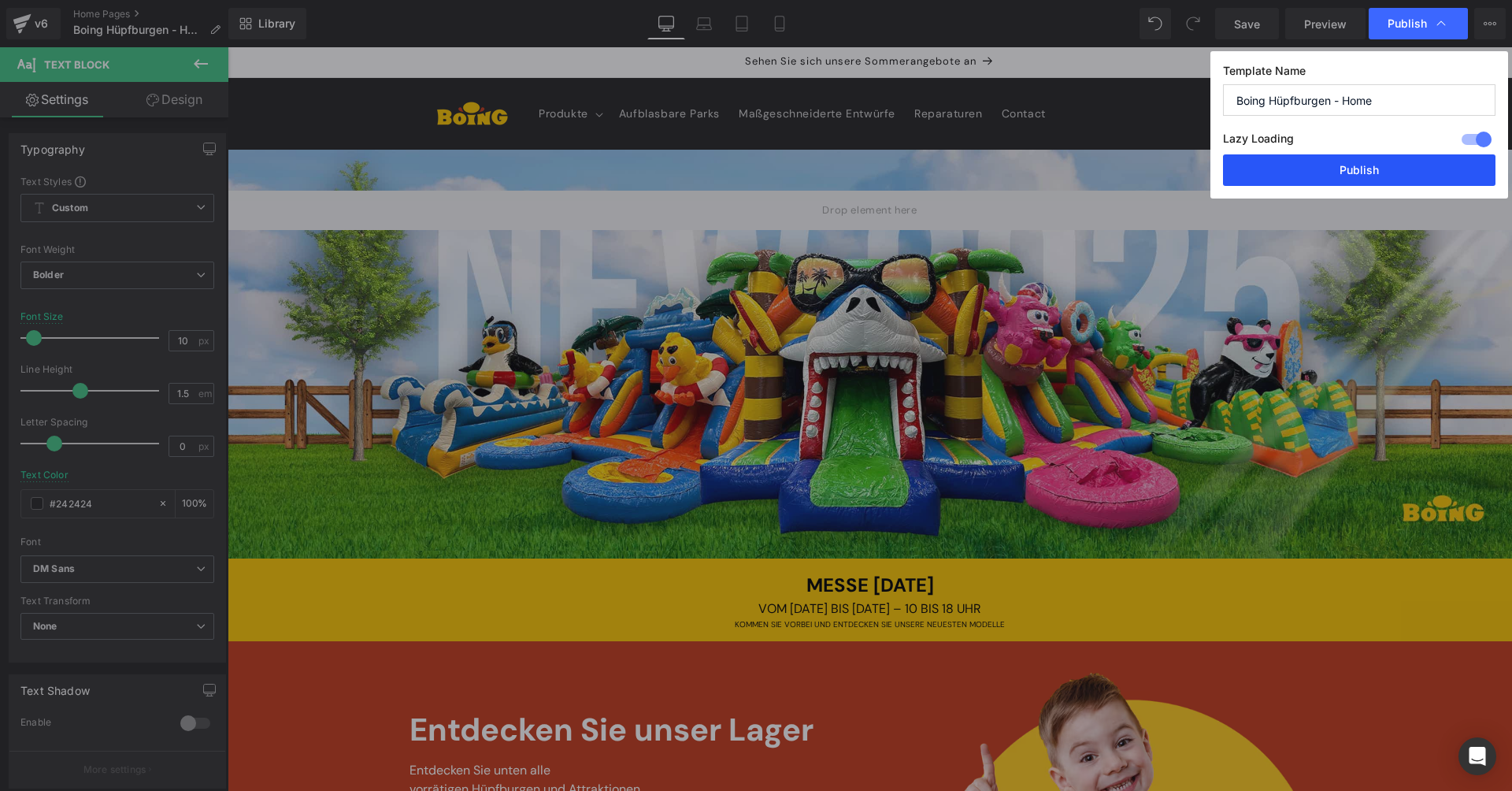
click at [1368, 162] on button "Publish" at bounding box center [1359, 170] width 273 height 31
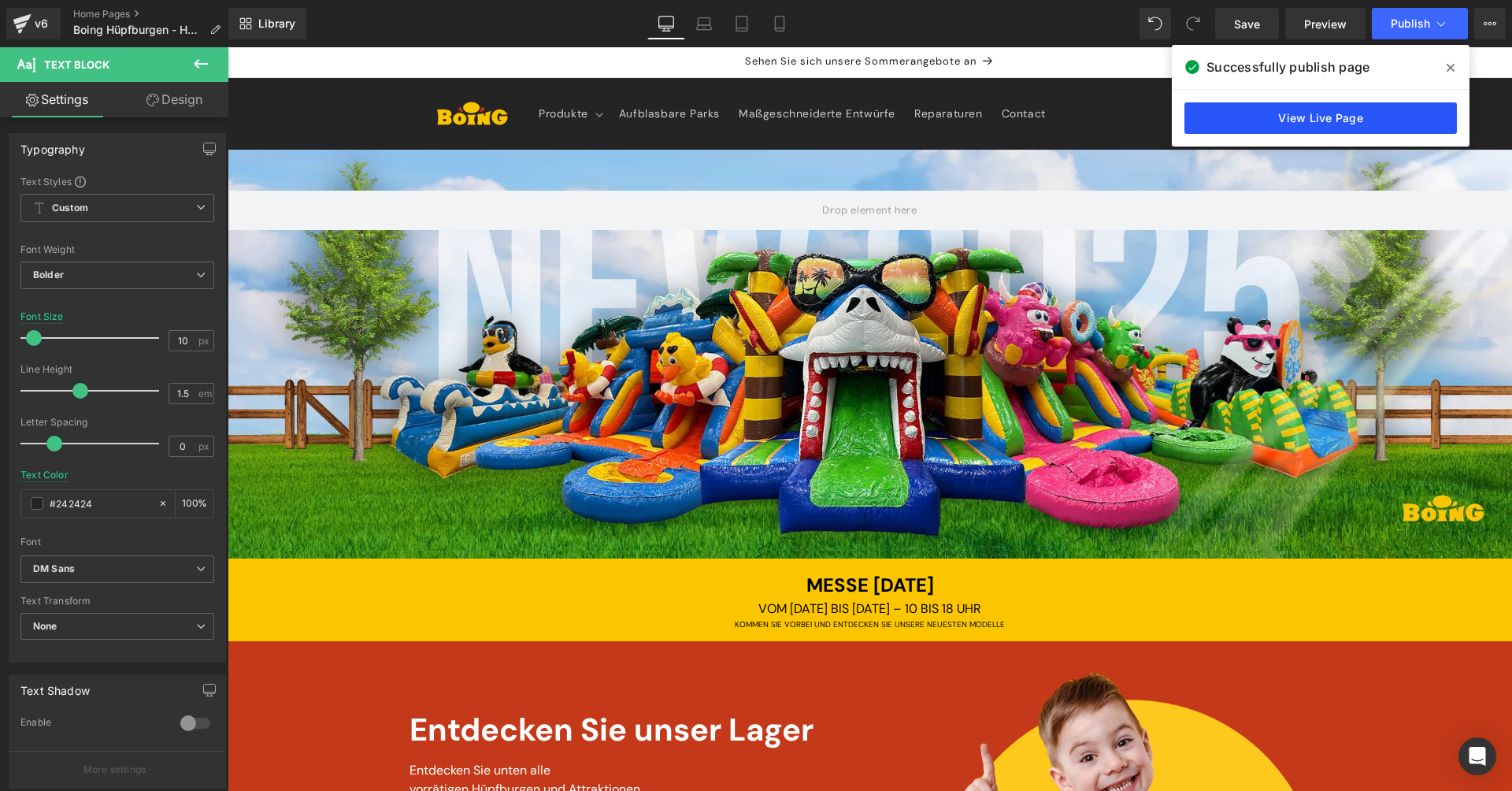
click at [1317, 122] on link "View Live Page" at bounding box center [1321, 118] width 273 height 31
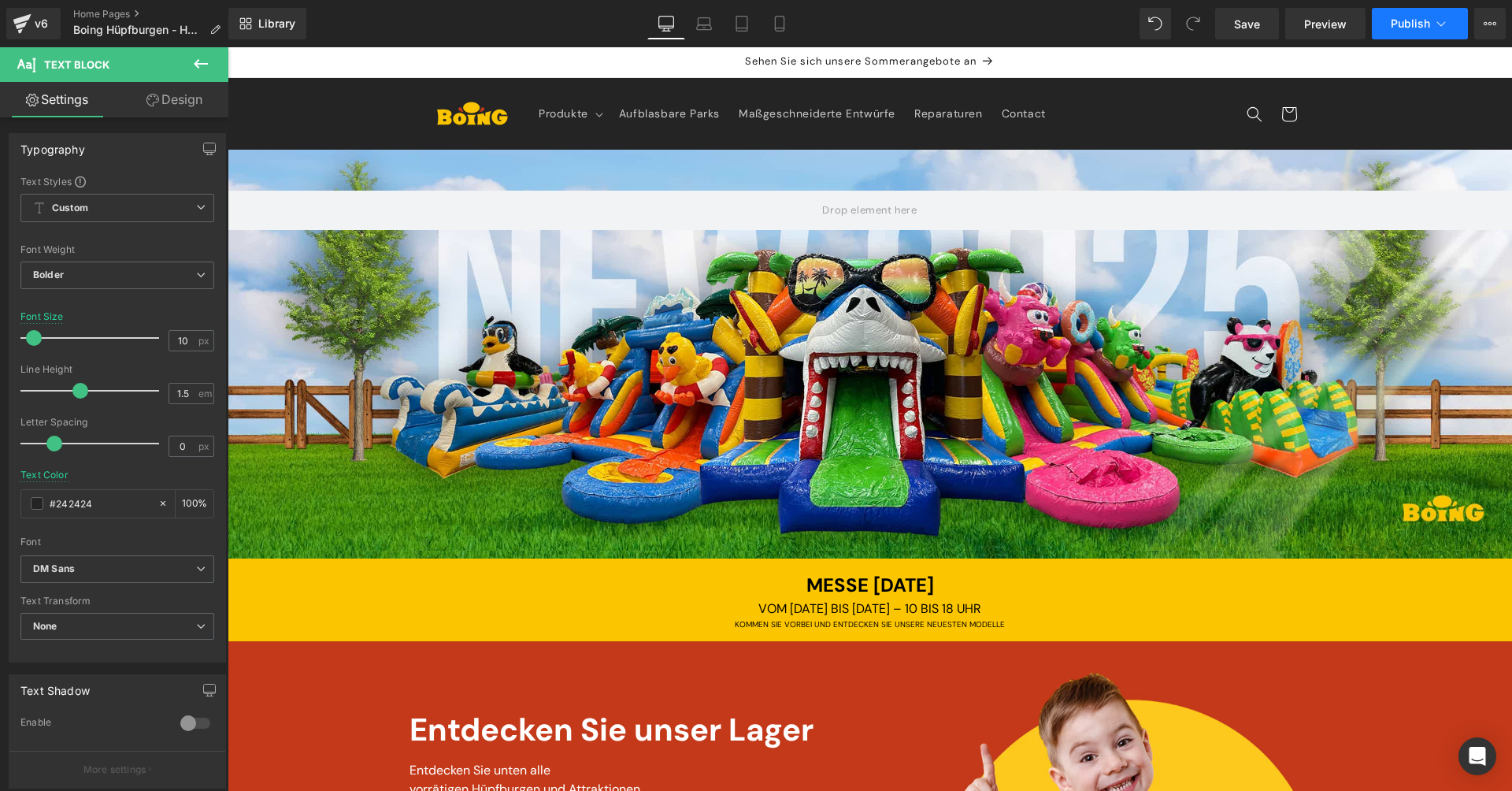
click at [1414, 26] on span "Publish" at bounding box center [1411, 23] width 39 height 13
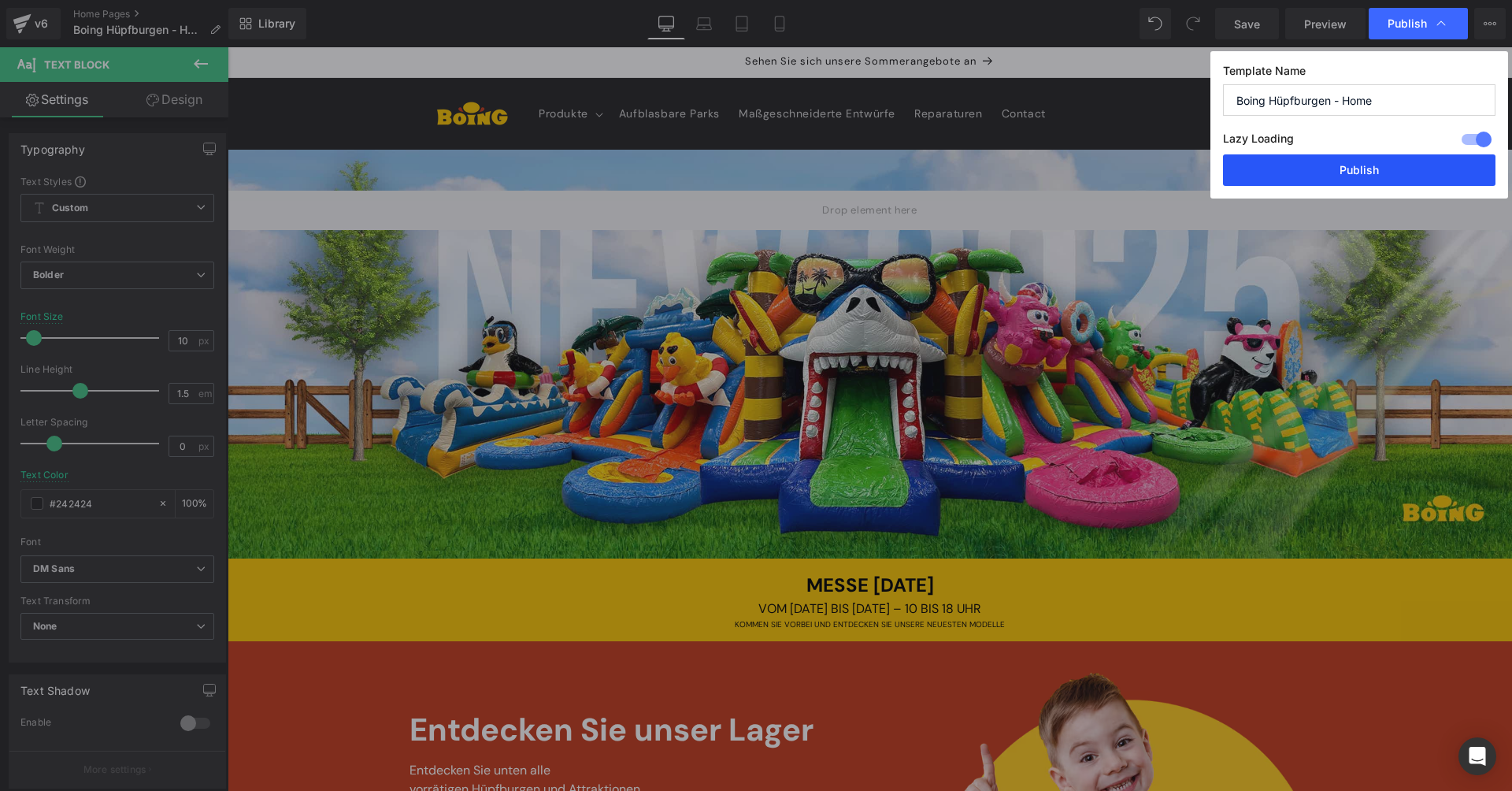
click at [1336, 181] on button "Publish" at bounding box center [1359, 170] width 273 height 31
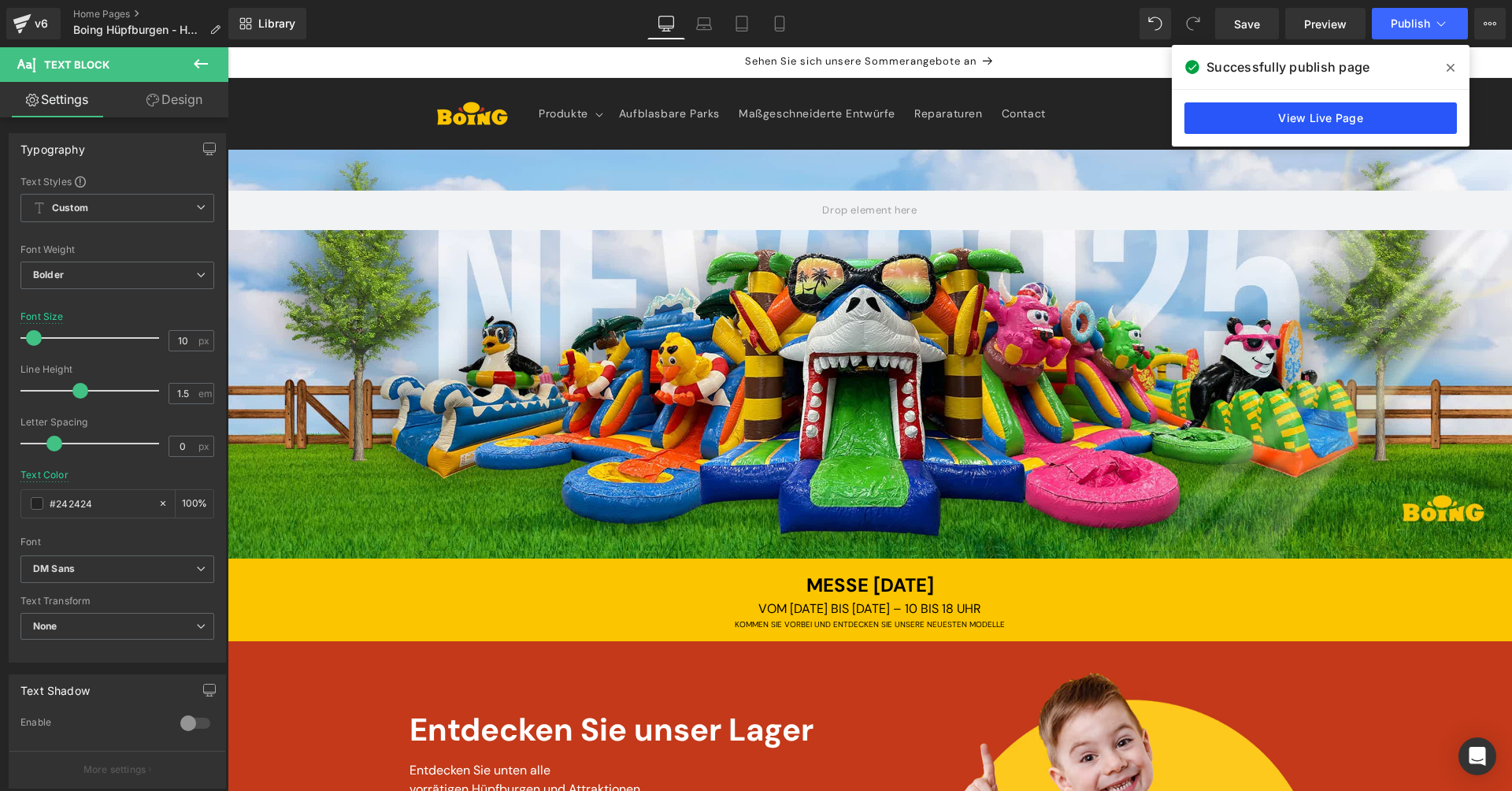
click at [1422, 114] on link "View Live Page" at bounding box center [1321, 118] width 273 height 31
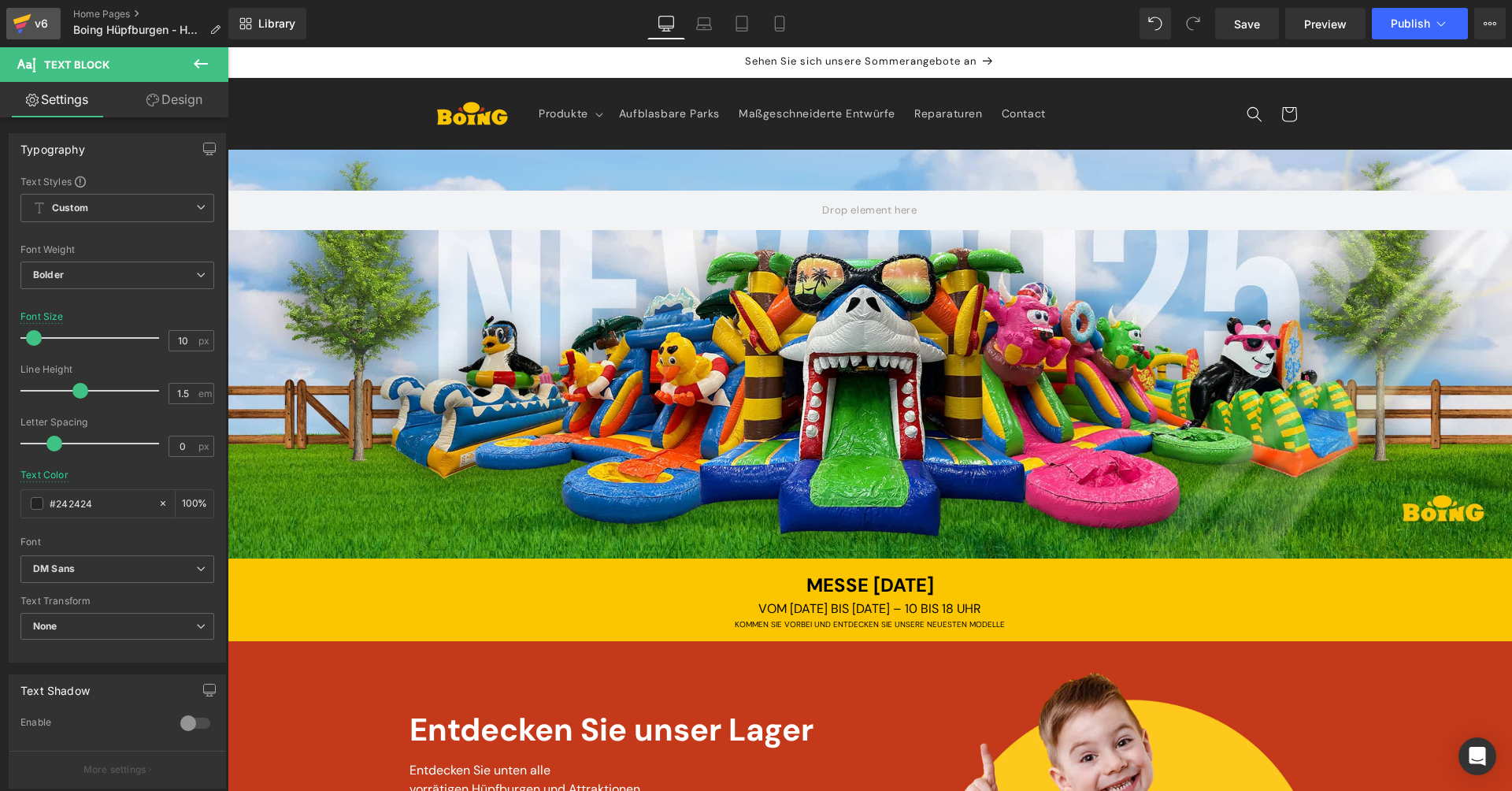
click at [24, 22] on icon at bounding box center [22, 23] width 19 height 40
